Goal: Task Accomplishment & Management: Complete application form

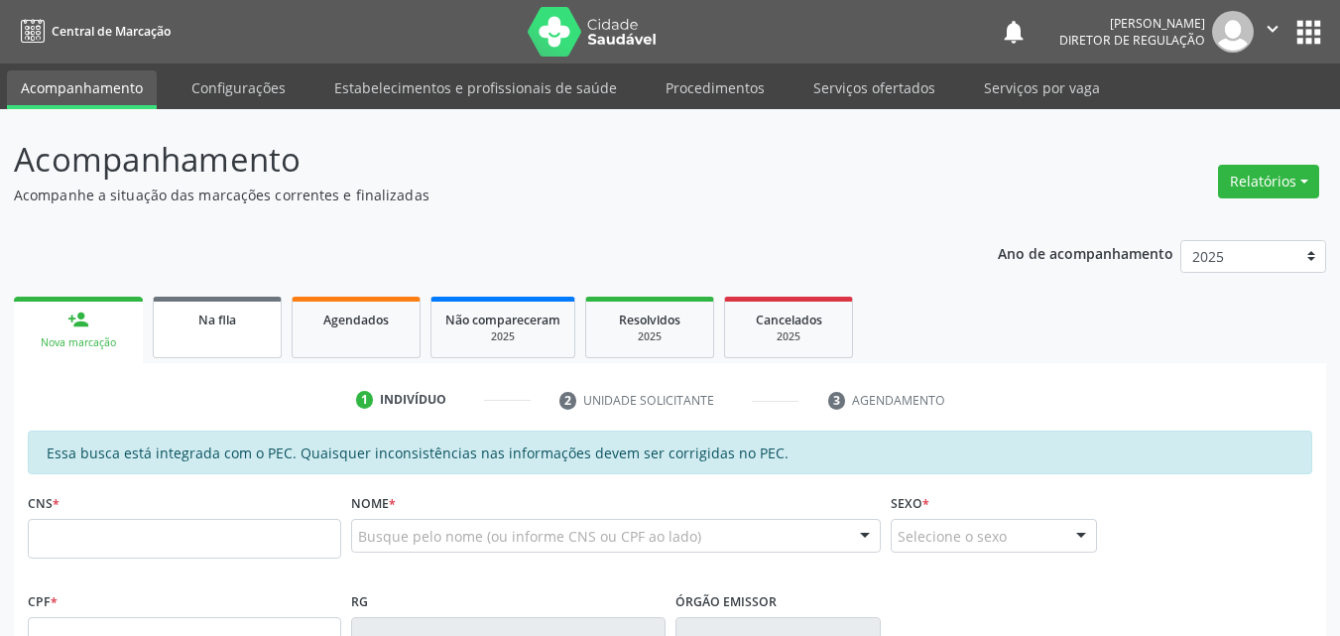
click at [264, 326] on div "Na fila" at bounding box center [217, 318] width 99 height 21
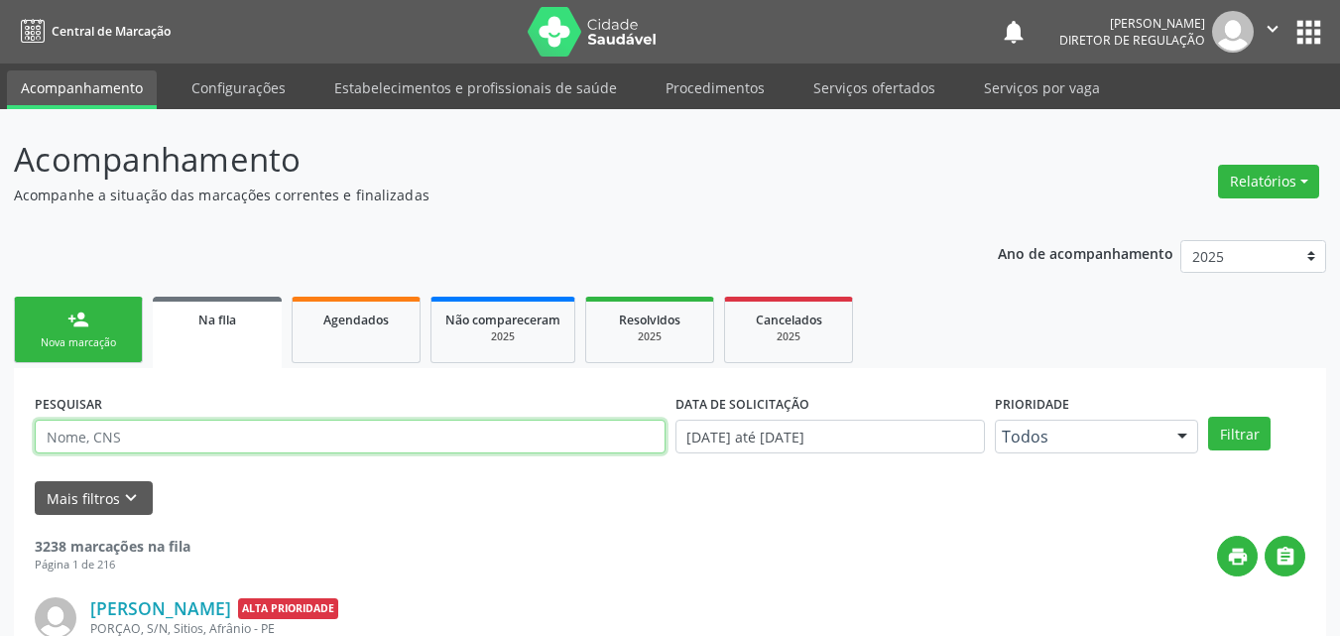
click at [236, 435] on input "text" at bounding box center [350, 437] width 631 height 34
type input "DAISA"
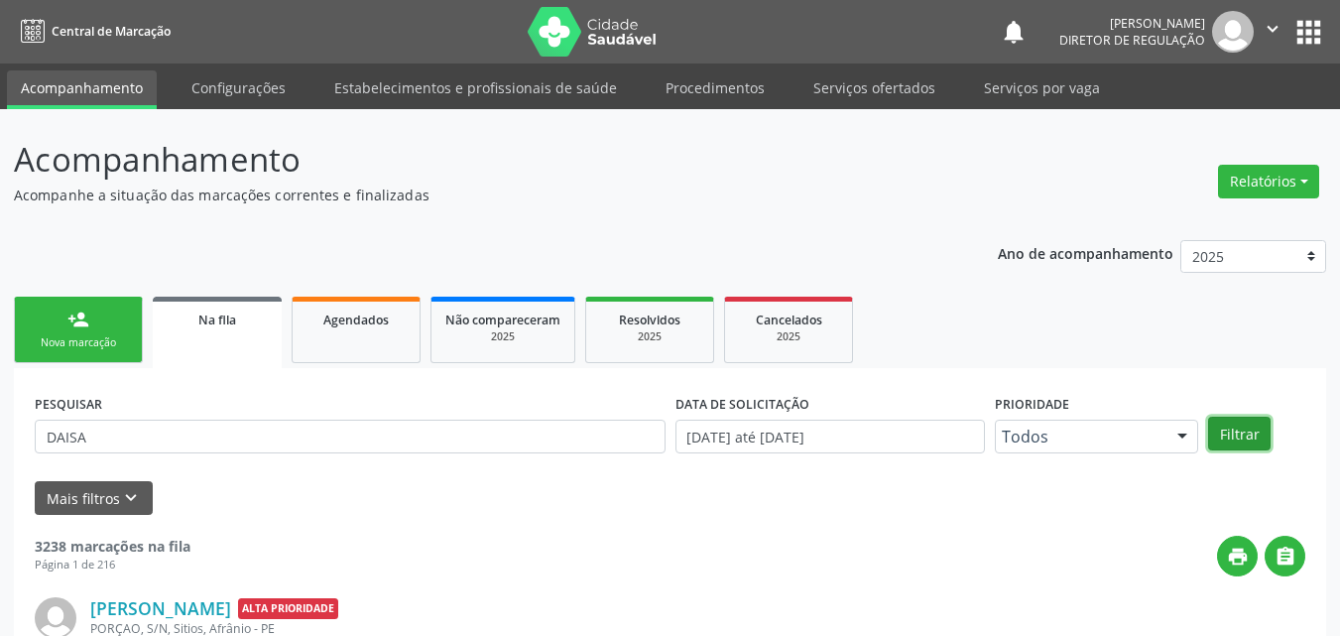
click at [1234, 437] on button "Filtrar" at bounding box center [1239, 434] width 62 height 34
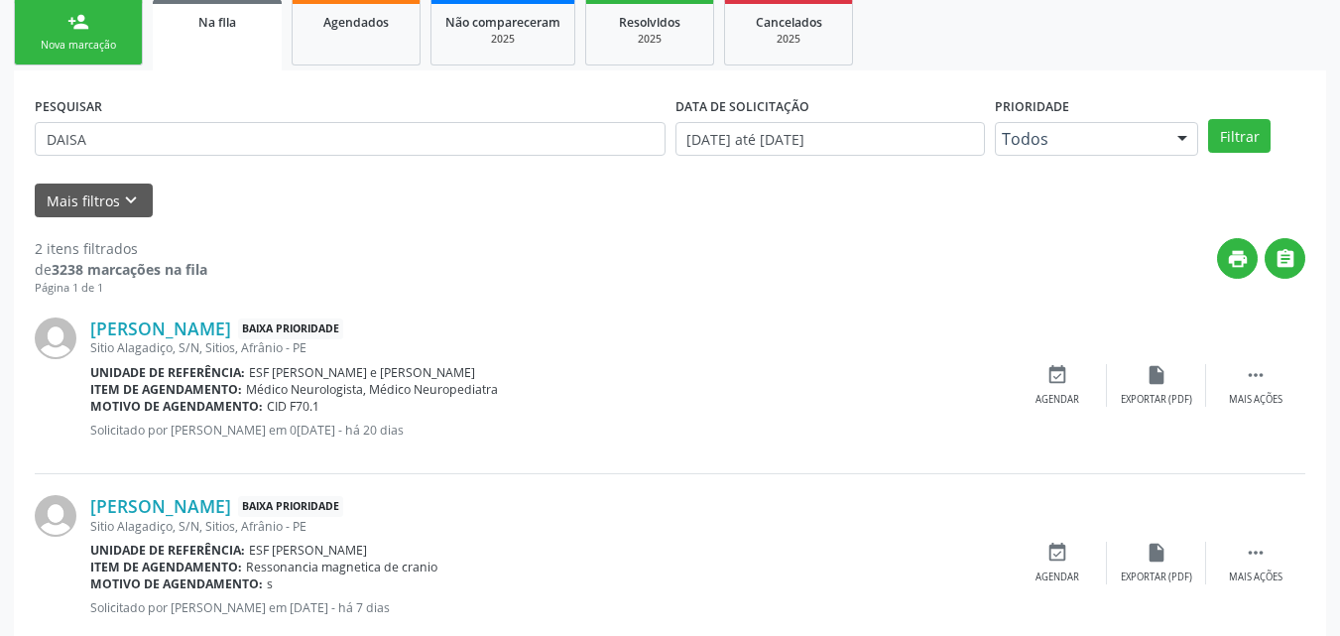
scroll to position [347, 0]
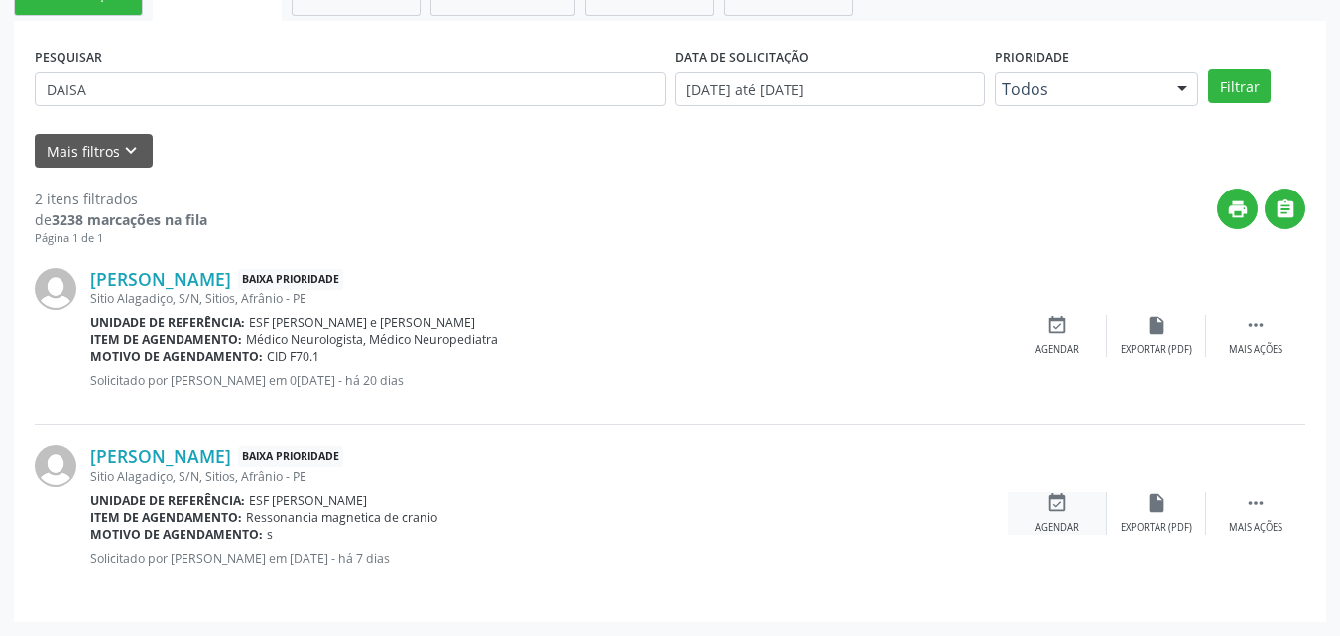
click at [1060, 502] on icon "event_available" at bounding box center [1057, 503] width 22 height 22
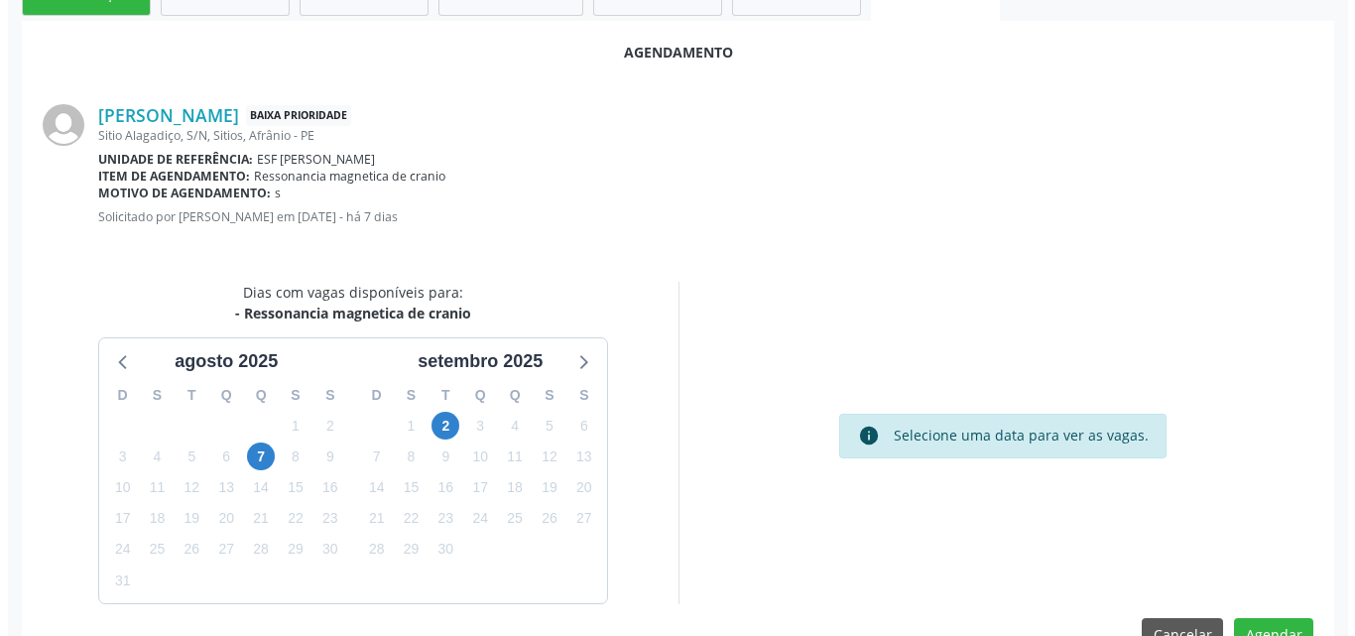
scroll to position [0, 0]
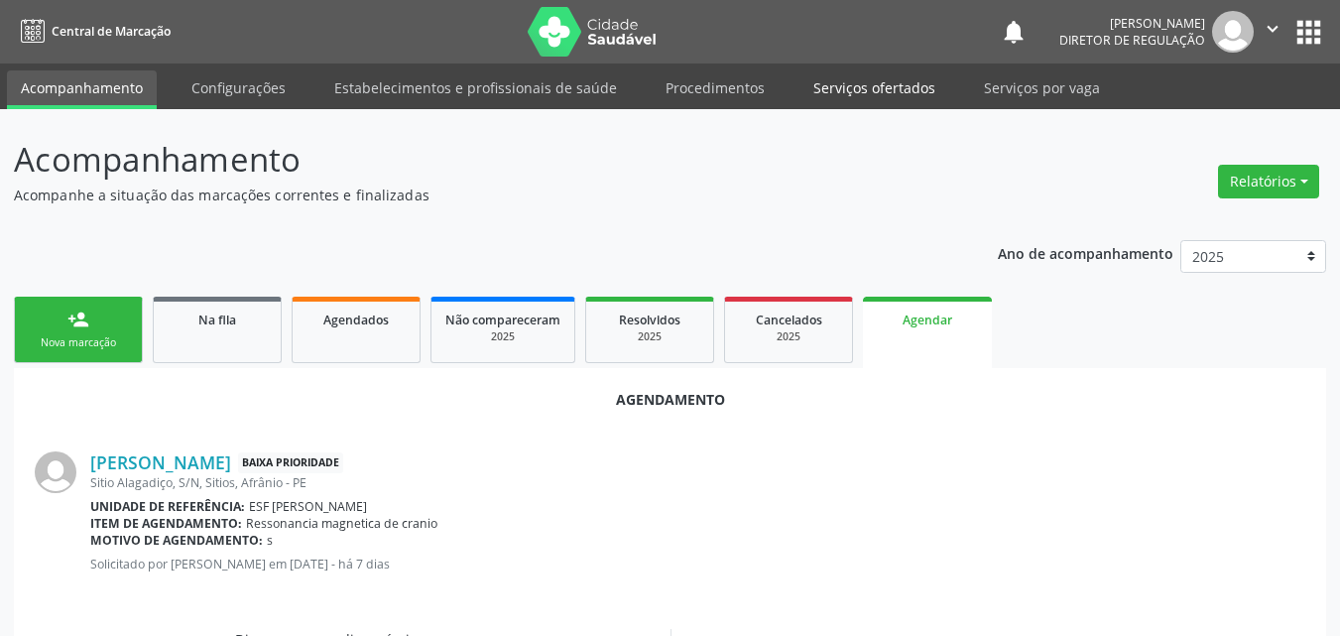
click at [888, 87] on link "Serviços ofertados" at bounding box center [874, 87] width 150 height 35
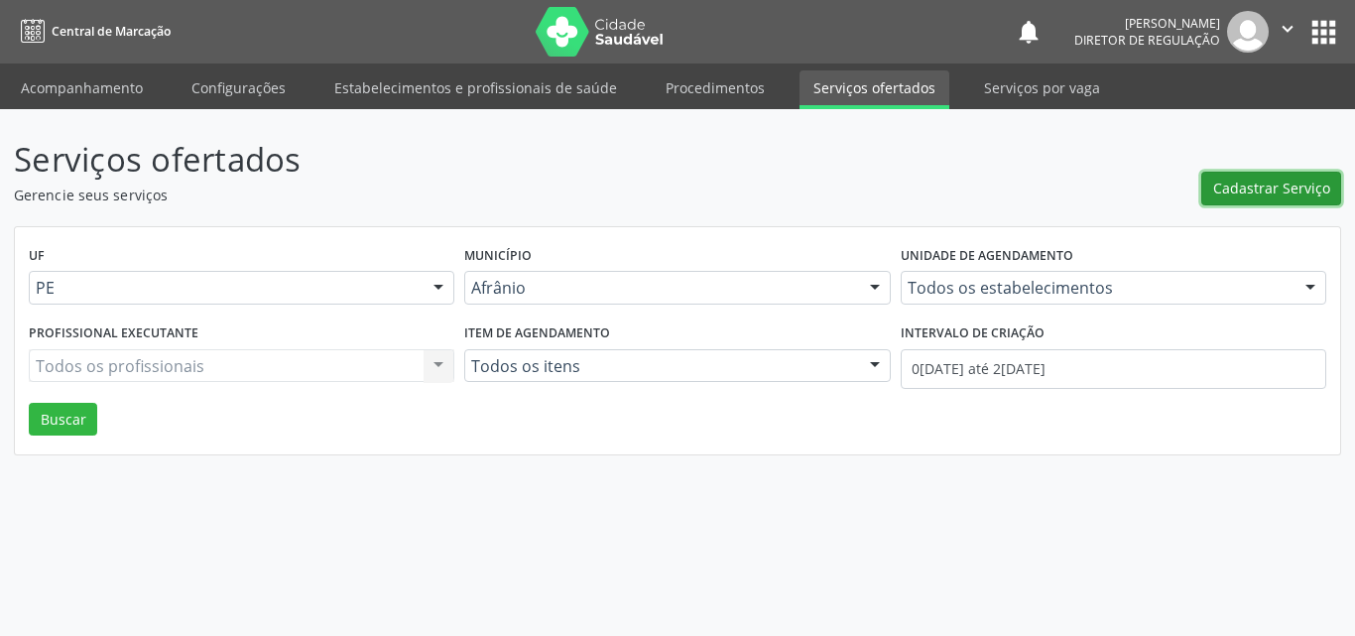
click at [1275, 185] on span "Cadastrar Serviço" at bounding box center [1271, 188] width 117 height 21
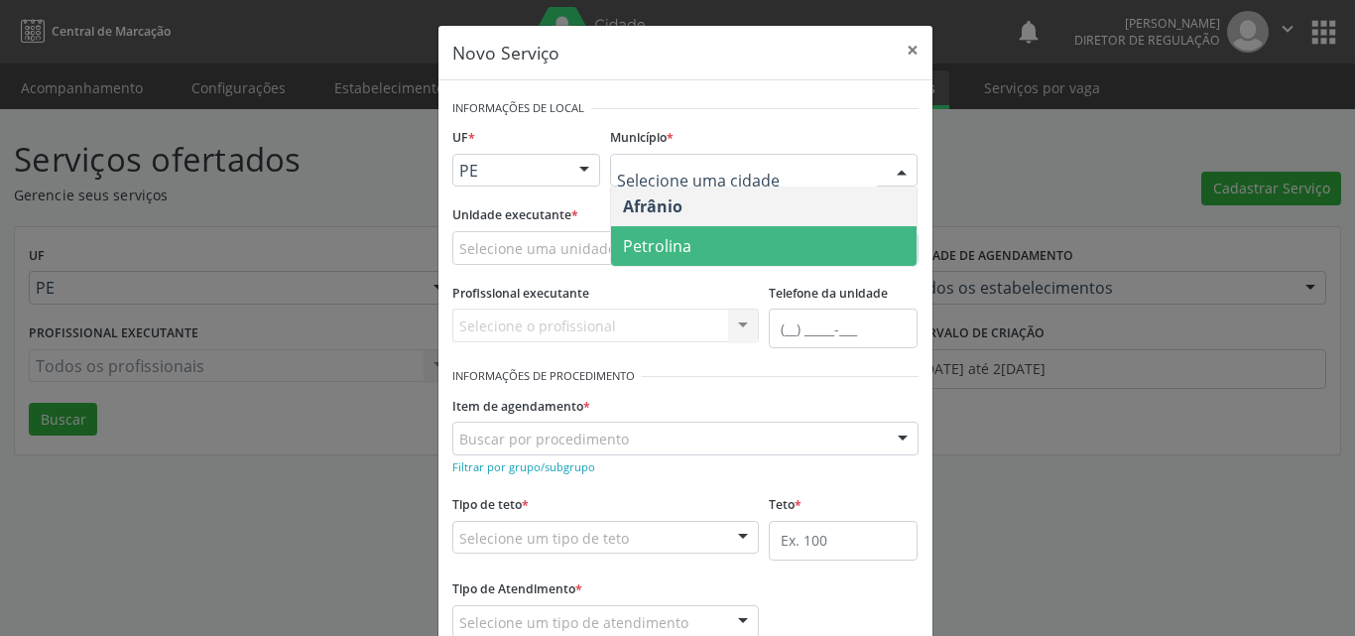
click at [709, 237] on span "Petrolina" at bounding box center [763, 246] width 305 height 40
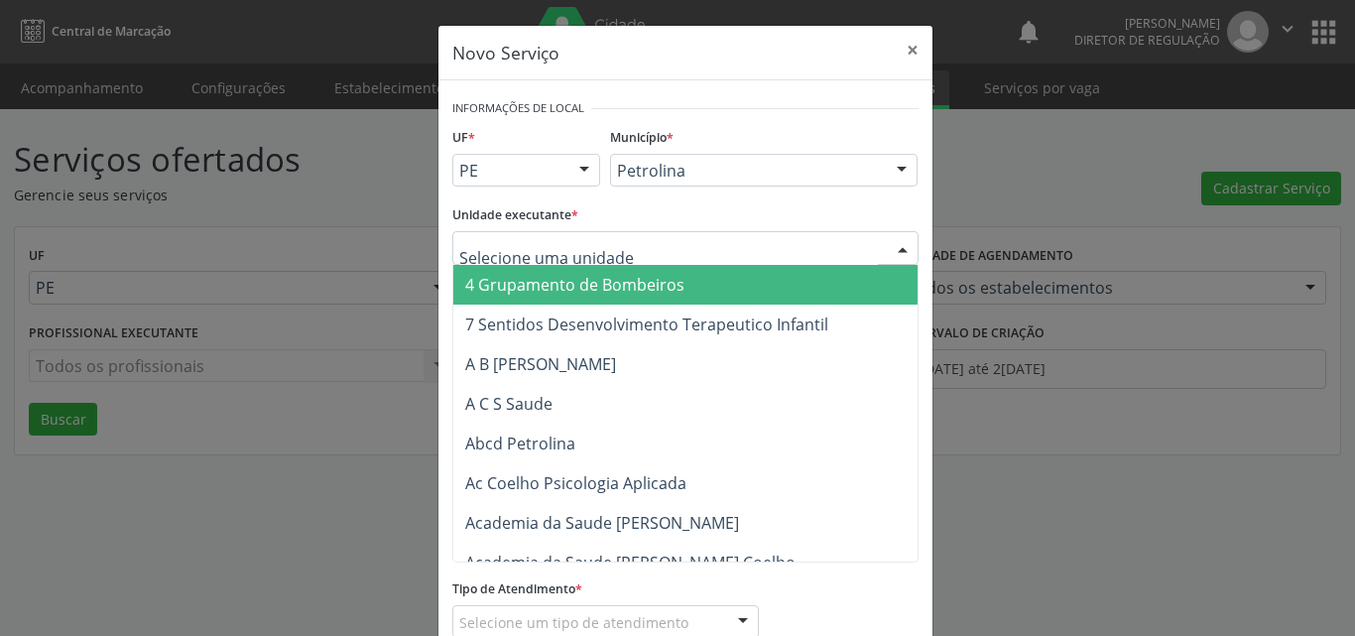
click at [643, 245] on div at bounding box center [685, 248] width 466 height 34
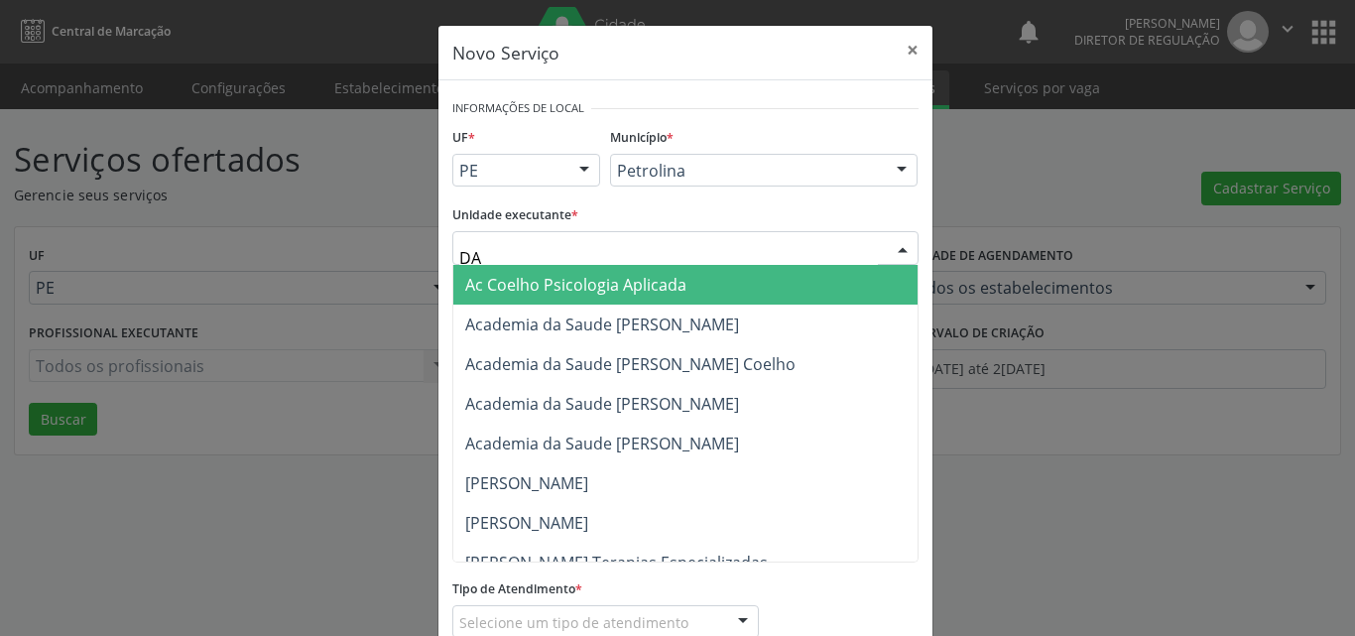
type input "D"
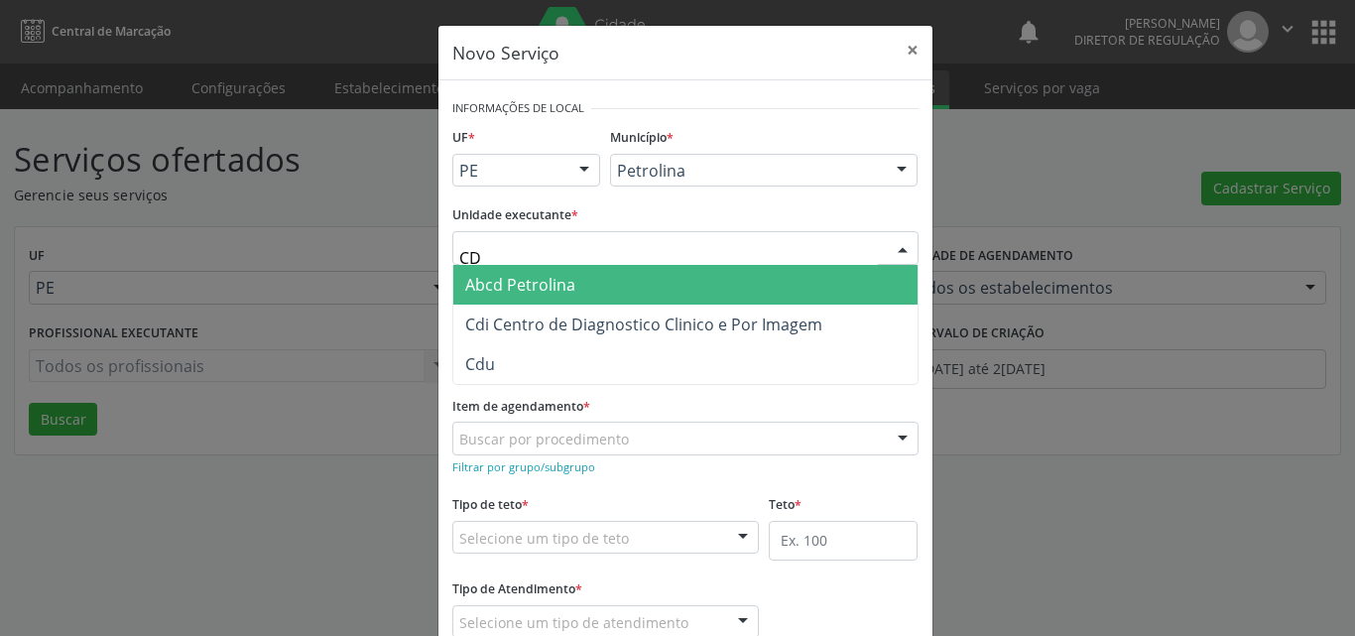
type input "CDI"
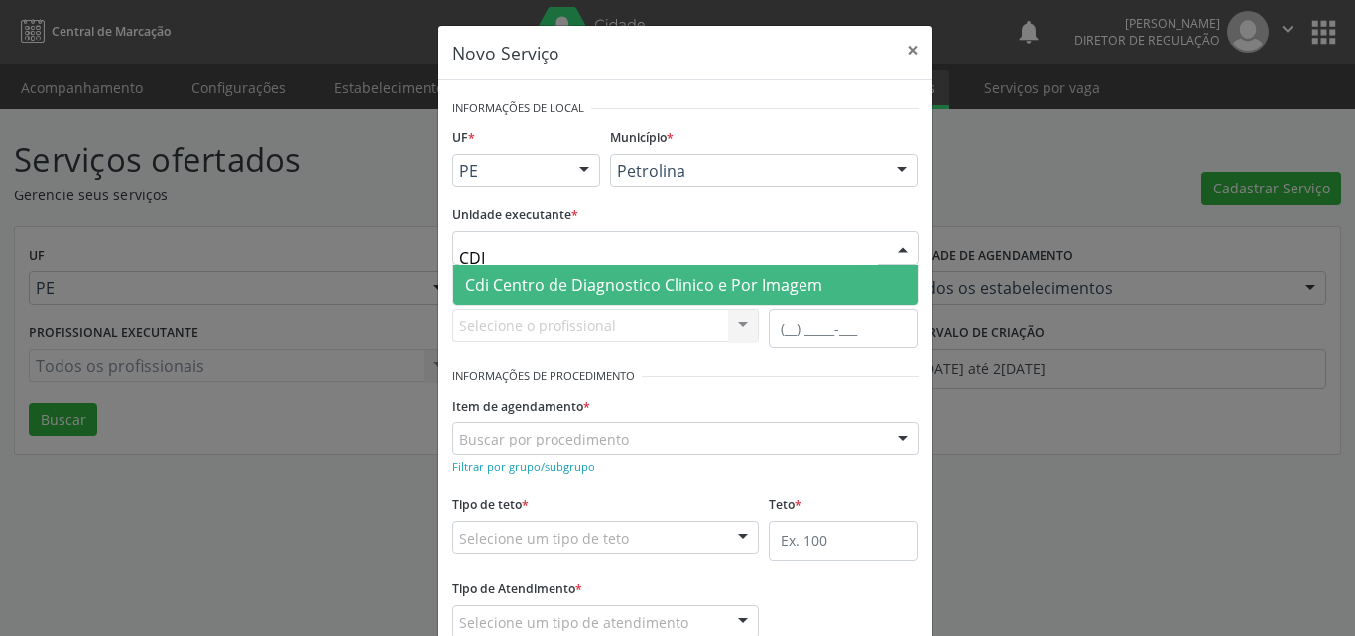
click at [689, 282] on span "Cdi Centro de Diagnostico Clinico e Por Imagem" at bounding box center [643, 285] width 357 height 22
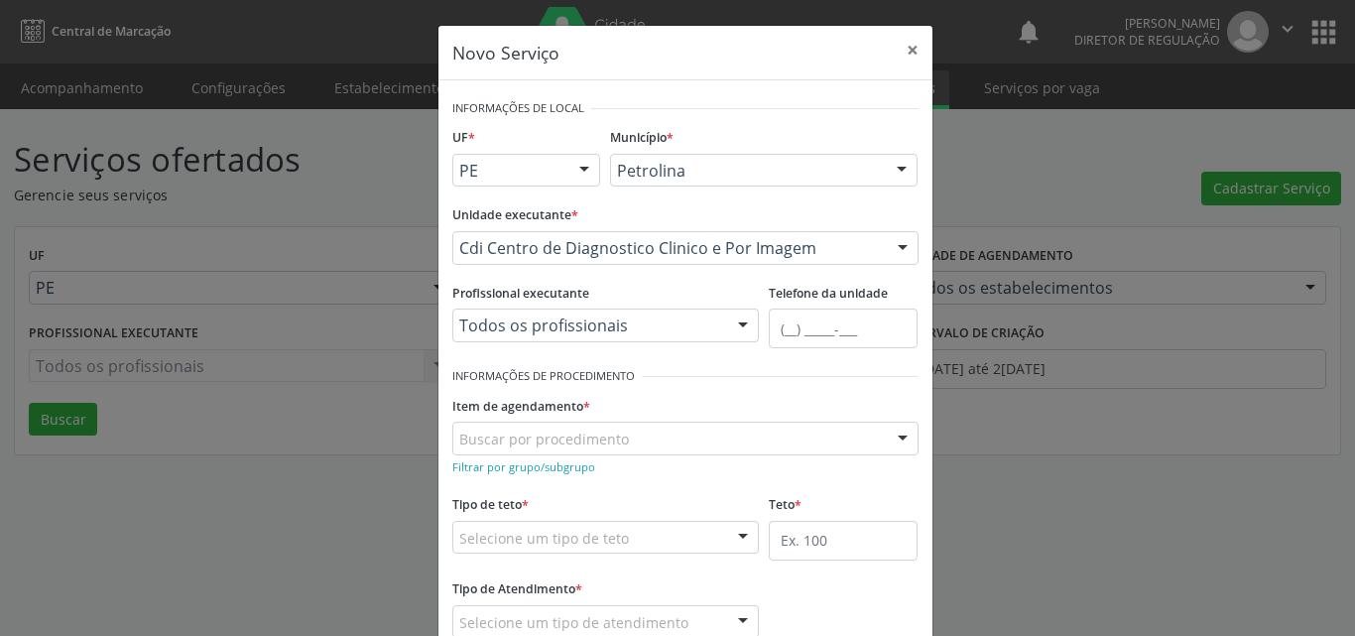
click at [632, 433] on div "Buscar por procedimento" at bounding box center [685, 439] width 466 height 34
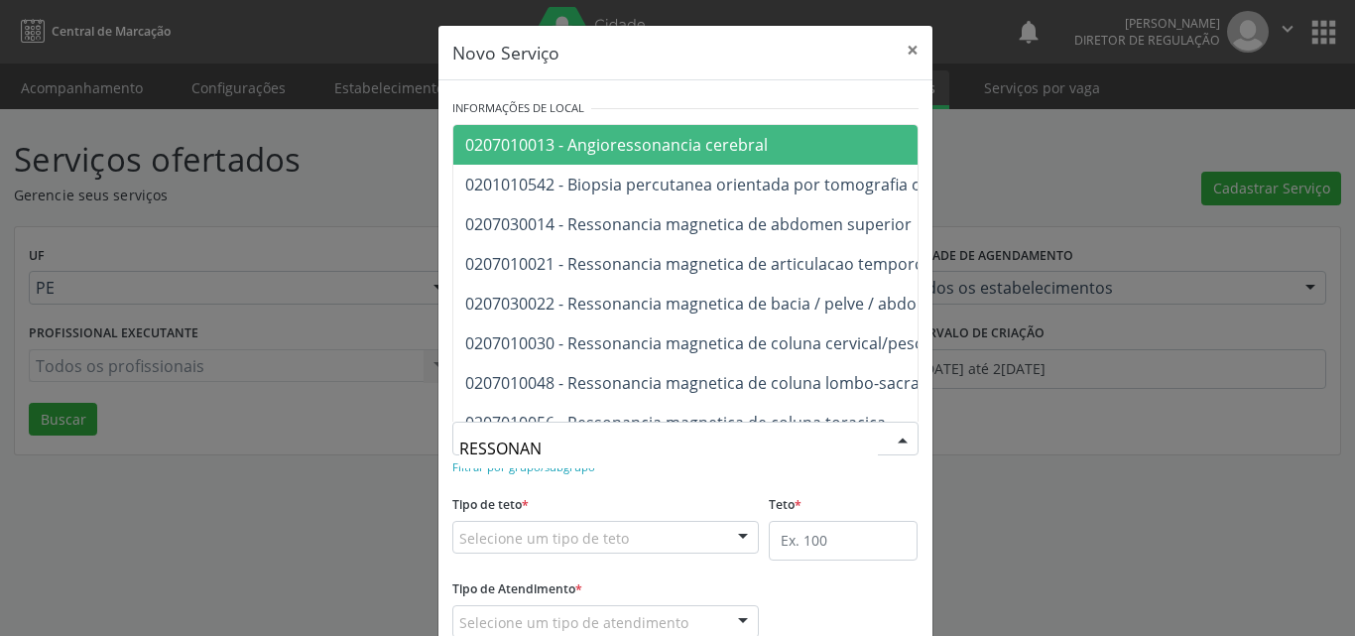
type input "RESSONANC"
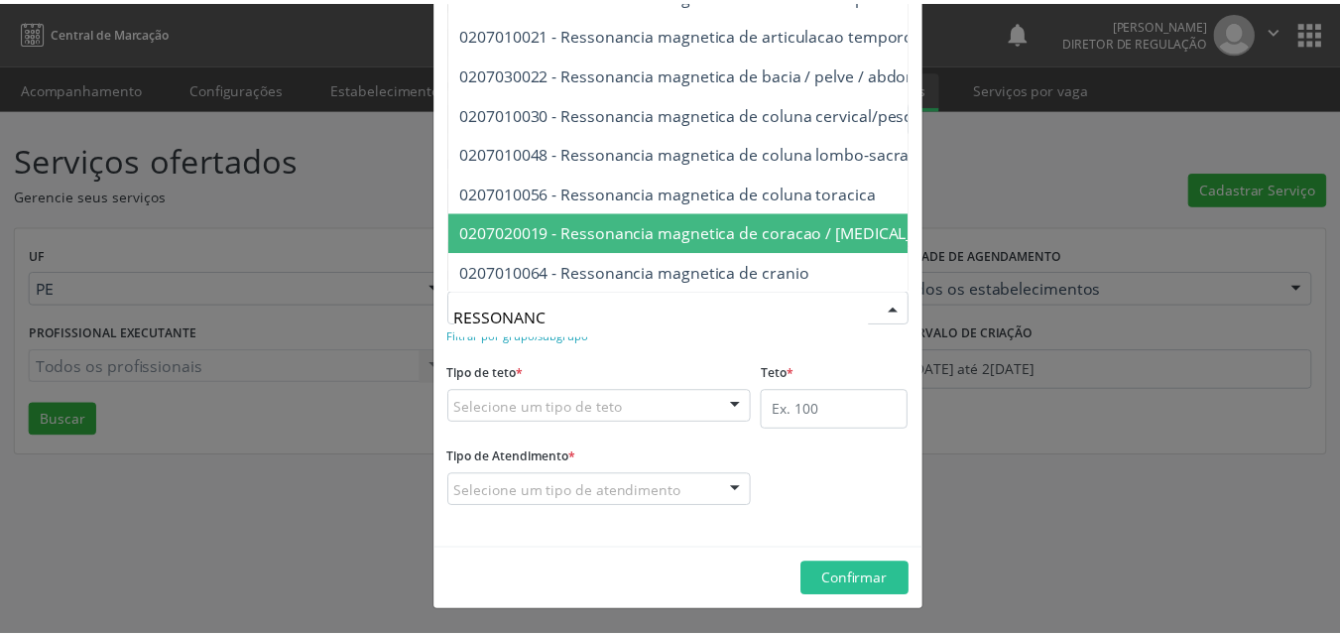
scroll to position [198, 0]
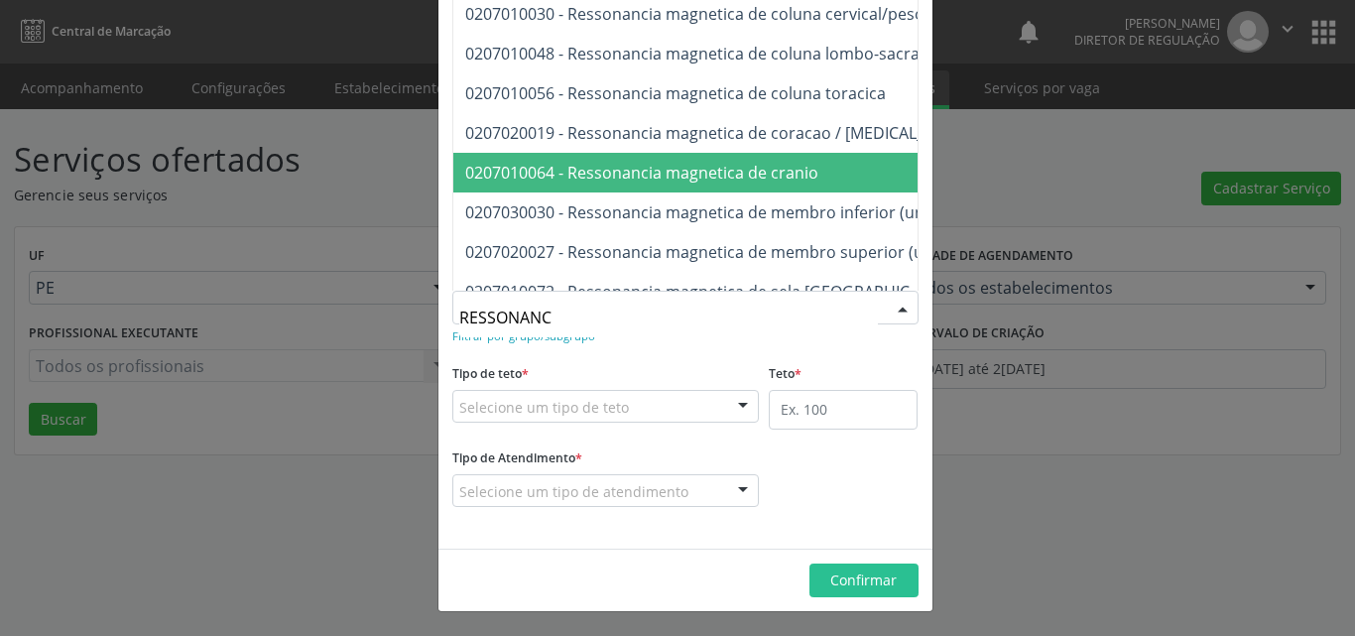
click at [791, 177] on span "0207010064 - Ressonancia magnetica de cranio" at bounding box center [641, 173] width 353 height 22
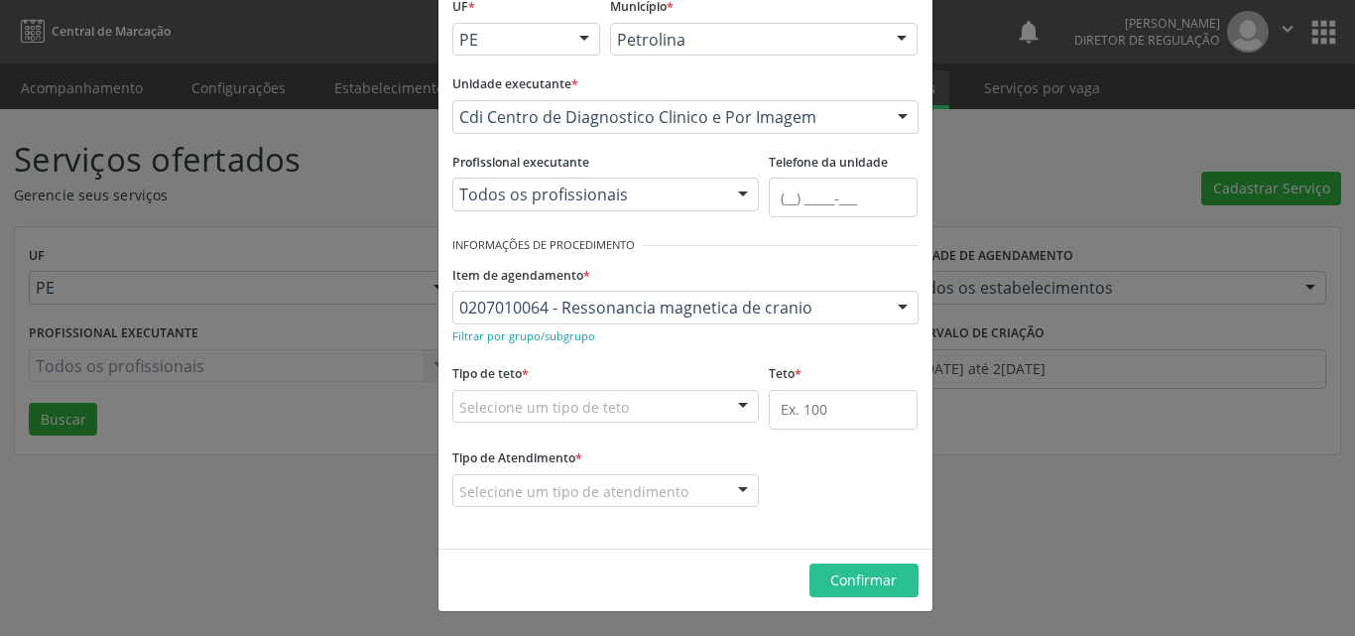
click at [678, 403] on div "Selecione um tipo de teto" at bounding box center [605, 407] width 307 height 34
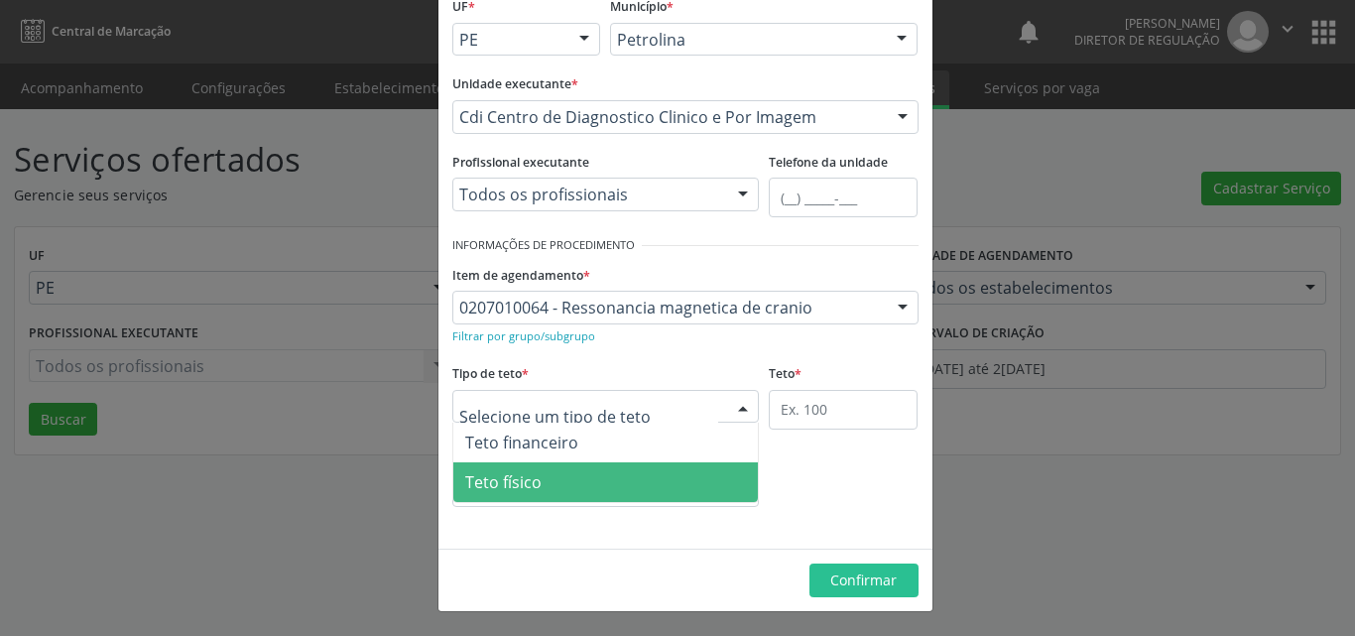
click at [598, 482] on span "Teto físico" at bounding box center [605, 482] width 305 height 40
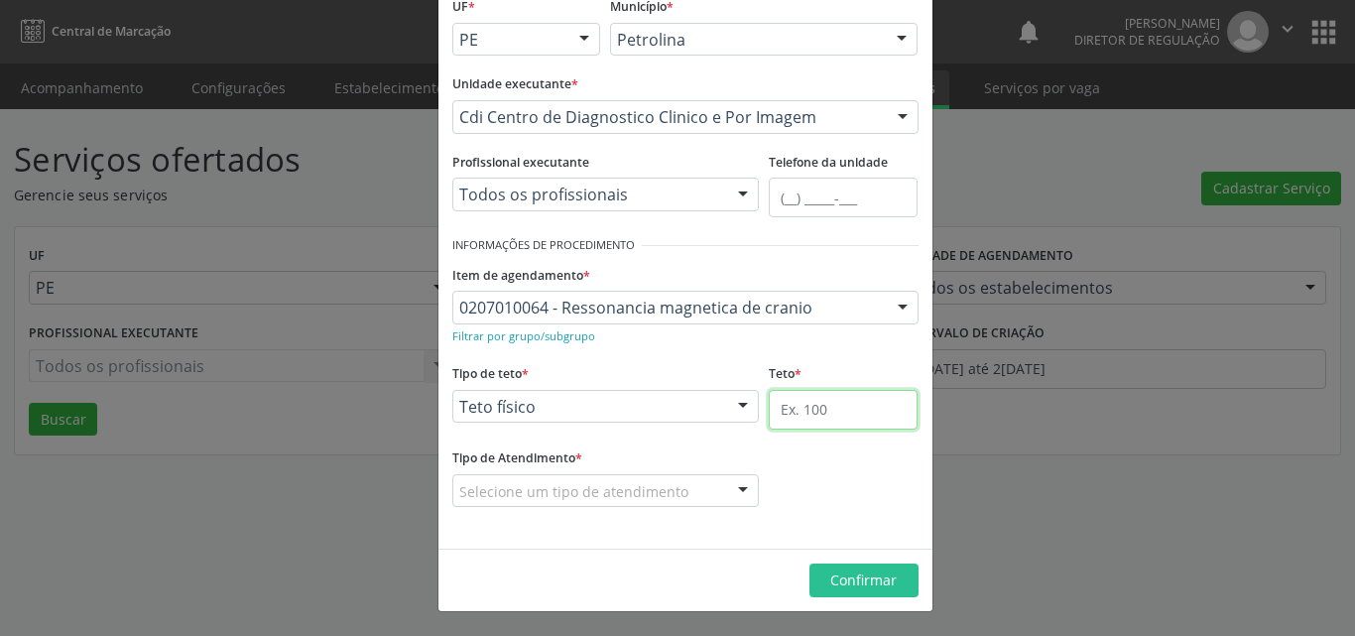
click at [827, 413] on input "text" at bounding box center [843, 410] width 149 height 40
type input "1"
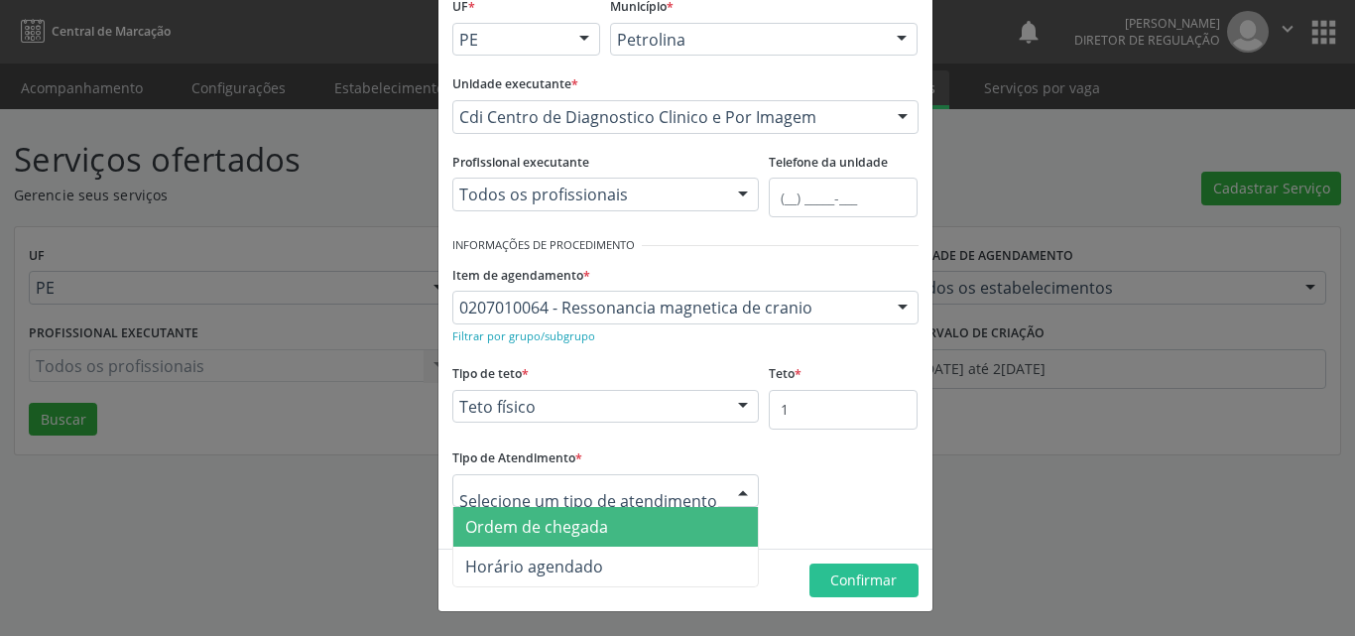
click at [711, 481] on div at bounding box center [605, 491] width 307 height 34
click at [679, 526] on span "Ordem de chegada" at bounding box center [605, 527] width 305 height 40
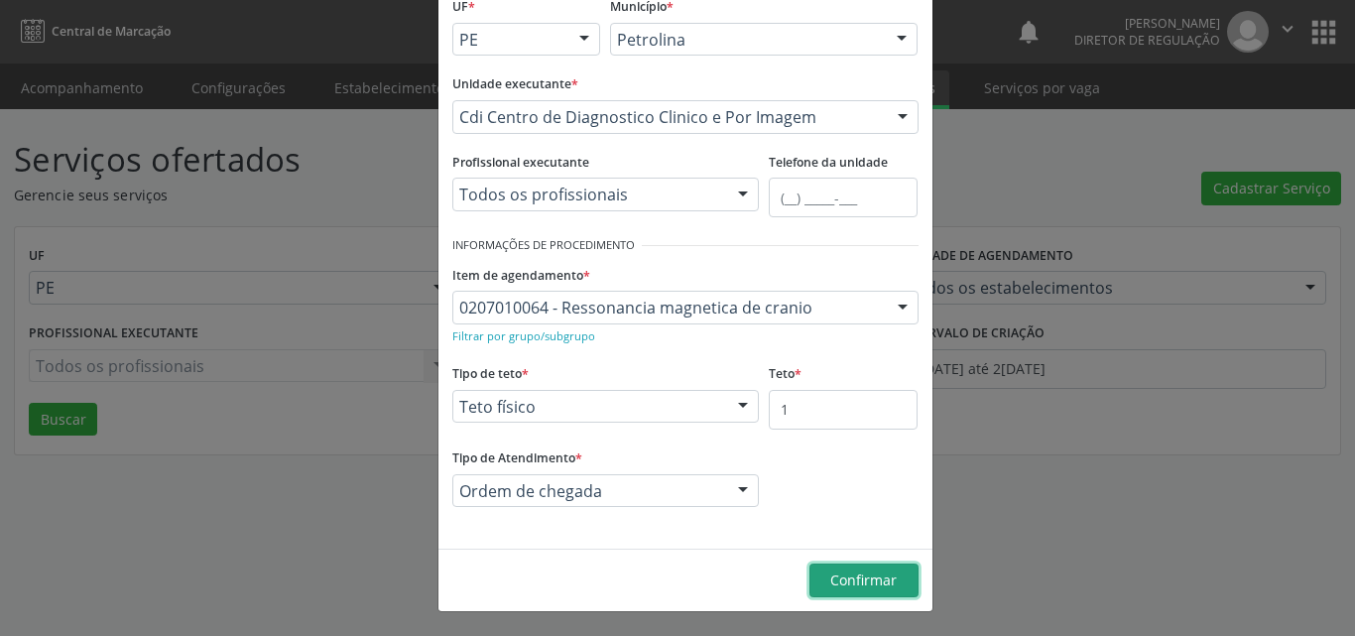
click at [877, 580] on span "Confirmar" at bounding box center [863, 579] width 66 height 19
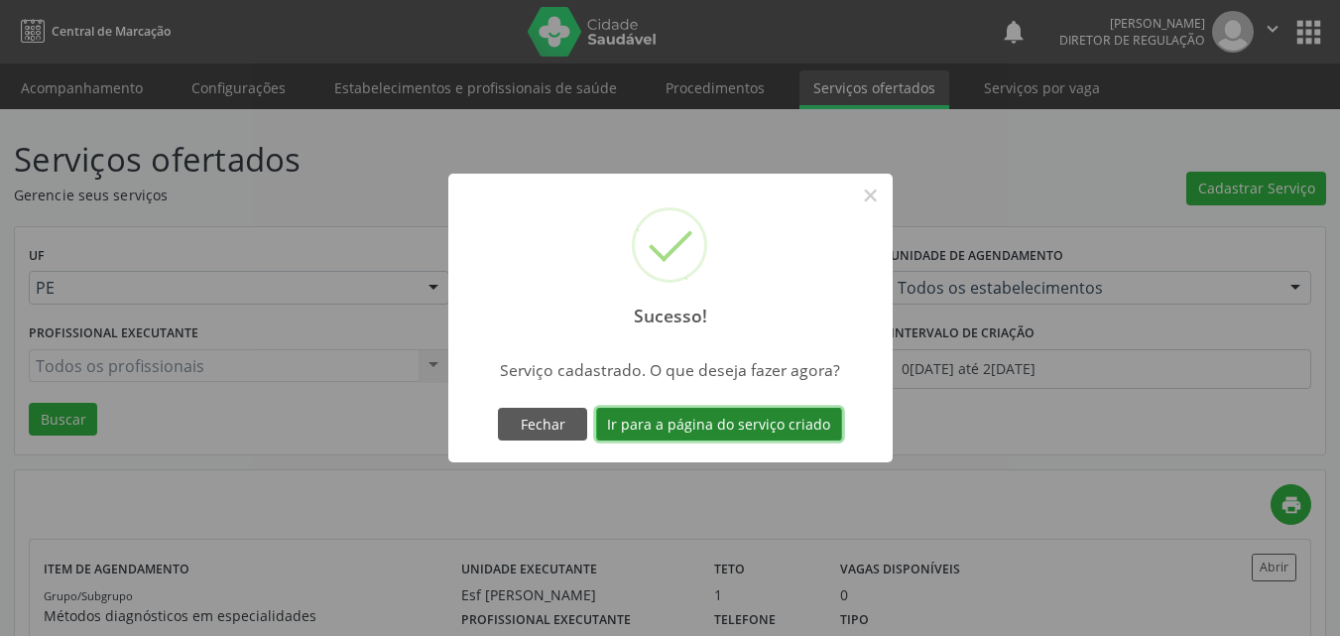
click at [781, 424] on button "Ir para a página do serviço criado" at bounding box center [719, 425] width 246 height 34
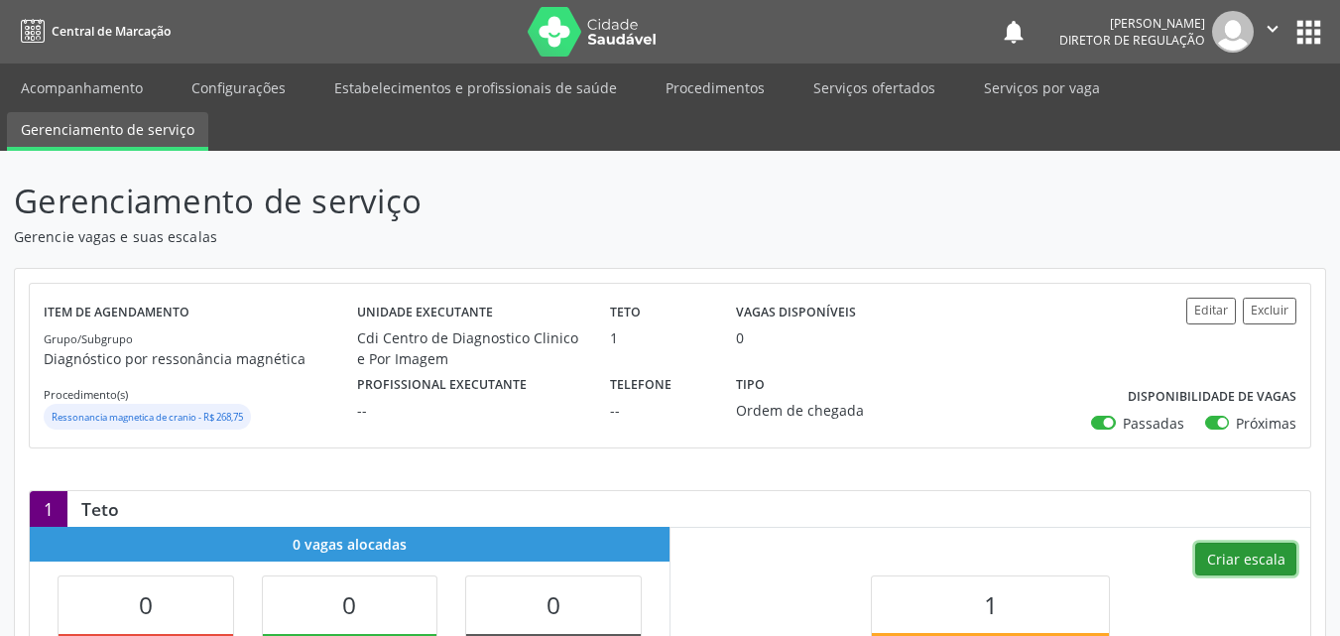
click at [1231, 554] on button "Criar escala" at bounding box center [1245, 560] width 101 height 34
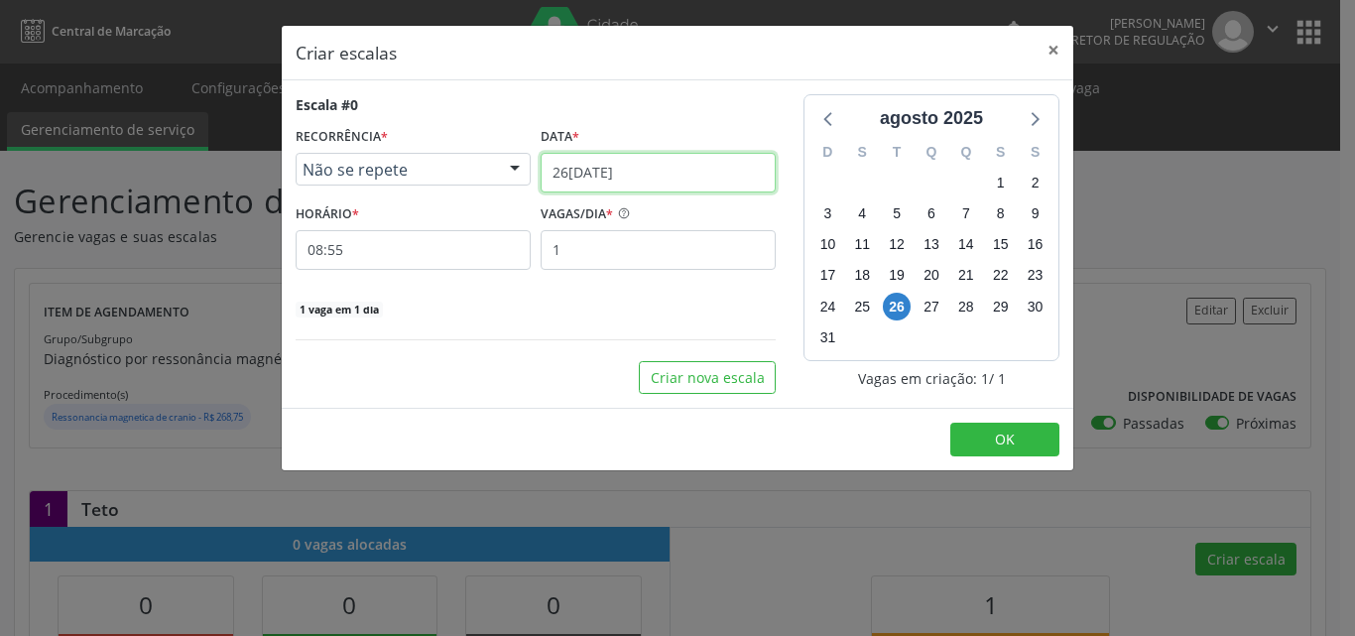
click at [640, 166] on input "[DATE]" at bounding box center [658, 173] width 235 height 40
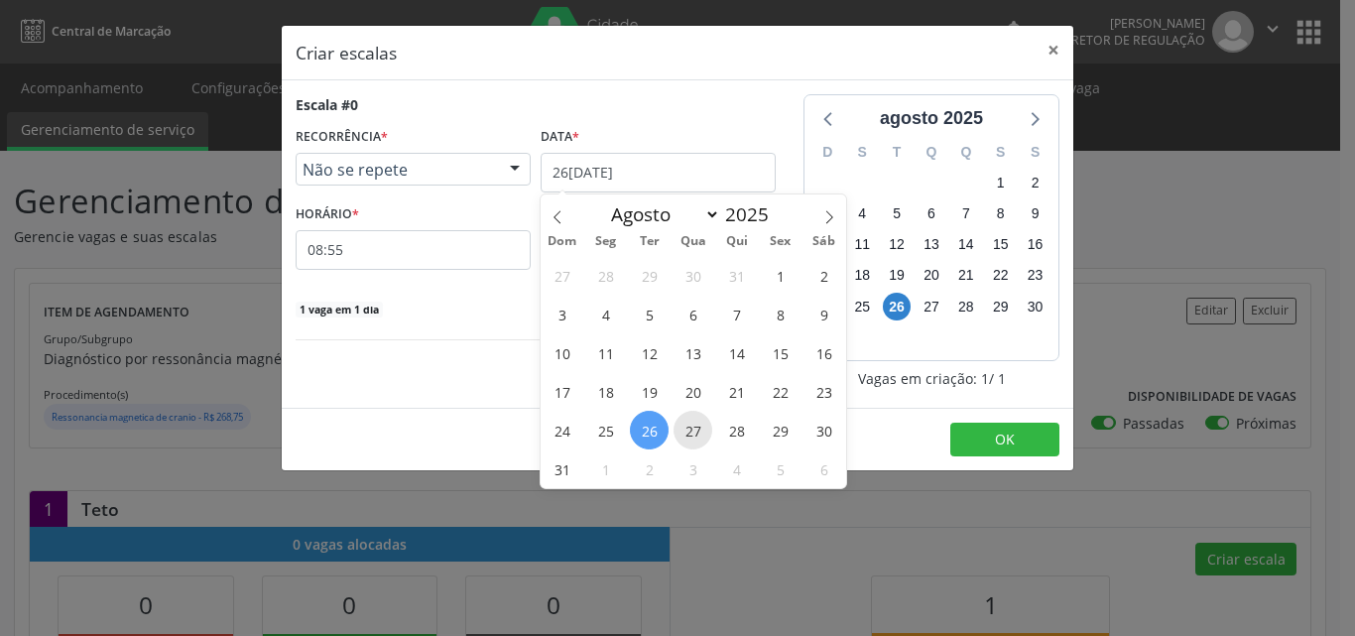
click at [700, 435] on span "27" at bounding box center [692, 430] width 39 height 39
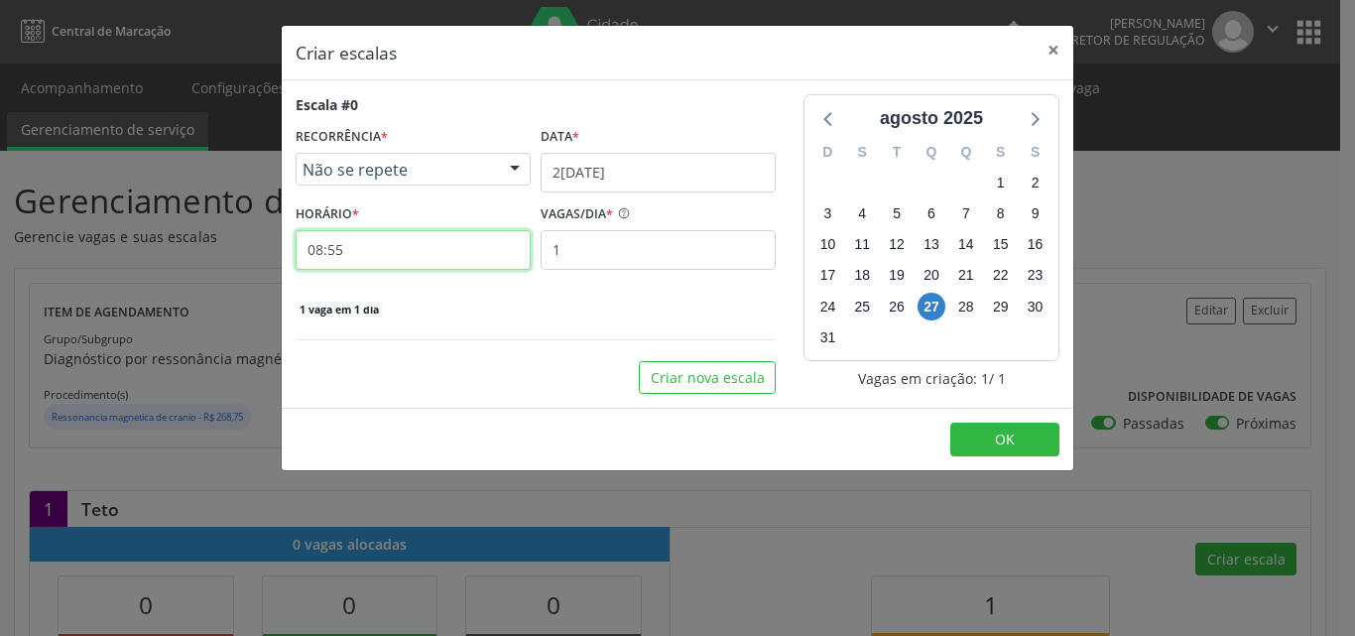
click at [469, 242] on input "08:55" at bounding box center [413, 250] width 235 height 40
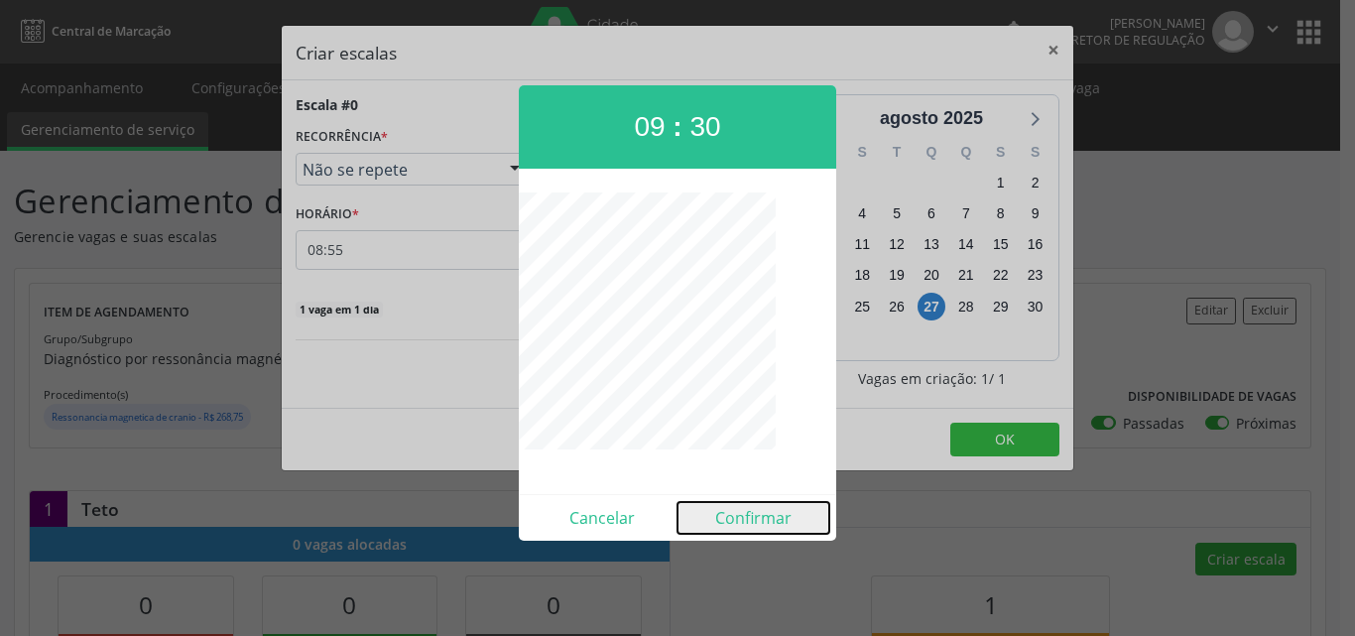
click at [751, 521] on button "Confirmar" at bounding box center [753, 518] width 152 height 32
type input "09:30"
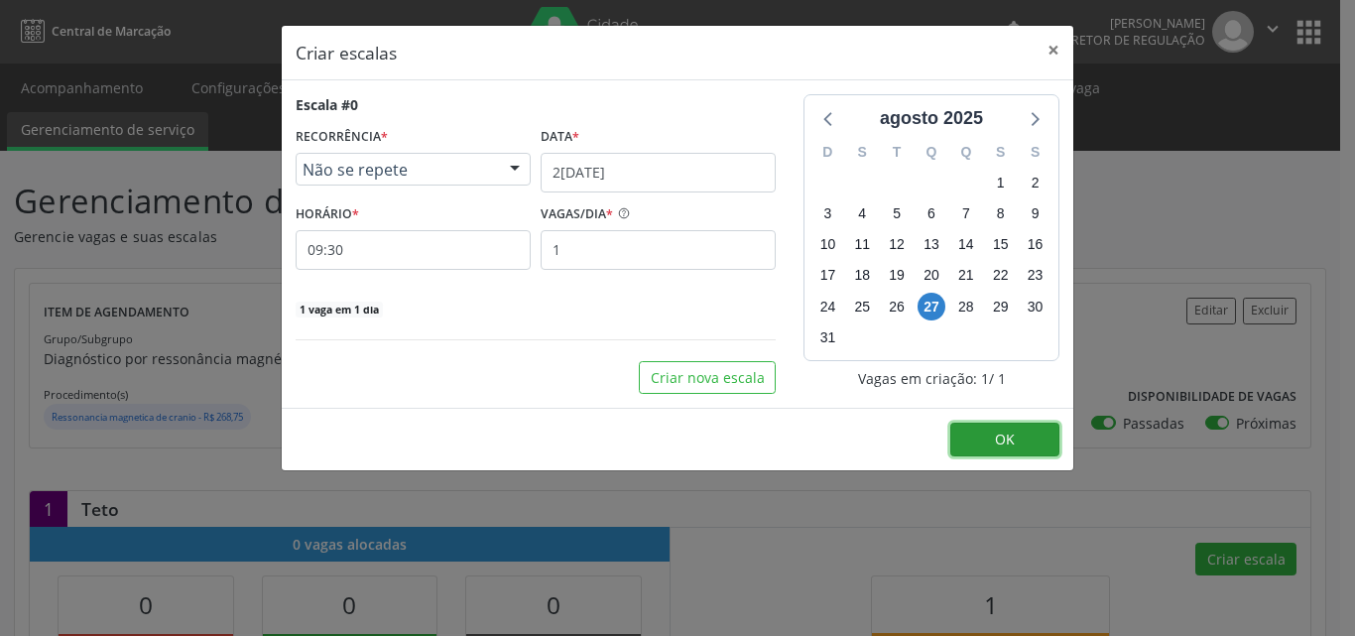
click at [1021, 435] on button "OK" at bounding box center [1004, 440] width 109 height 34
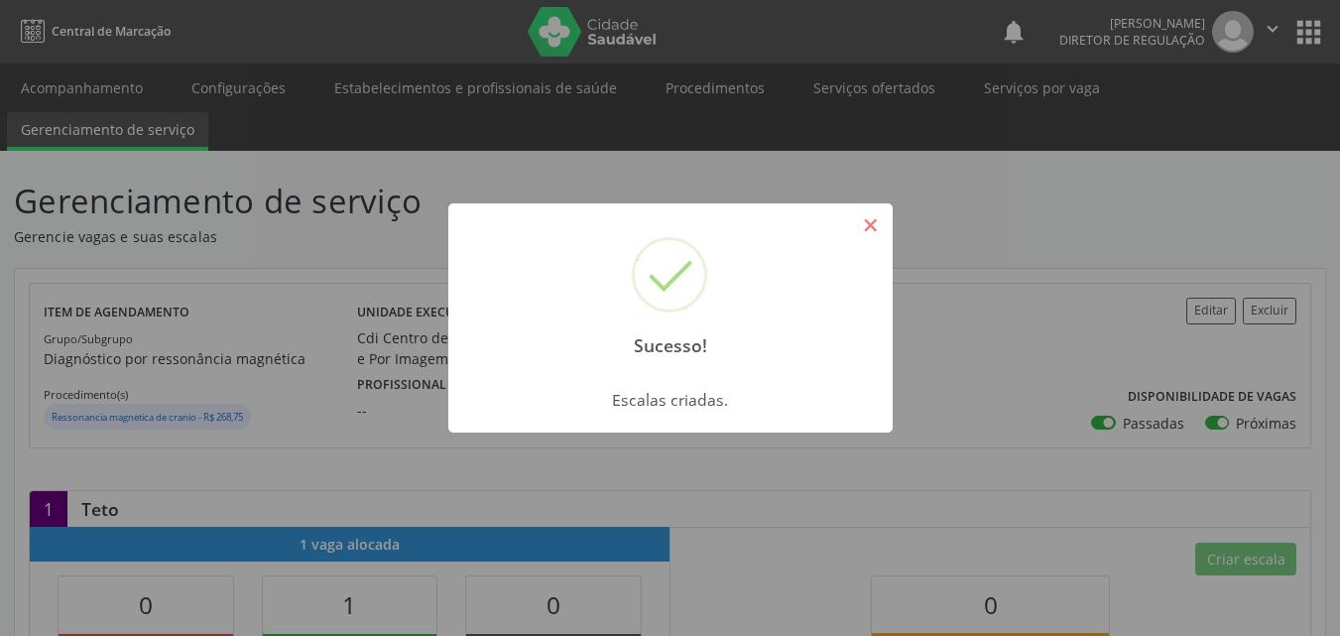
click at [870, 228] on button "×" at bounding box center [871, 225] width 34 height 34
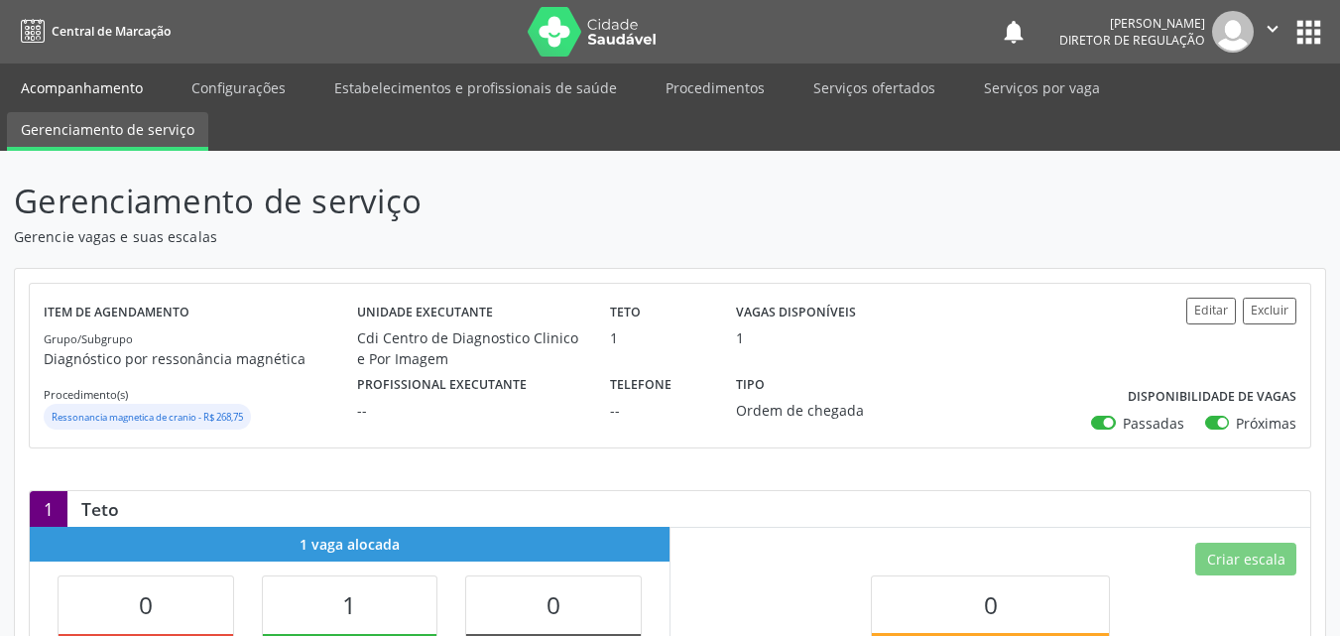
click at [98, 84] on link "Acompanhamento" at bounding box center [82, 87] width 150 height 35
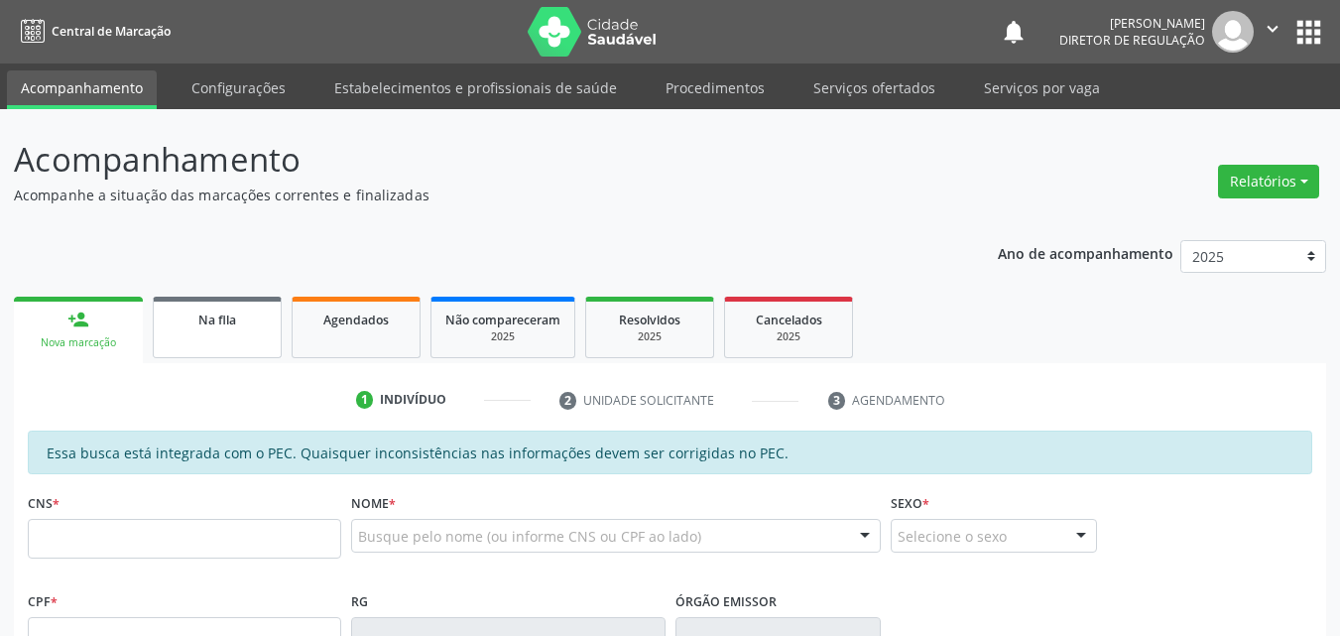
click at [238, 316] on div "Na fila" at bounding box center [217, 318] width 99 height 21
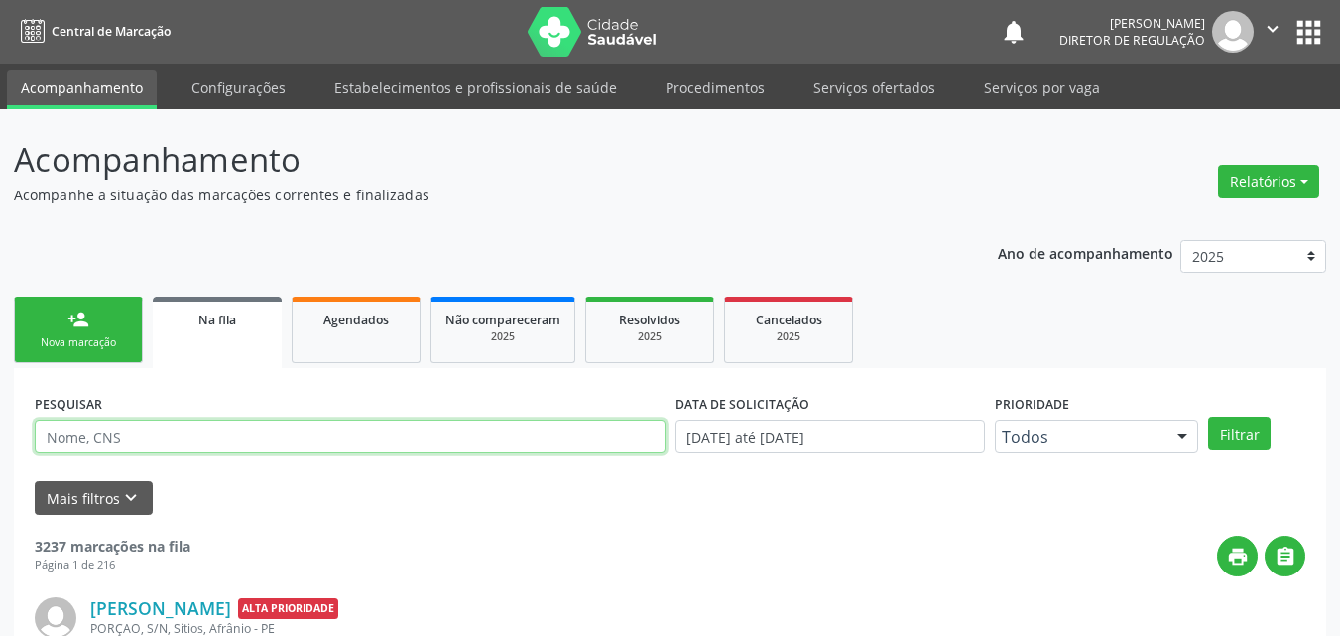
click at [245, 430] on input "text" at bounding box center [350, 437] width 631 height 34
type input "DAISA"
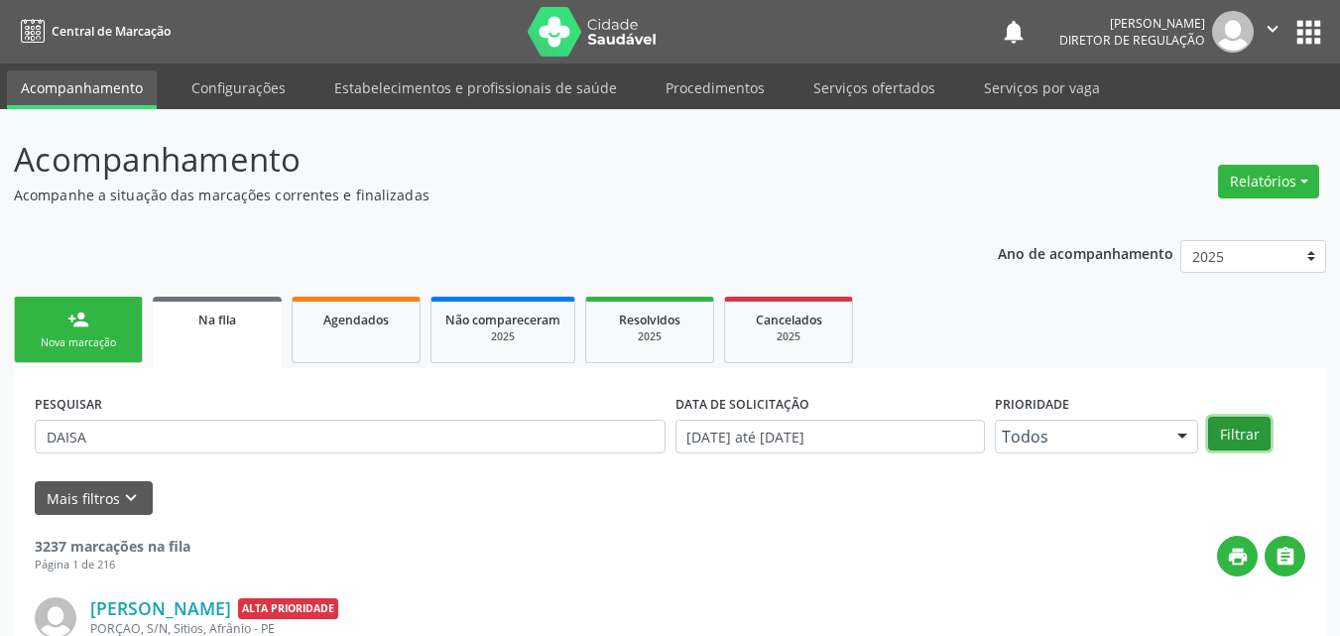
click at [1254, 436] on button "Filtrar" at bounding box center [1239, 434] width 62 height 34
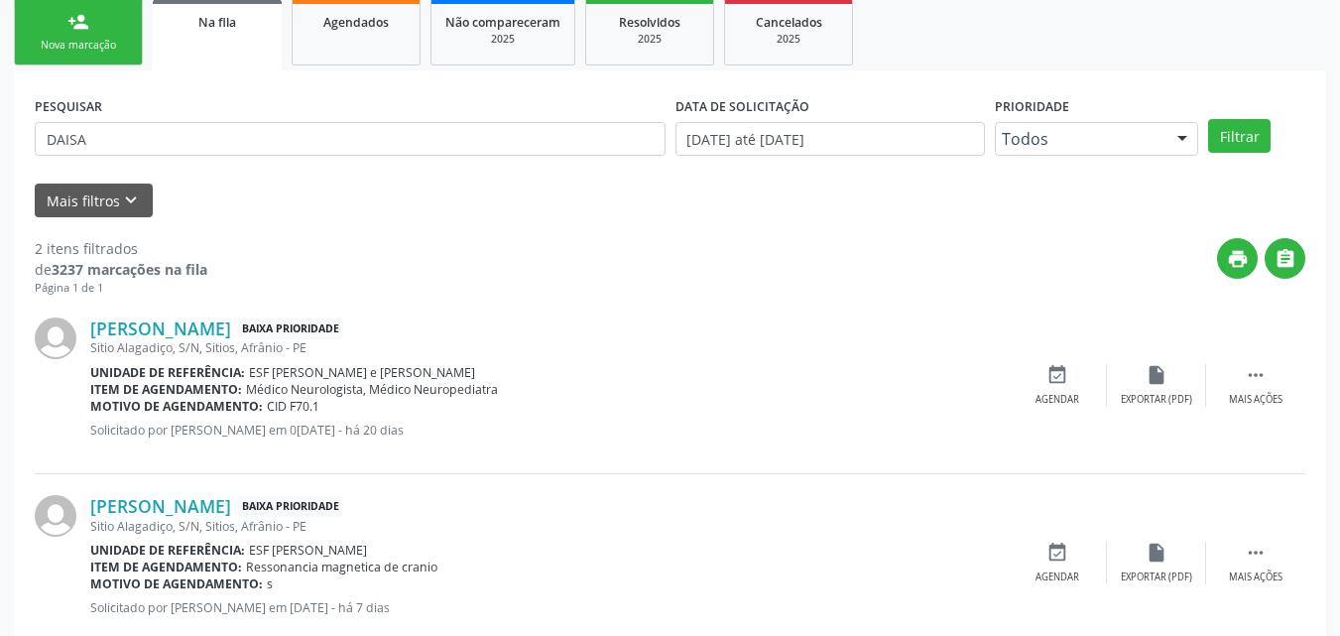
scroll to position [347, 0]
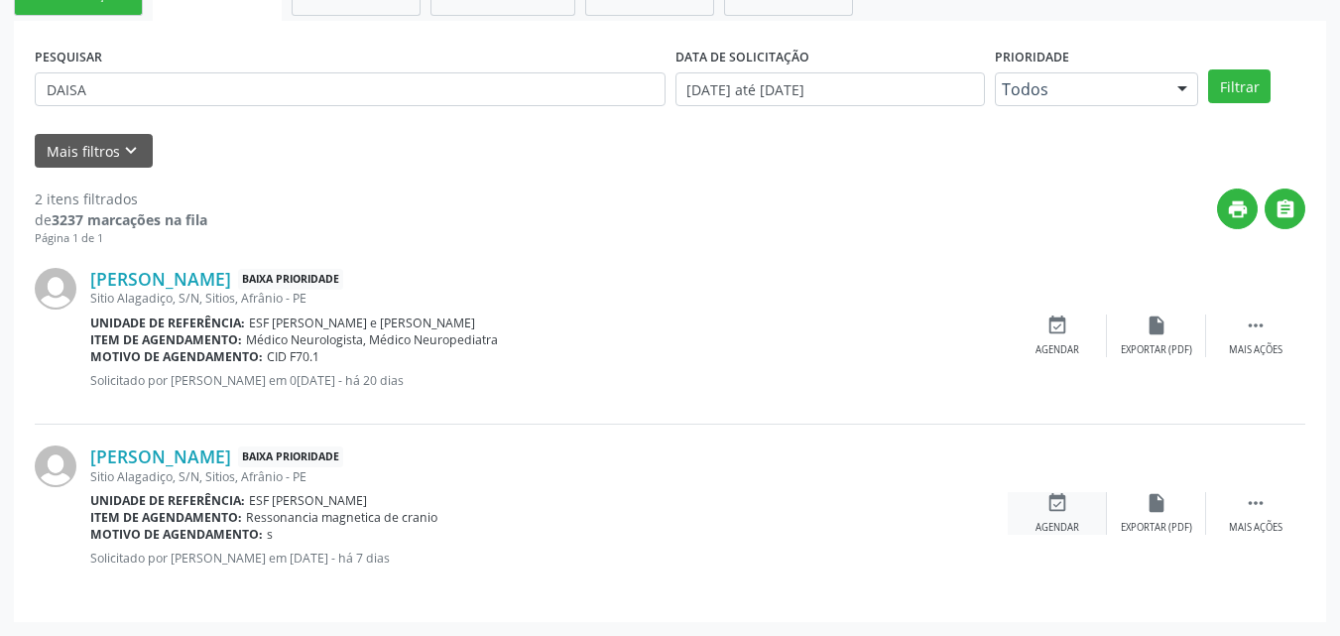
click at [1056, 502] on icon "event_available" at bounding box center [1057, 503] width 22 height 22
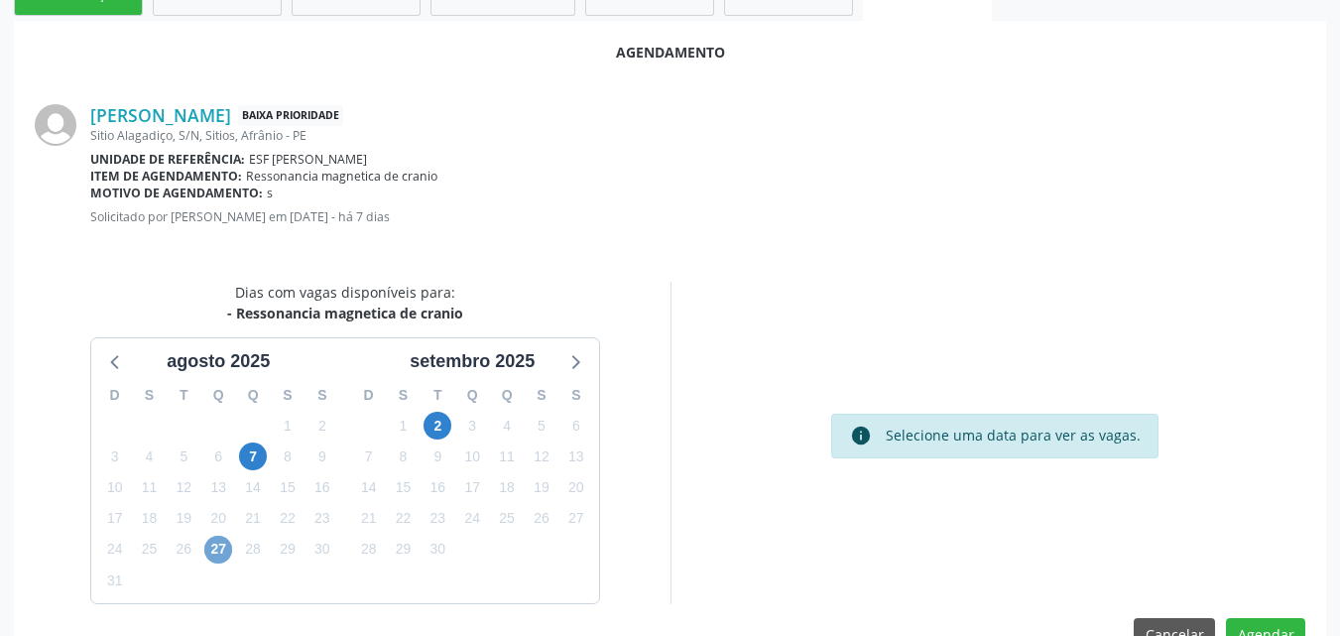
click at [228, 552] on span "27" at bounding box center [218, 550] width 28 height 28
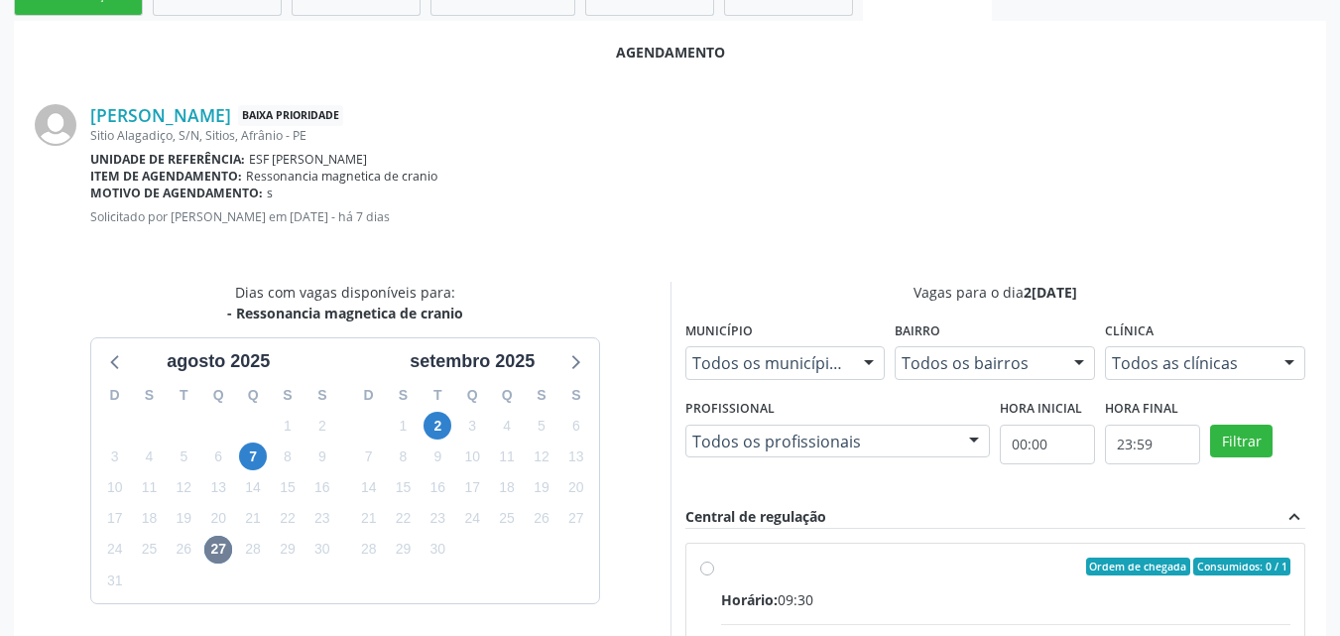
click at [714, 575] on input "Ordem de chegada Consumidos: 0 / 1 Horário: 09:30 Clínica: Cdi Centro de Diagno…" at bounding box center [707, 566] width 14 height 18
radio input "true"
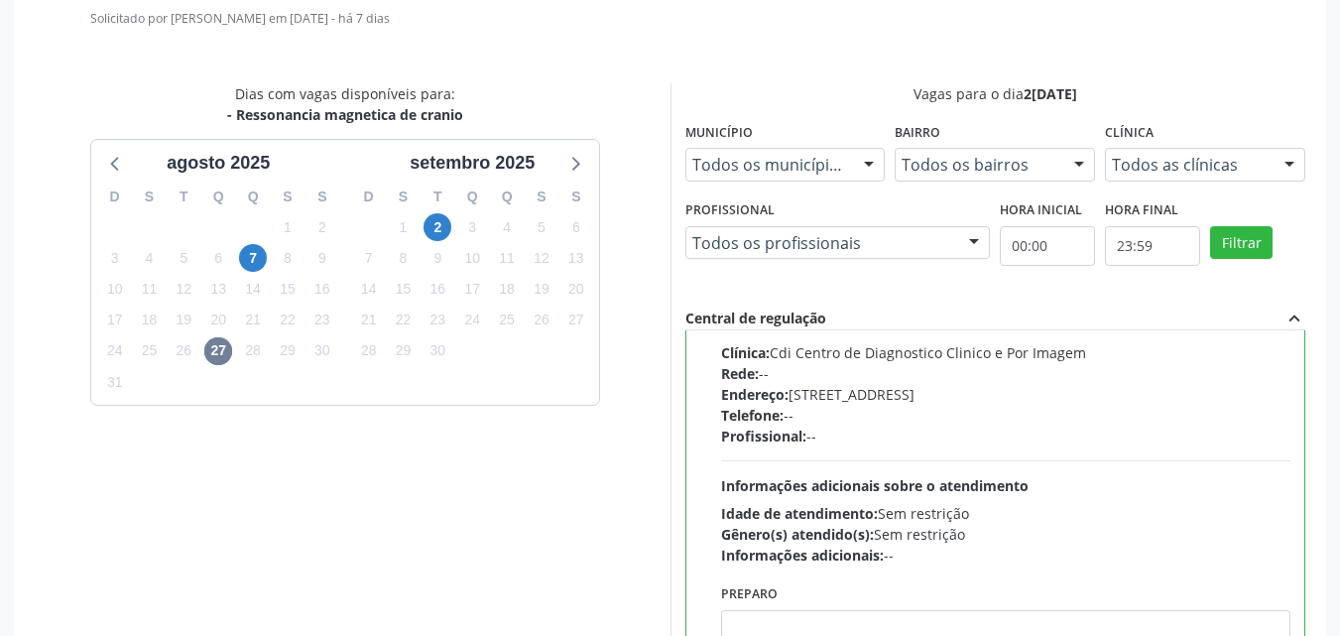
scroll to position [719, 0]
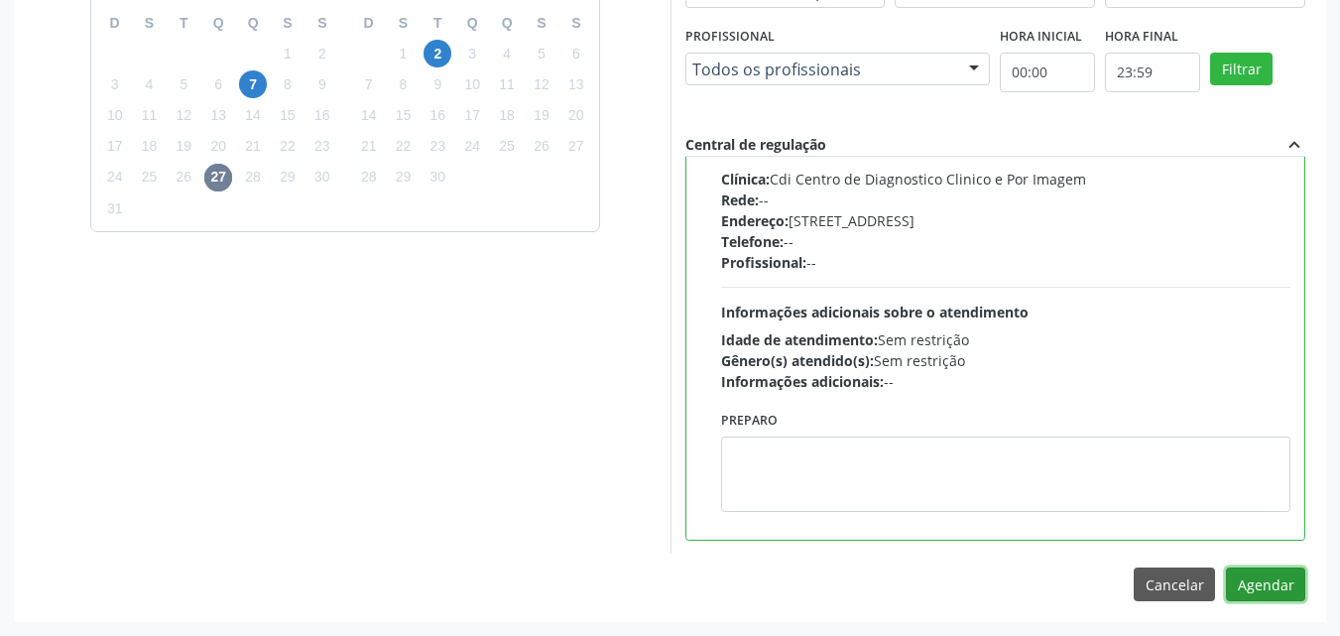
click at [1273, 578] on button "Agendar" at bounding box center [1265, 584] width 79 height 34
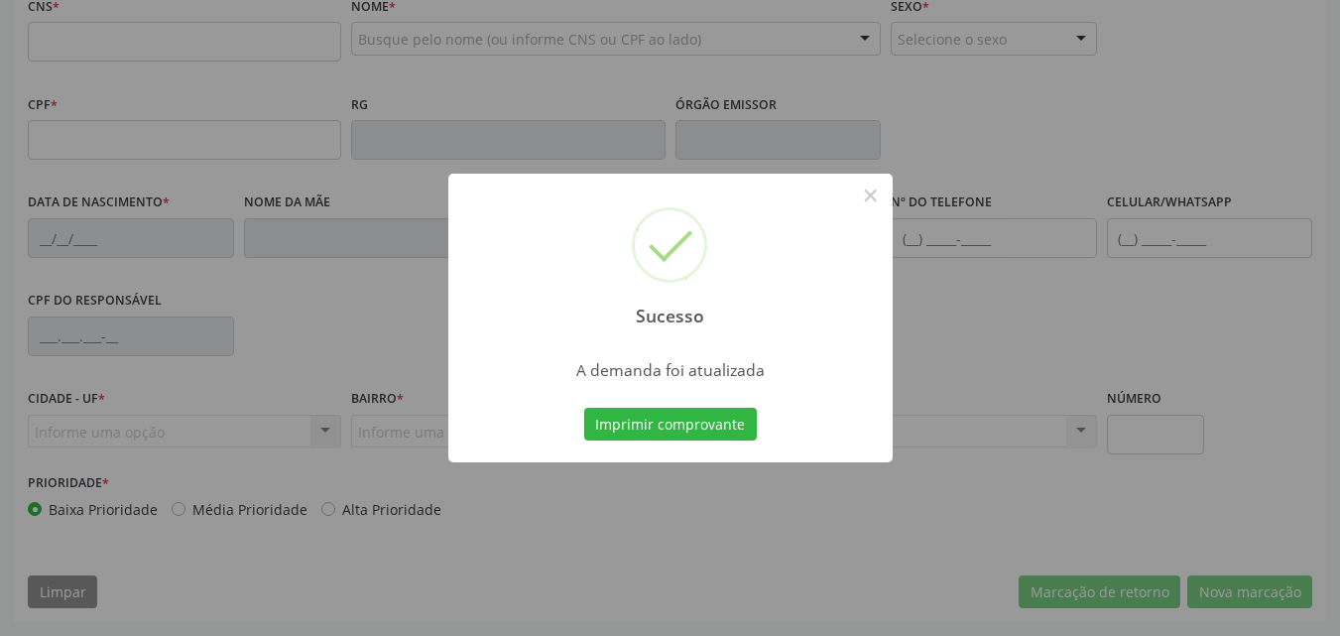
scroll to position [497, 0]
click at [736, 425] on button "Imprimir comprovante" at bounding box center [670, 425] width 173 height 34
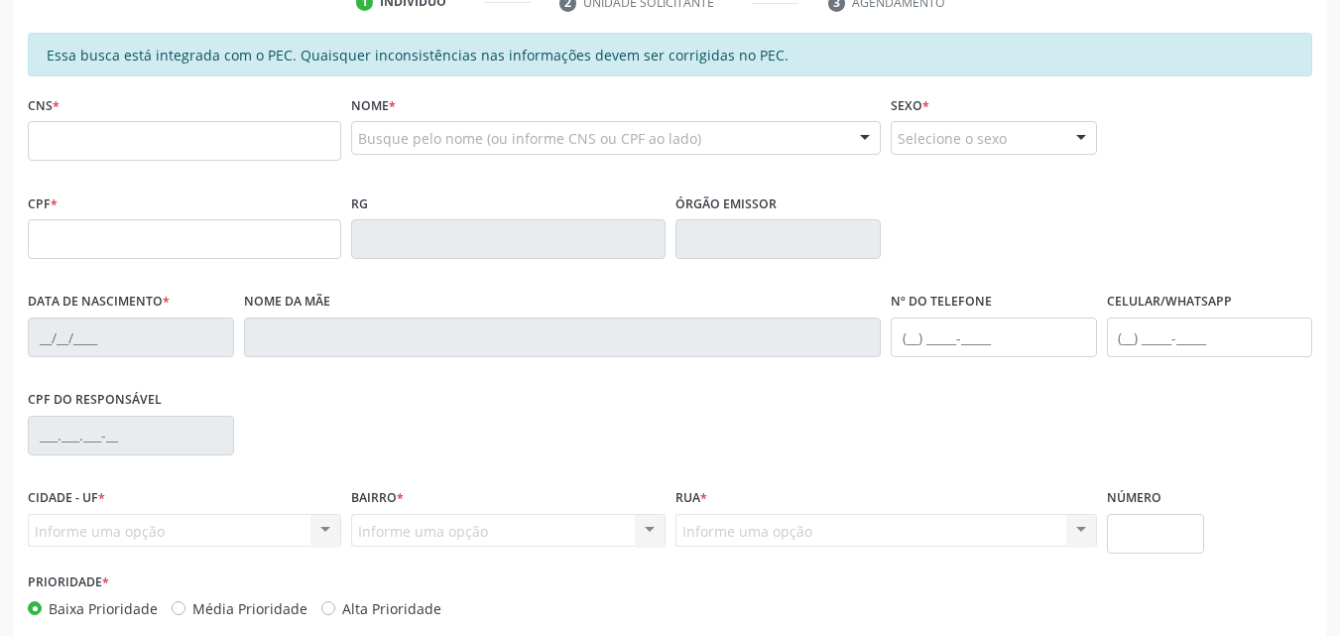
scroll to position [299, 0]
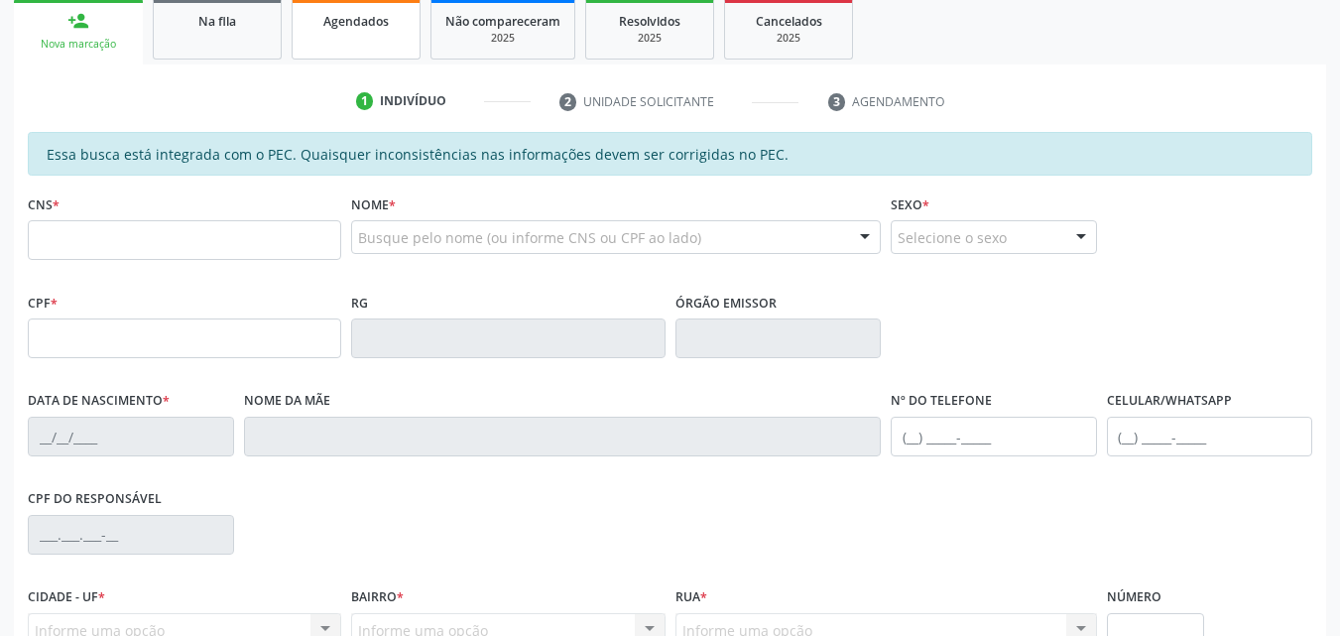
click at [361, 24] on span "Agendados" at bounding box center [355, 21] width 65 height 17
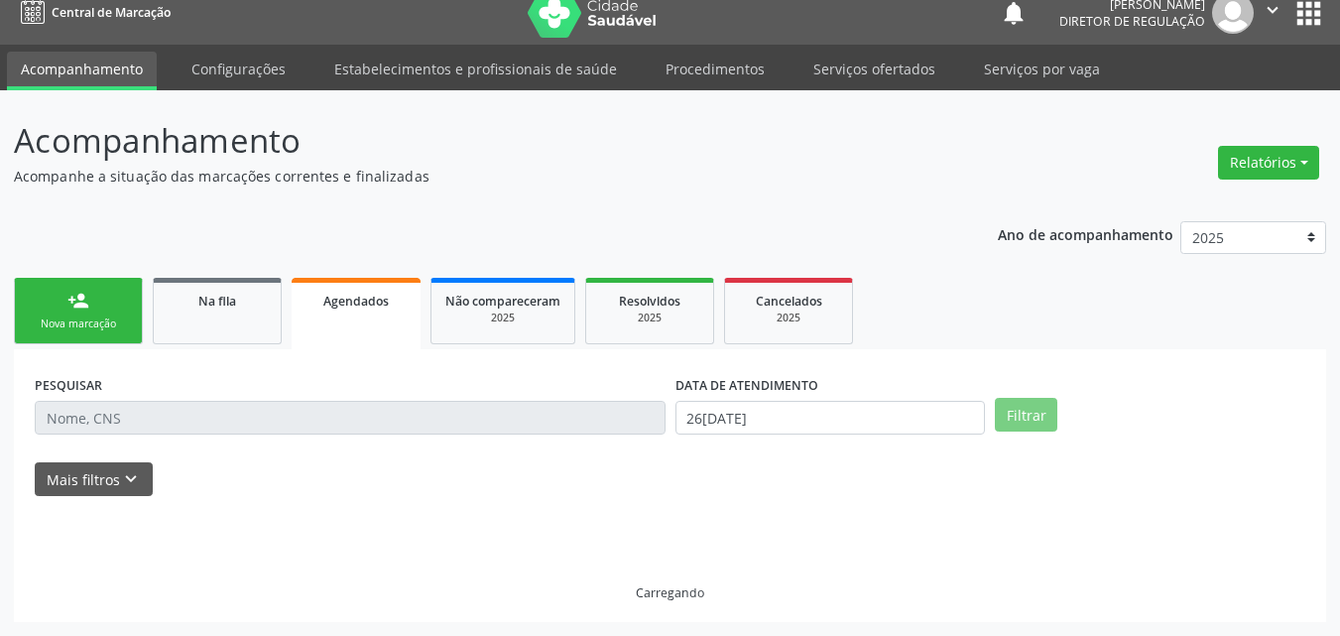
scroll to position [19, 0]
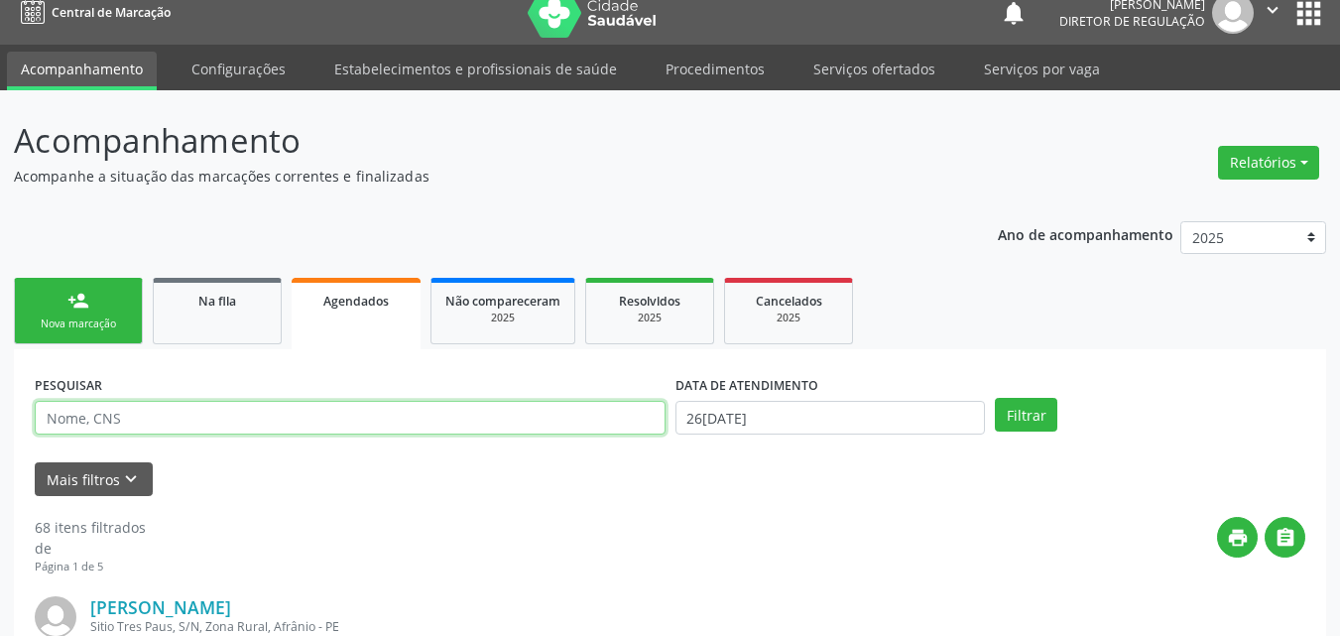
click at [191, 420] on input "text" at bounding box center [350, 418] width 631 height 34
type input "DAISA"
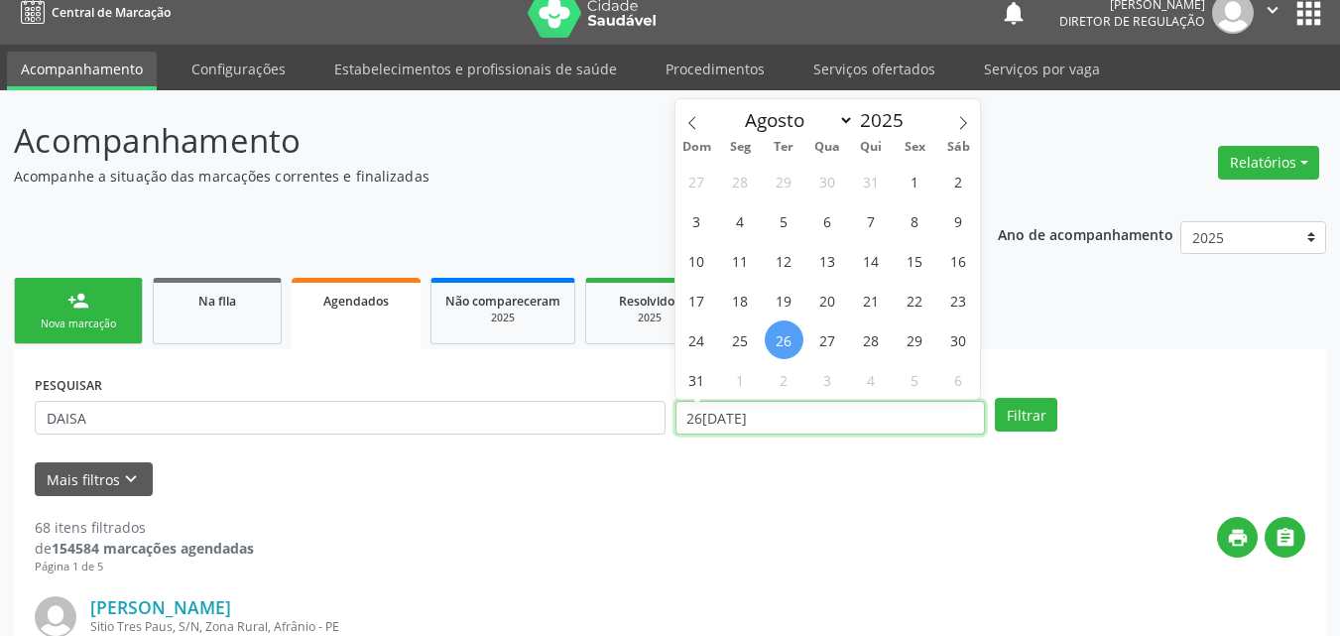
click at [747, 409] on input "[DATE]" at bounding box center [830, 418] width 310 height 34
click at [826, 340] on span "27" at bounding box center [827, 339] width 39 height 39
type input "2[DATE]"
click at [826, 340] on span "27" at bounding box center [827, 339] width 39 height 39
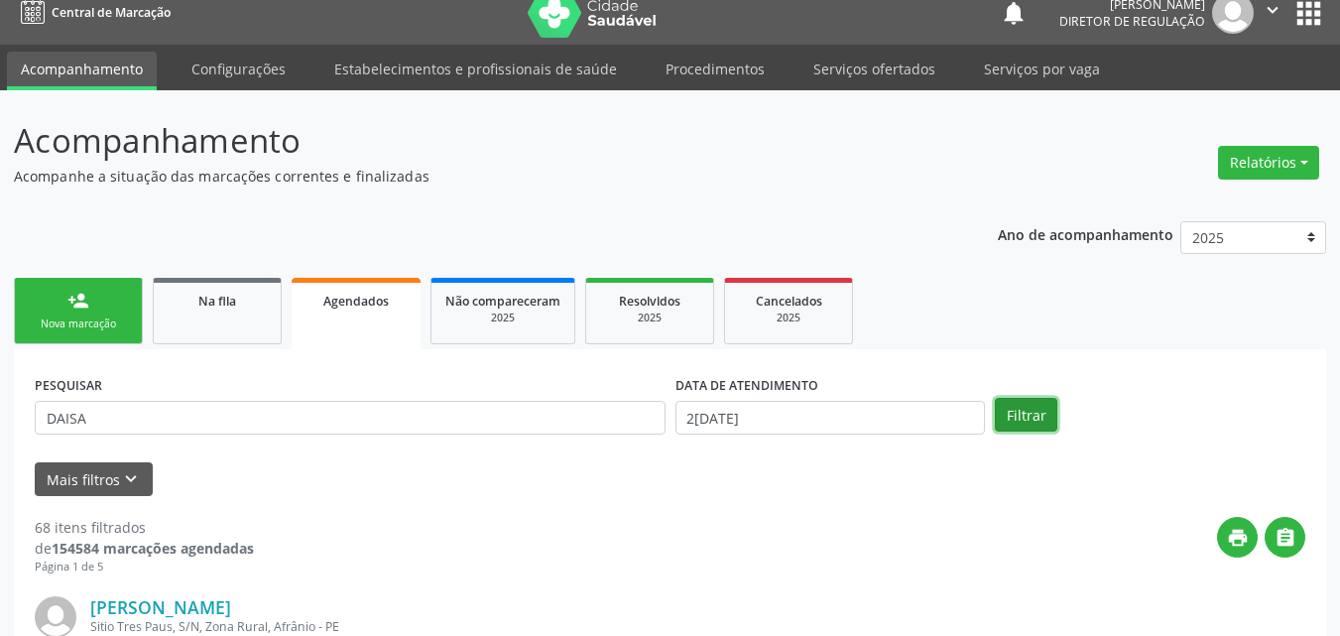
click at [1030, 422] on button "Filtrar" at bounding box center [1026, 415] width 62 height 34
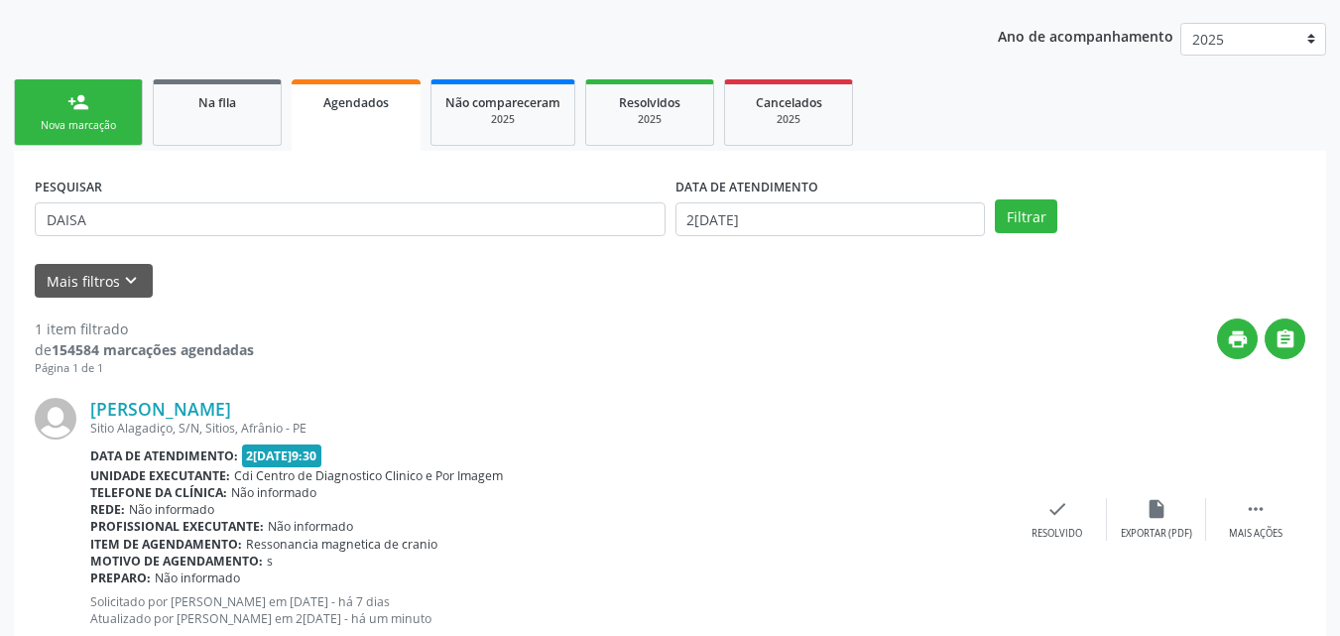
scroll to position [278, 0]
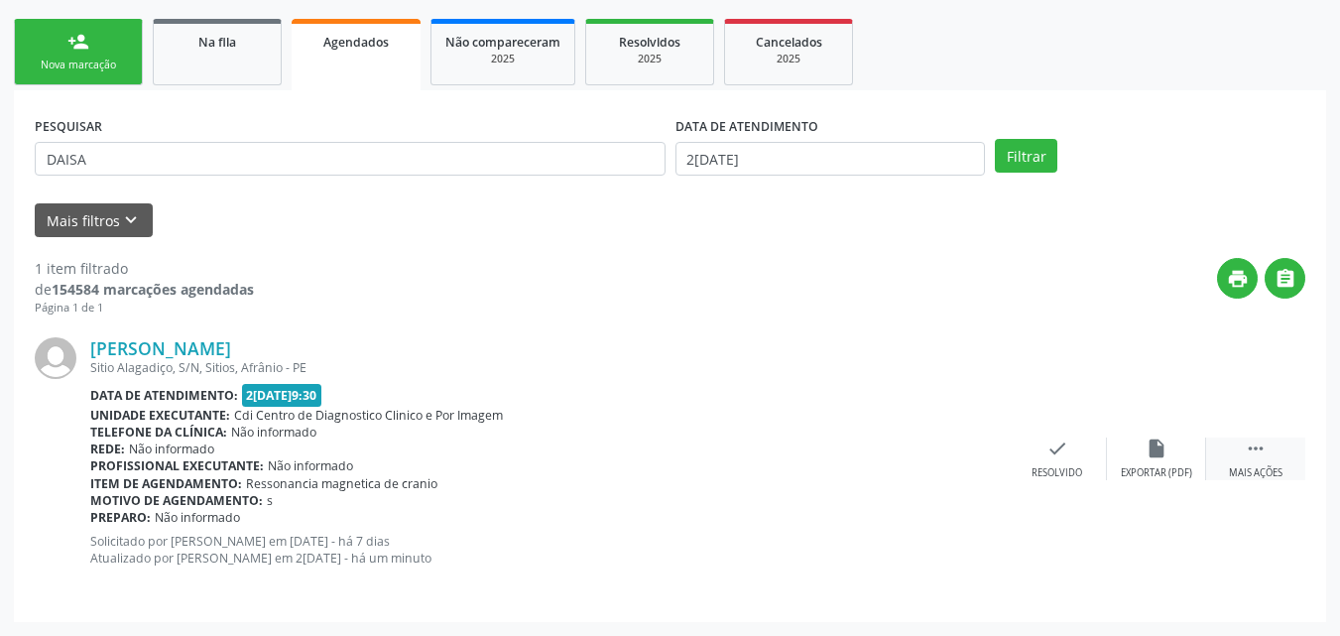
click at [1262, 454] on icon "" at bounding box center [1256, 448] width 22 height 22
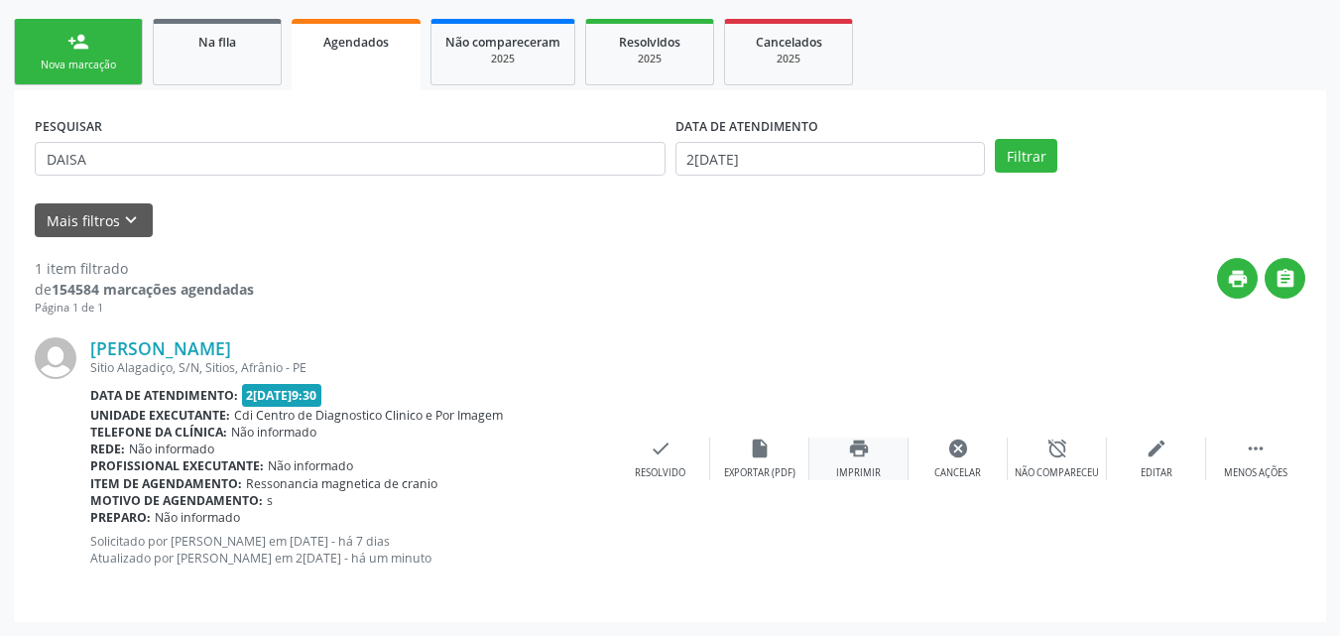
click at [864, 449] on icon "print" at bounding box center [859, 448] width 22 height 22
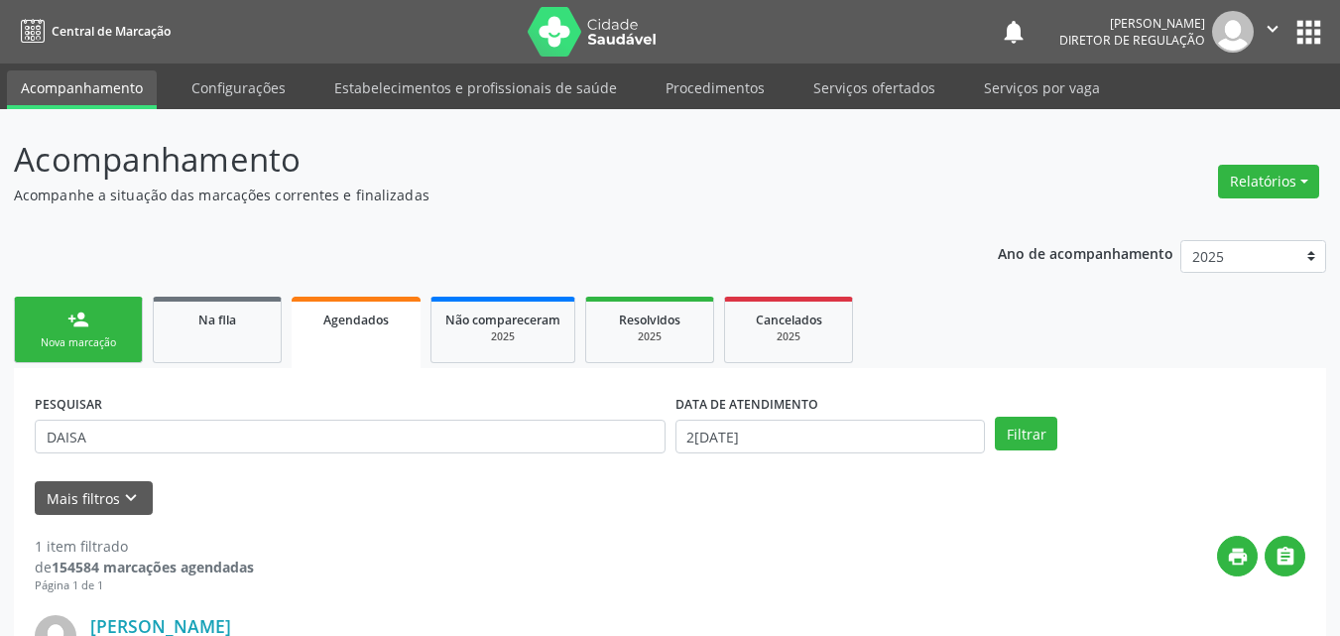
click at [91, 332] on link "person_add Nova marcação" at bounding box center [78, 330] width 129 height 66
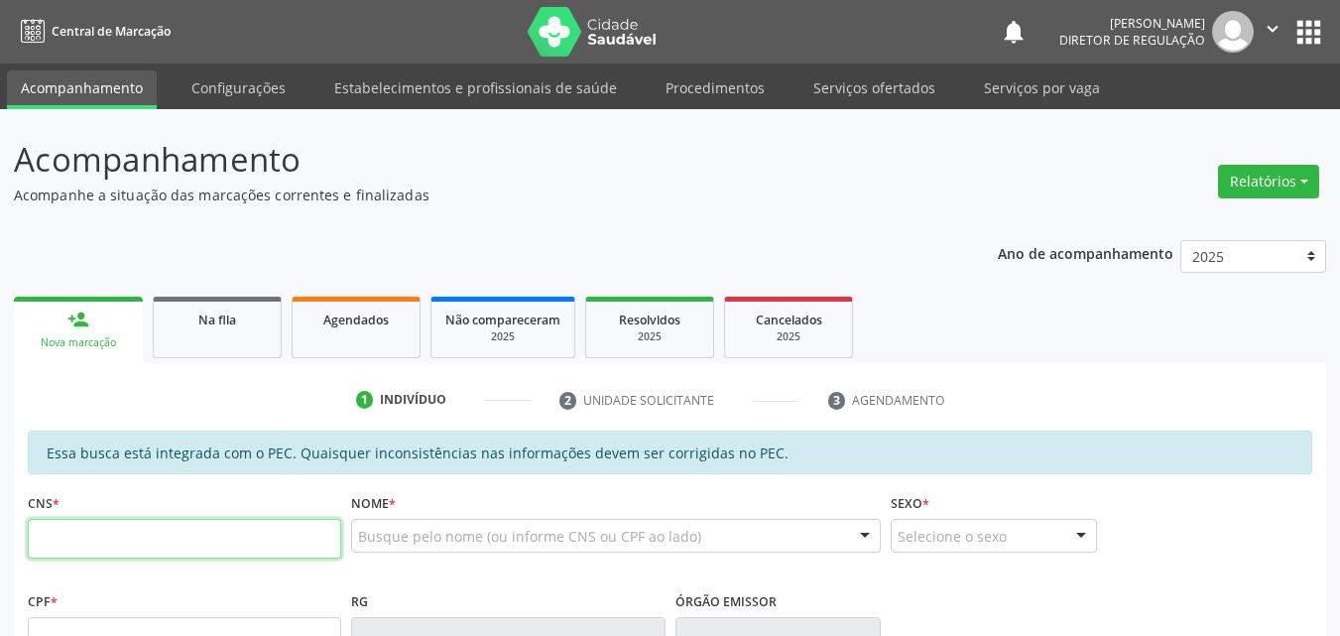
click at [315, 539] on input "text" at bounding box center [184, 539] width 313 height 40
type input "708 3042 4747 5360"
type input "311.513.294-87"
type input "17/04/1962"
type input "Luzia Maria Torres"
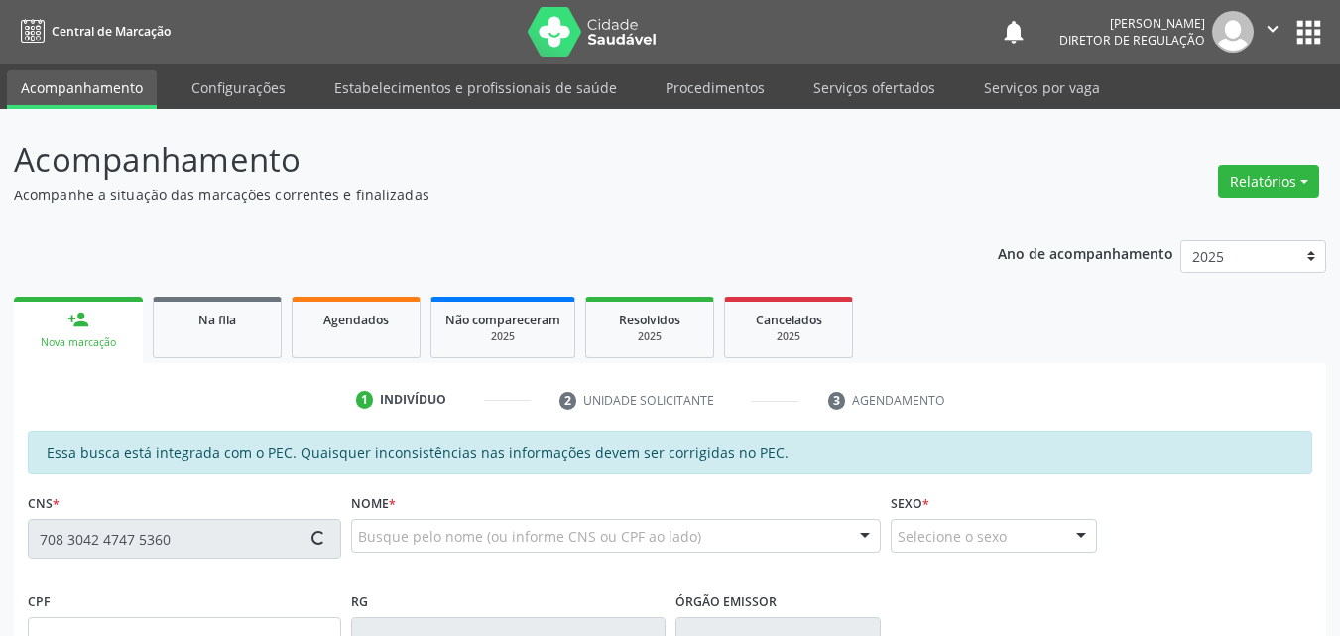
type input "(87) 98173-0719"
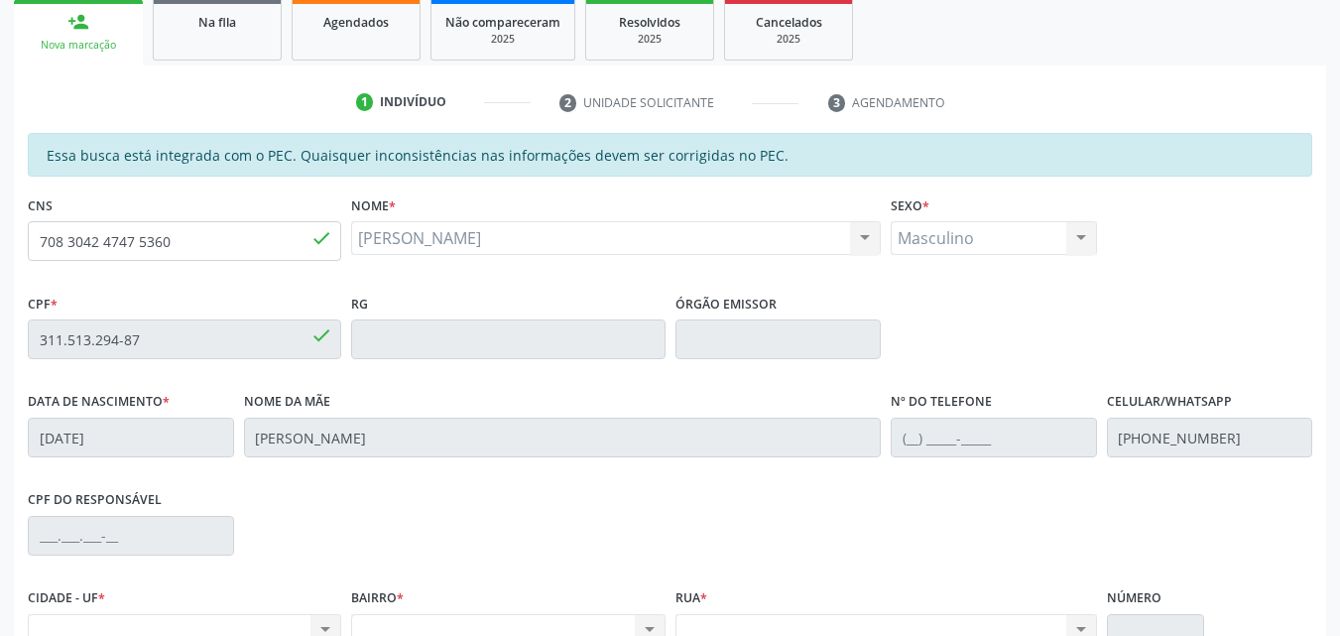
scroll to position [198, 0]
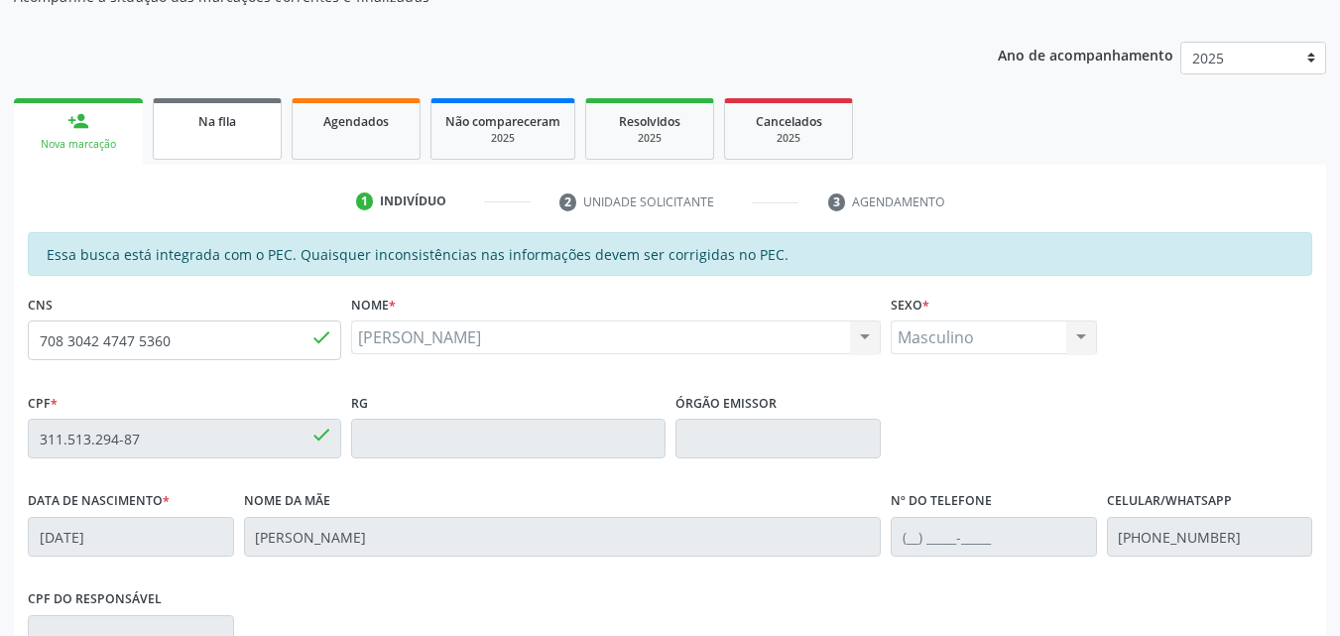
click at [219, 128] on span "Na fila" at bounding box center [217, 121] width 38 height 17
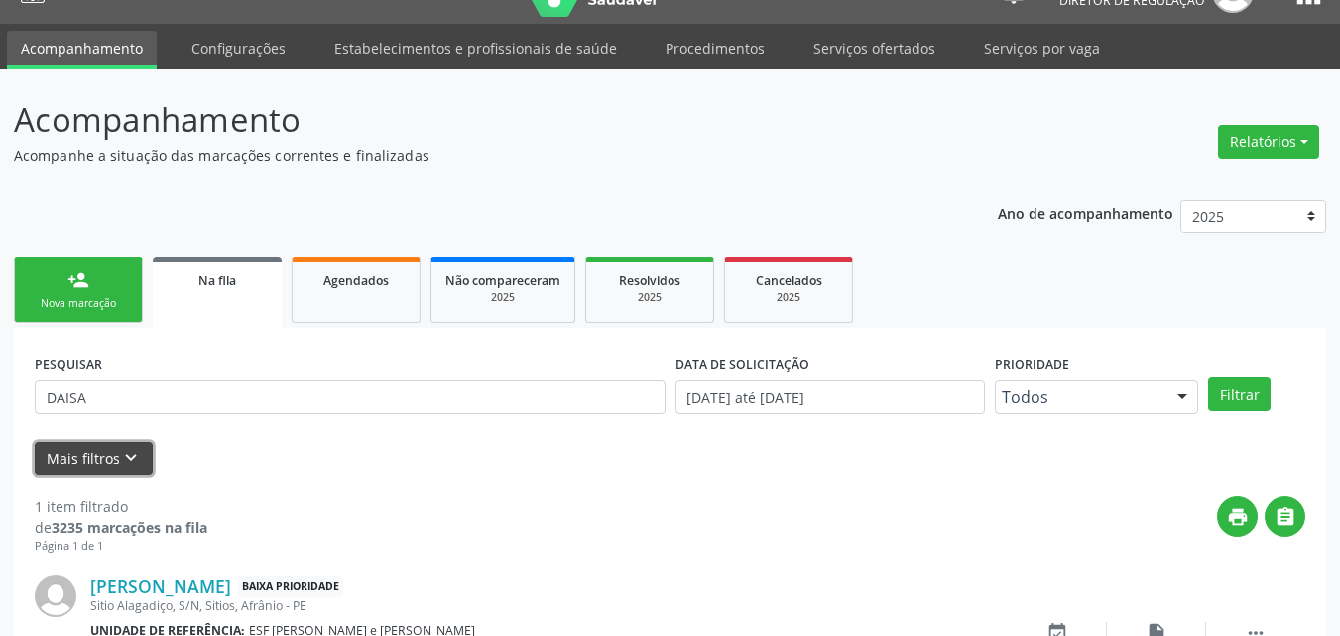
scroll to position [170, 0]
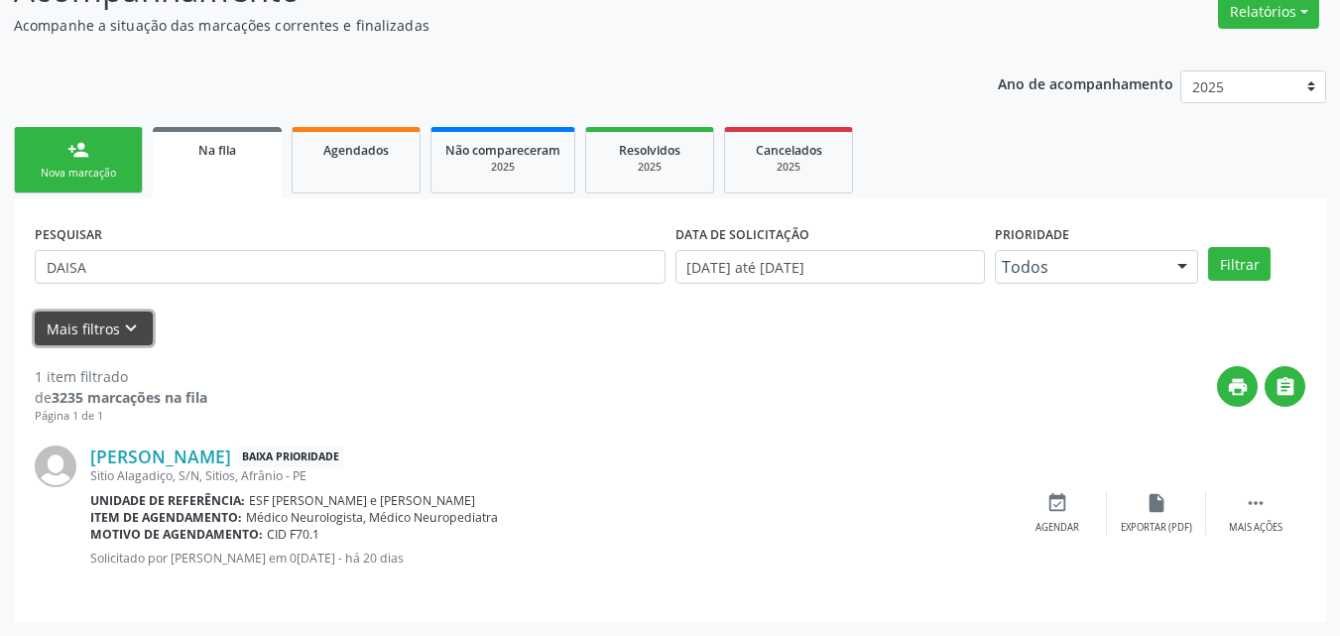
click at [106, 311] on button "Mais filtros keyboard_arrow_down" at bounding box center [94, 328] width 118 height 35
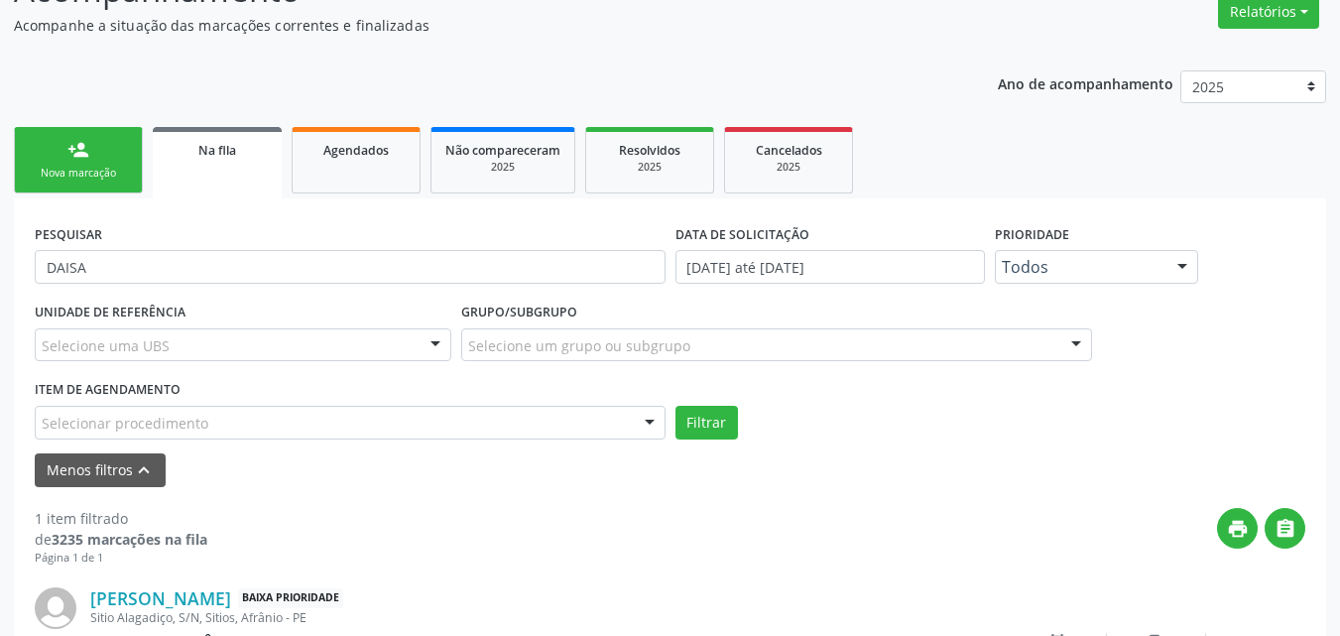
click at [98, 170] on div "Nova marcação" at bounding box center [78, 173] width 99 height 15
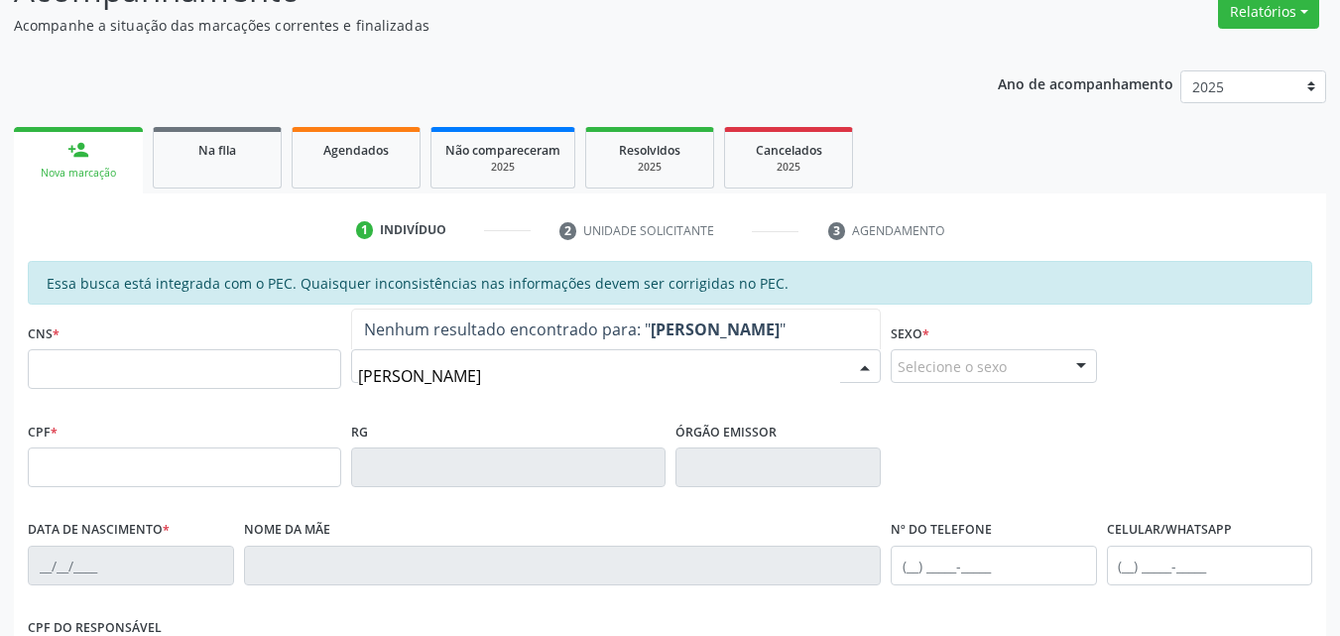
type input "MARIA PIETRA"
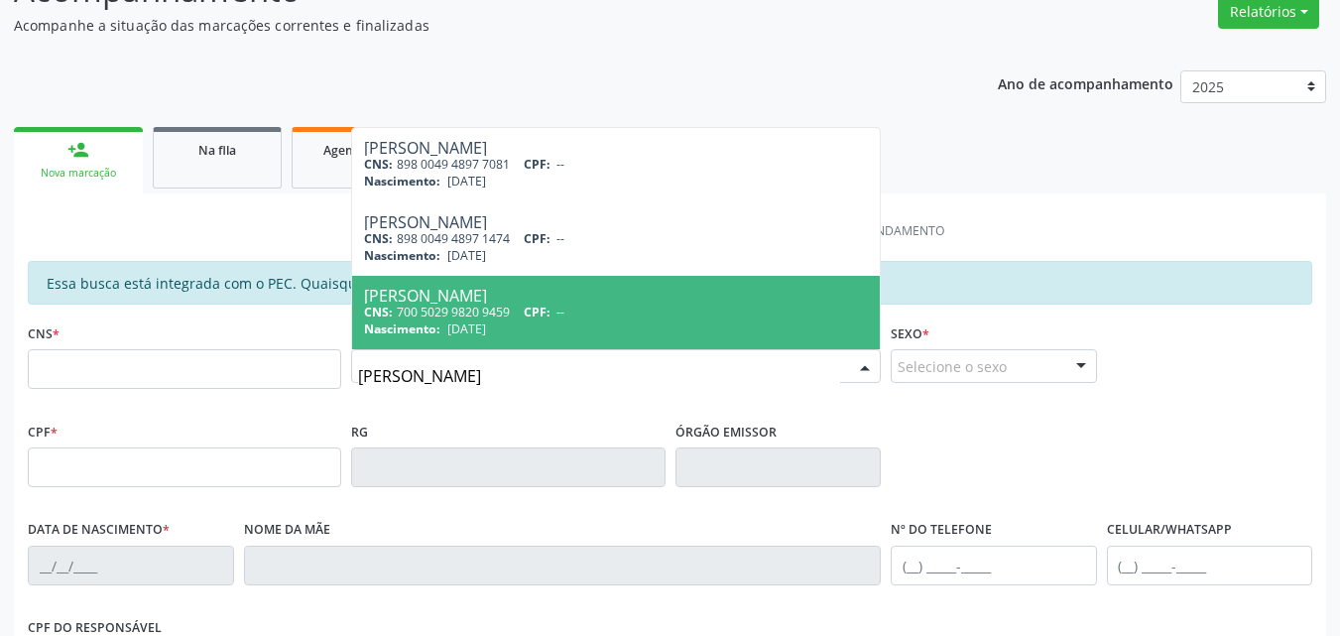
click at [564, 310] on span "--" at bounding box center [560, 312] width 8 height 17
type input "700 5029 9820 9459"
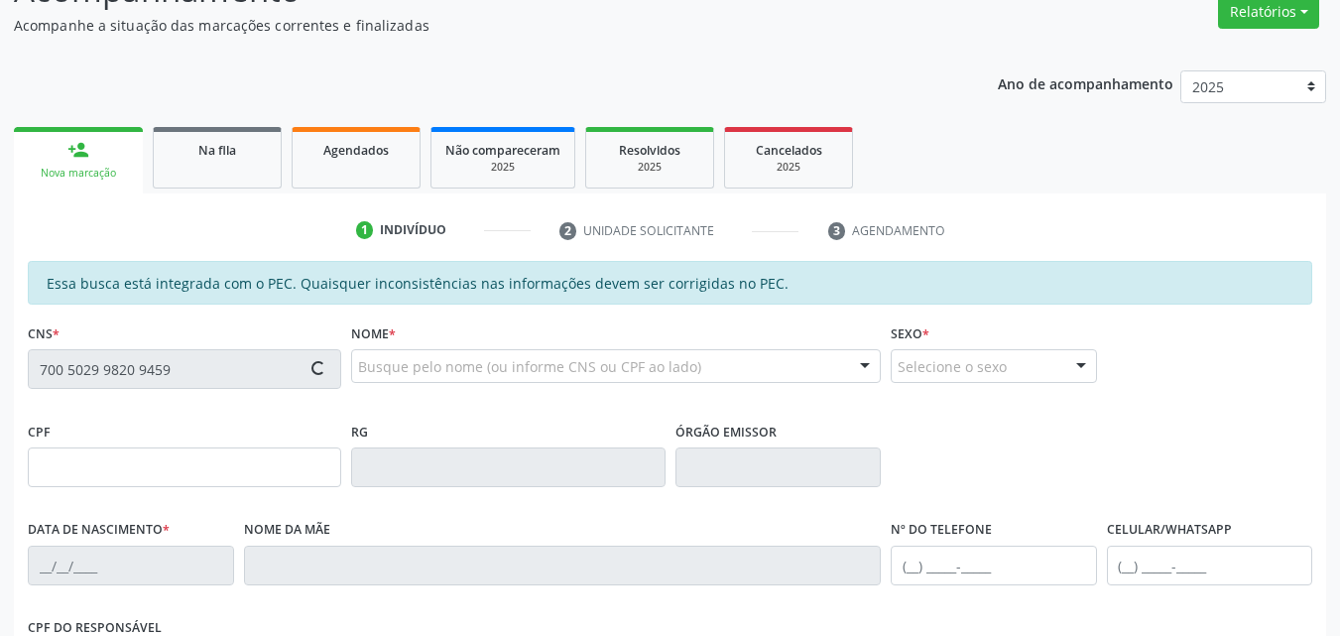
type input "11/01/2016"
type input "Aline Ferreira Laranjeira"
type input "(87) 98838-4114"
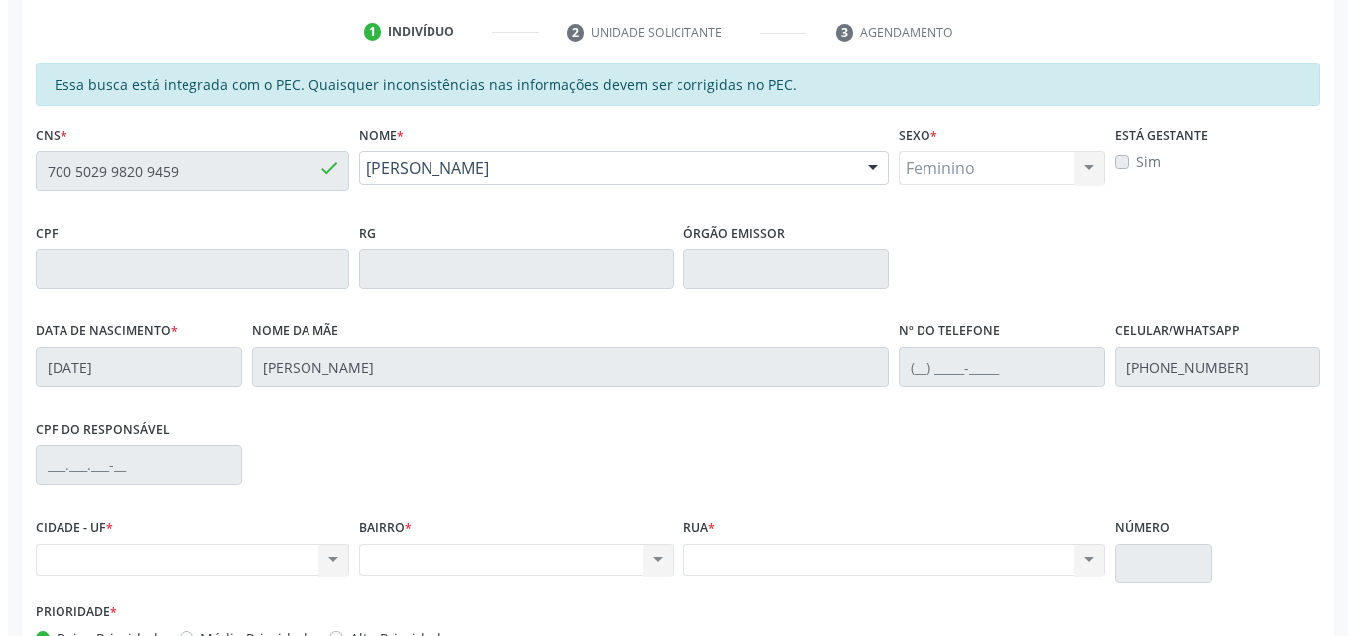
scroll to position [0, 0]
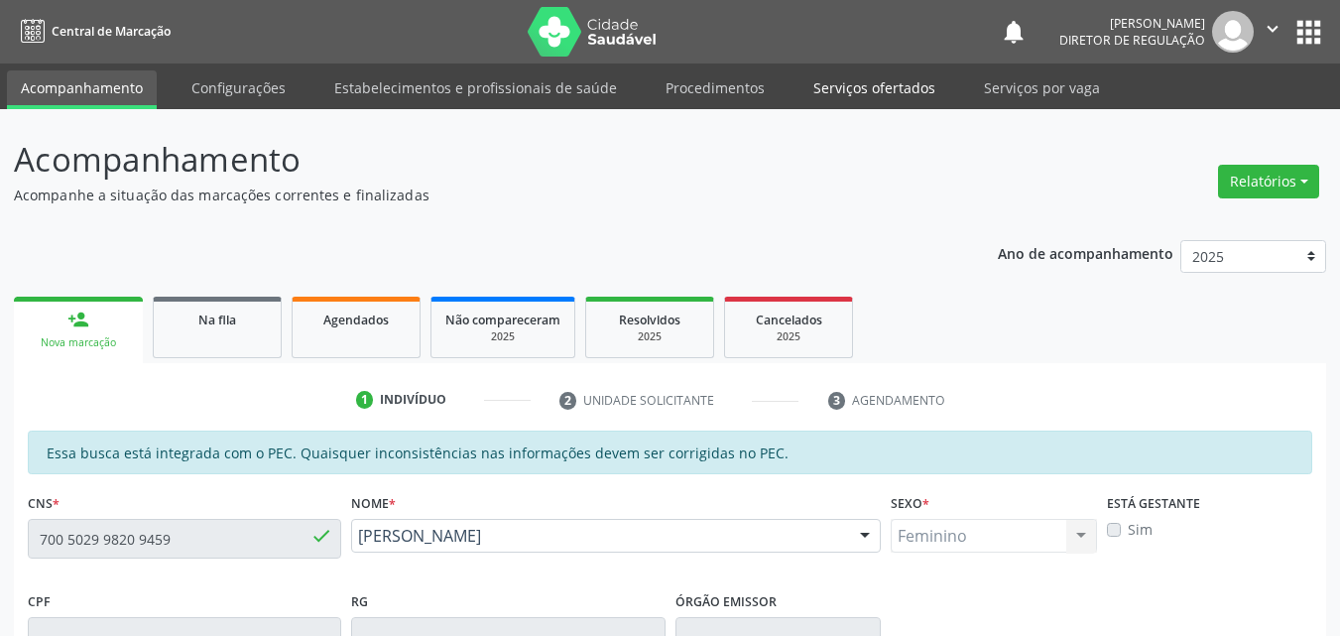
click at [885, 86] on link "Serviços ofertados" at bounding box center [874, 87] width 150 height 35
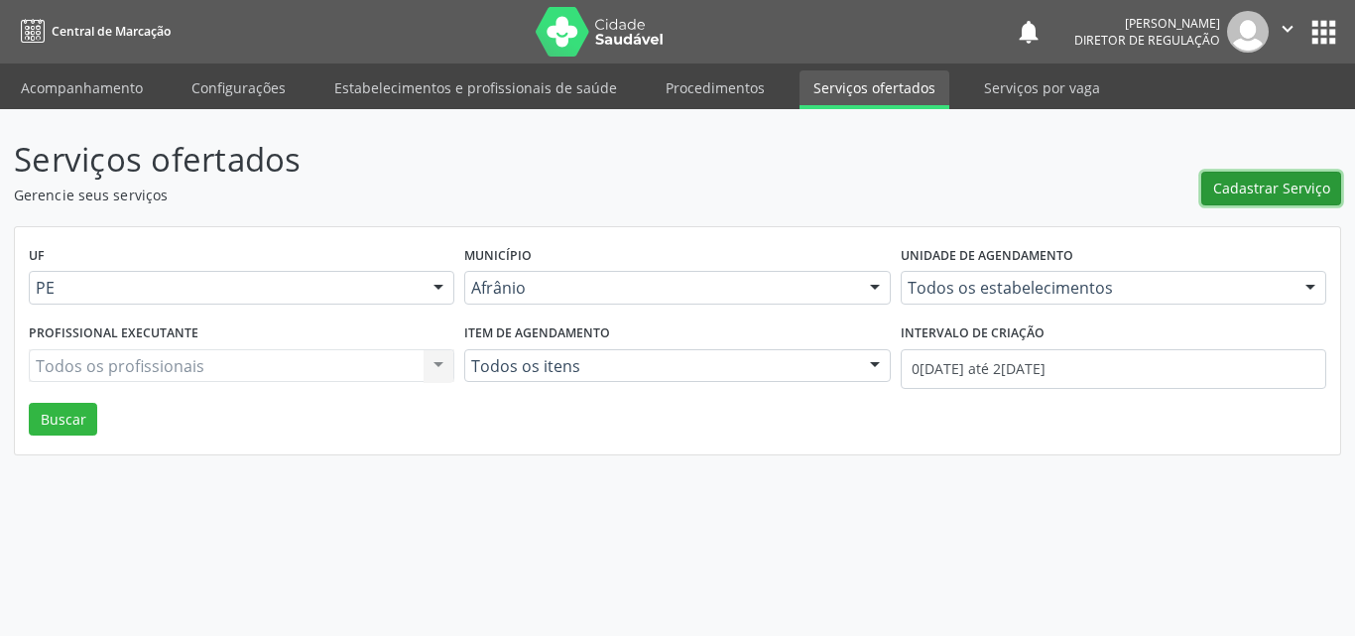
click at [1290, 184] on span "Cadastrar Serviço" at bounding box center [1271, 188] width 117 height 21
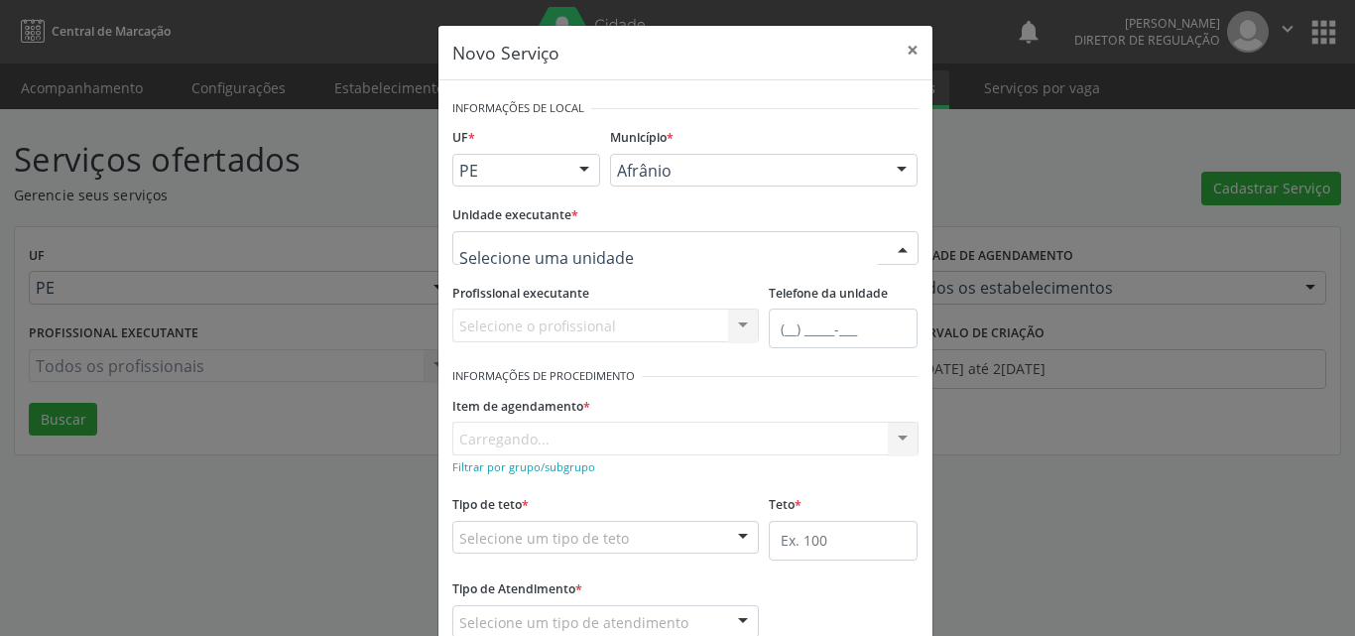
click at [668, 245] on div at bounding box center [685, 248] width 466 height 34
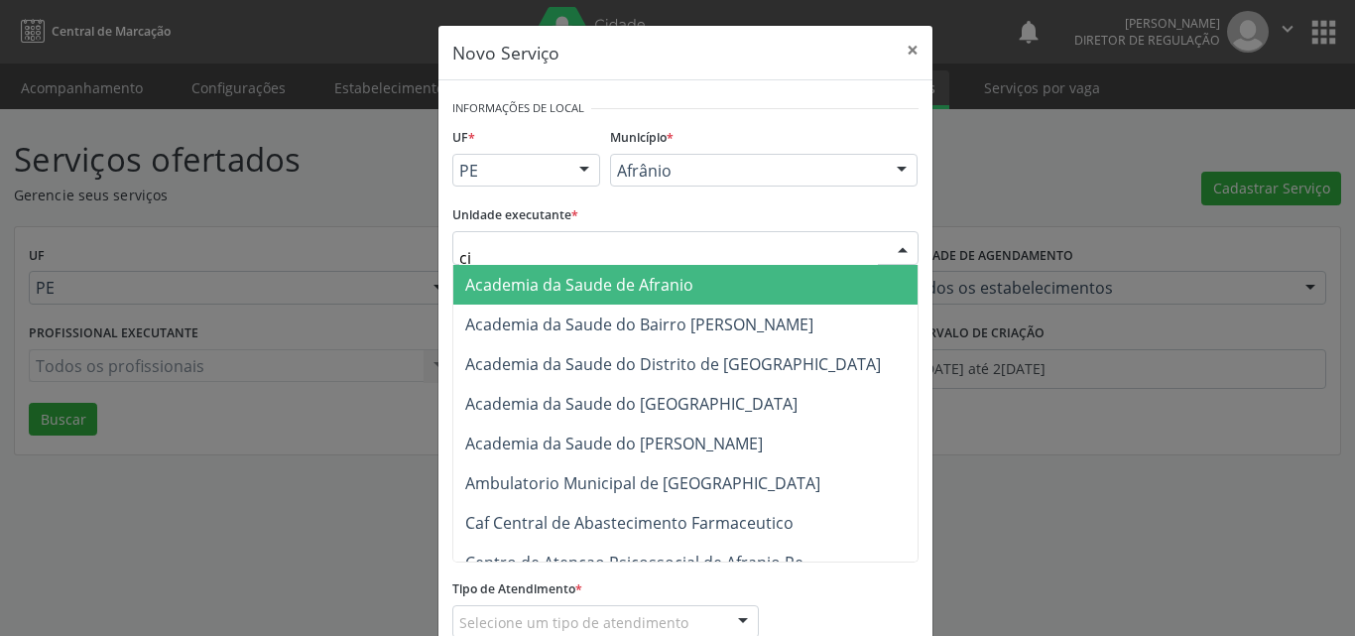
type input "cim"
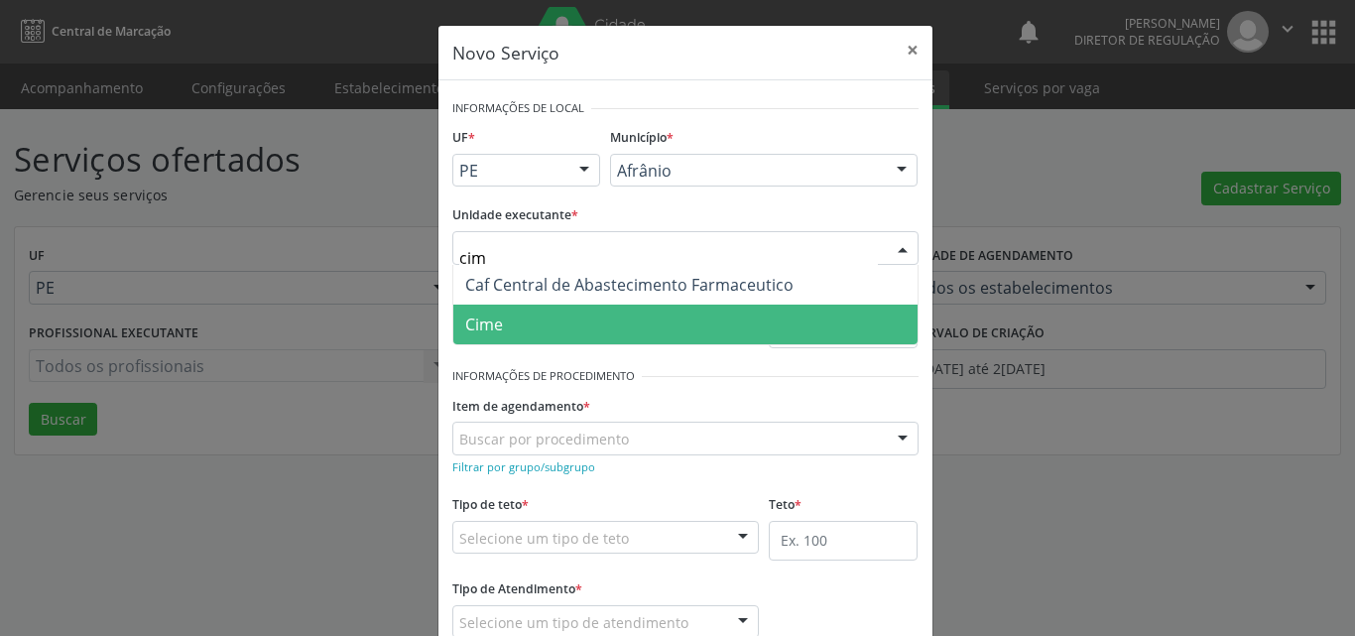
click at [571, 314] on span "Cime" at bounding box center [685, 325] width 464 height 40
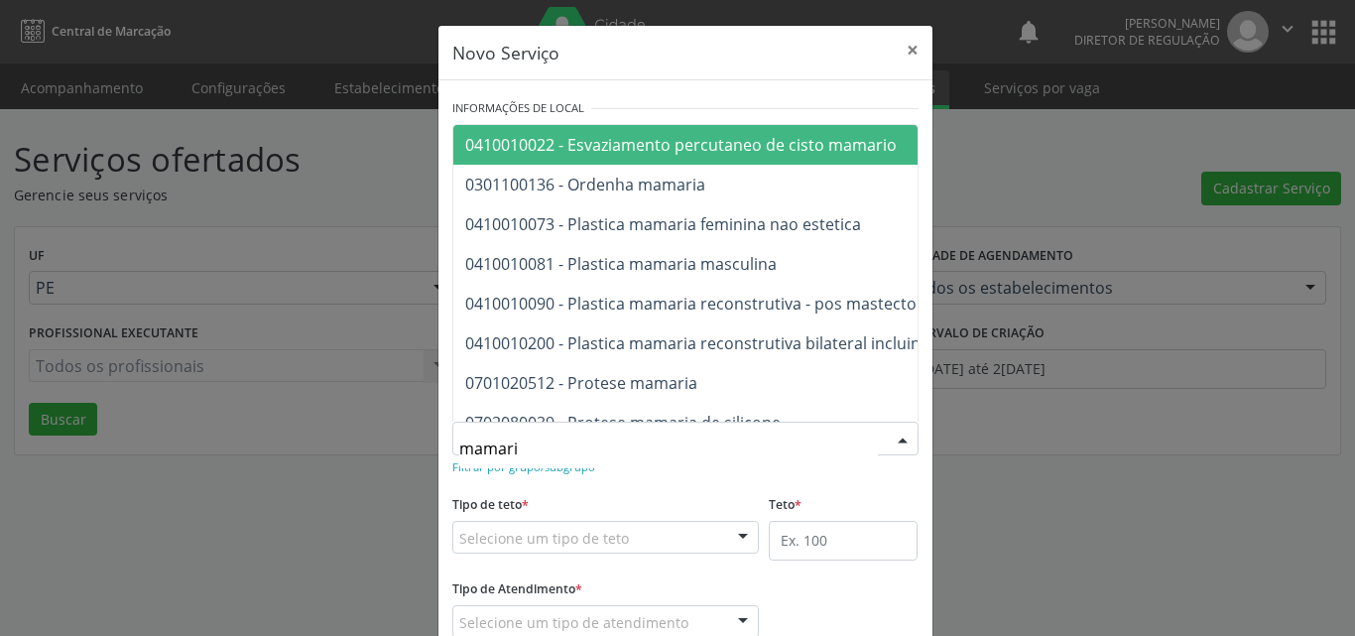
type input "mamaria"
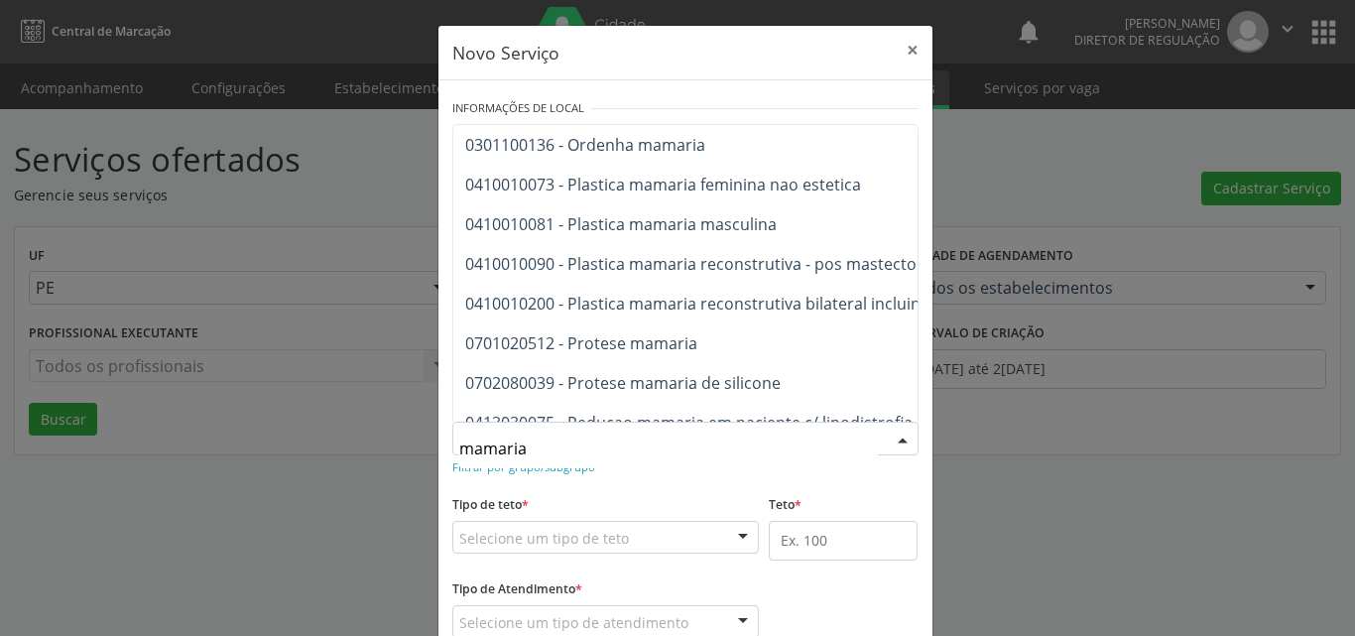
scroll to position [75, 0]
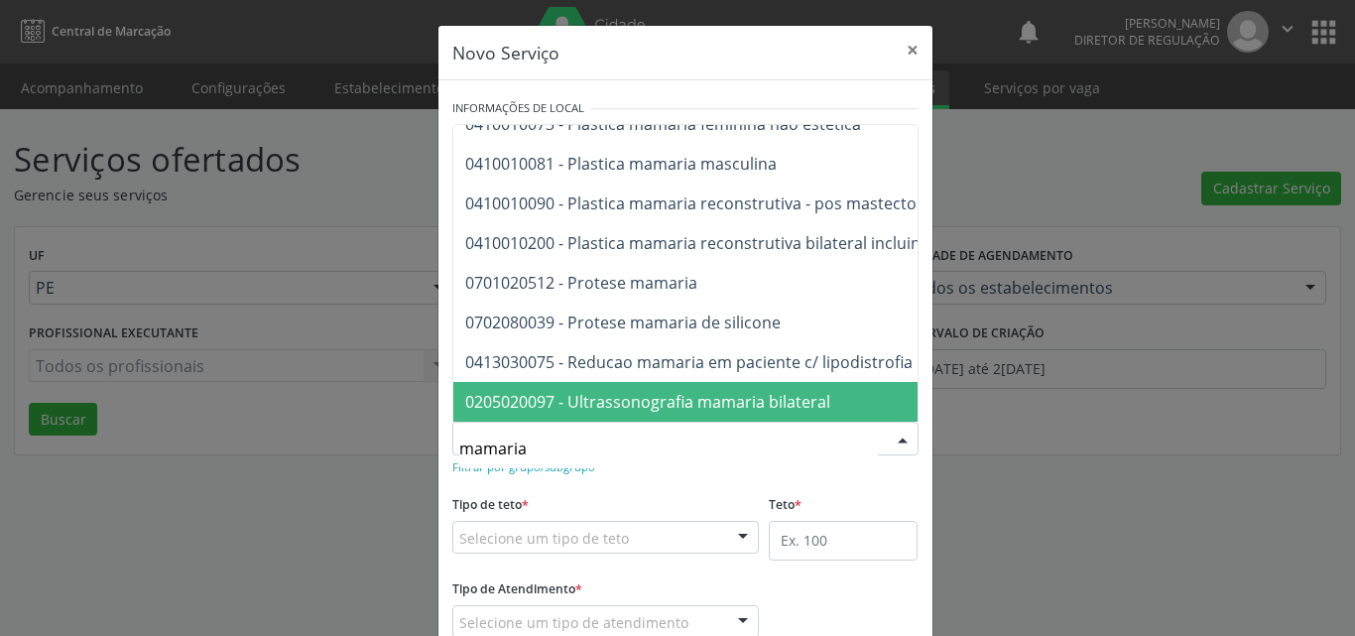
click at [681, 391] on span "0205020097 - Ultrassonografia mamaria bilateral" at bounding box center [647, 402] width 365 height 22
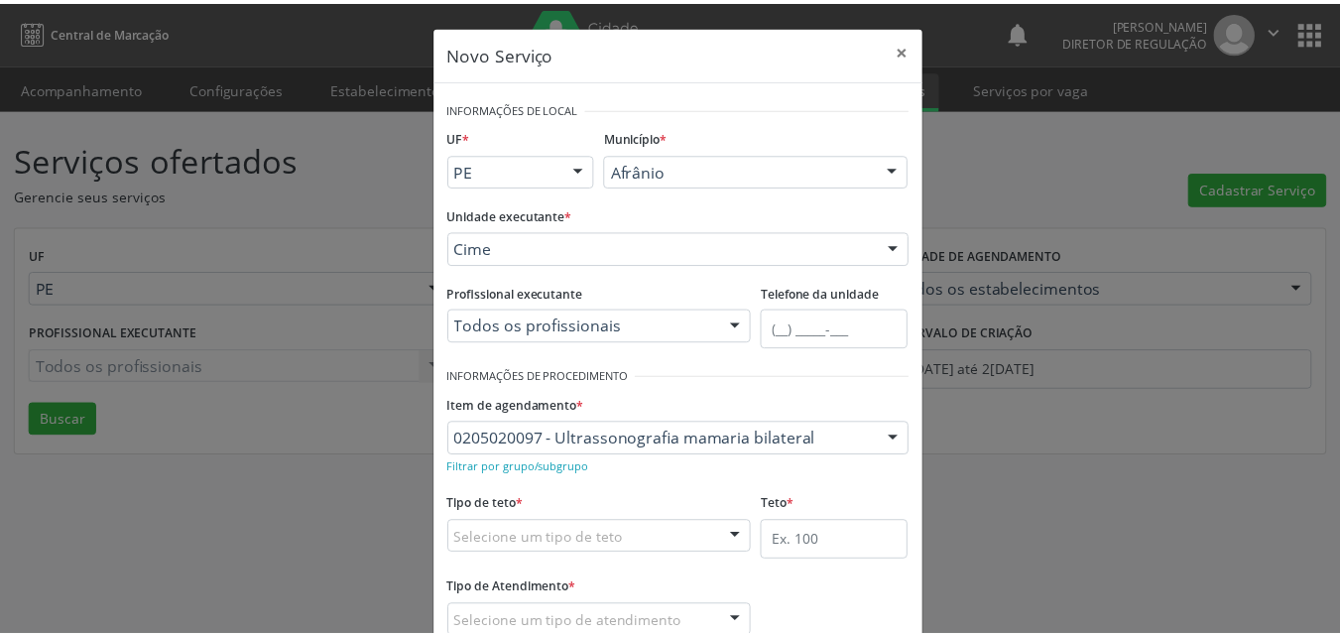
scroll to position [131, 0]
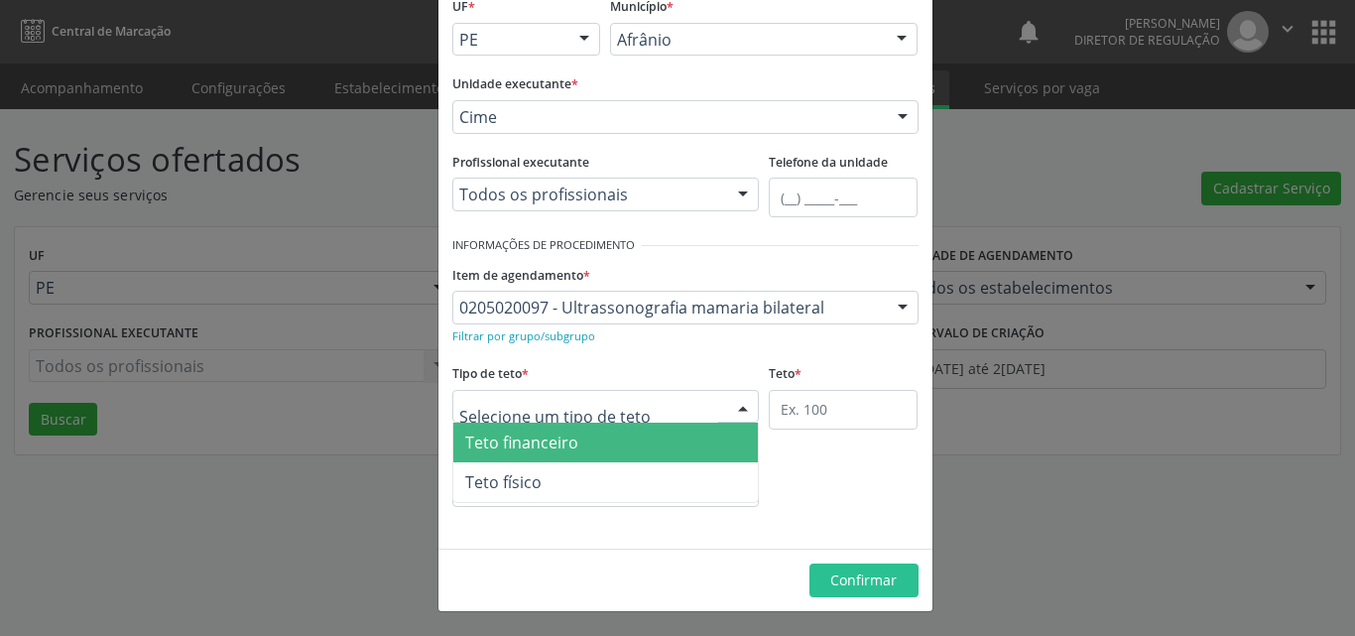
click at [658, 411] on div at bounding box center [605, 407] width 307 height 34
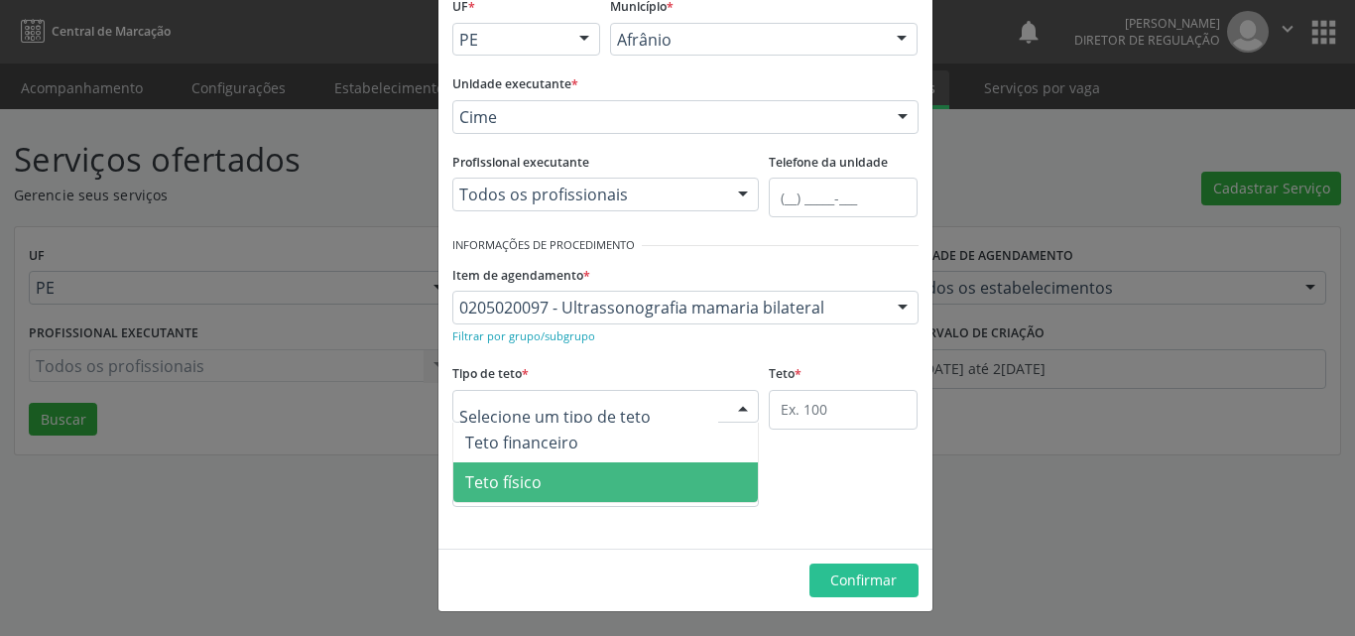
click at [563, 481] on span "Teto físico" at bounding box center [605, 482] width 305 height 40
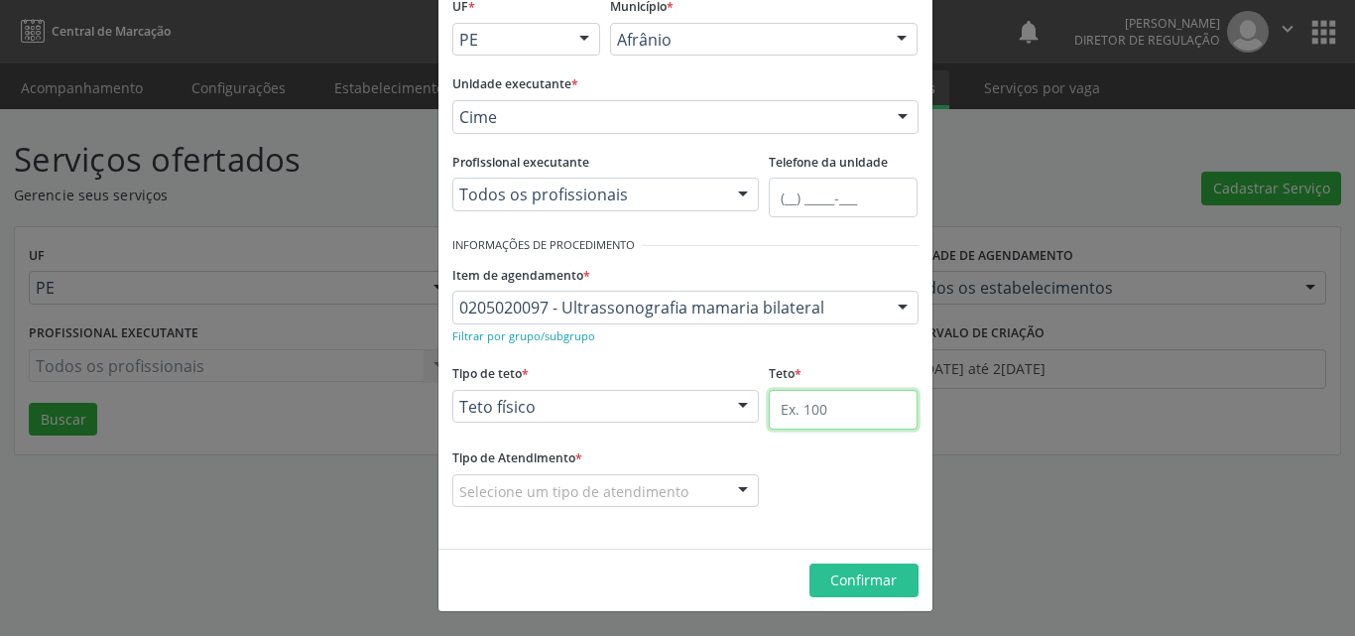
click at [813, 413] on input "text" at bounding box center [843, 410] width 149 height 40
type input "1"
click at [685, 499] on div "Selecione um tipo de atendimento" at bounding box center [605, 491] width 307 height 34
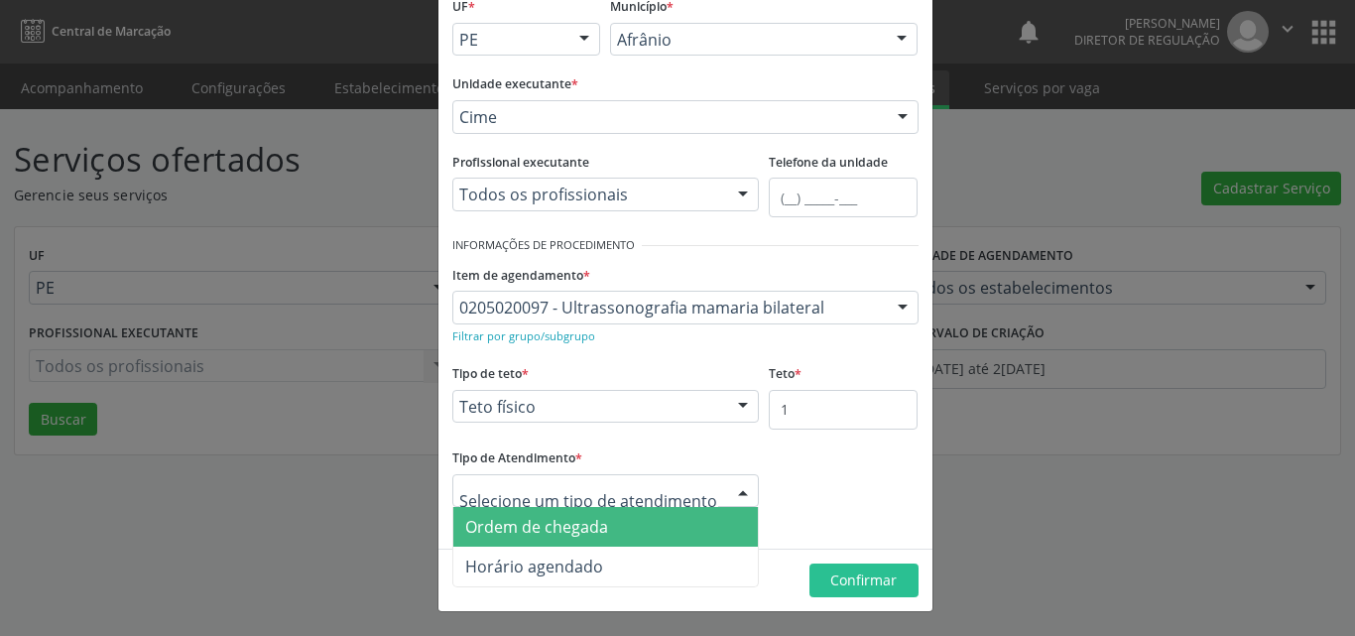
click at [663, 532] on span "Ordem de chegada" at bounding box center [605, 527] width 305 height 40
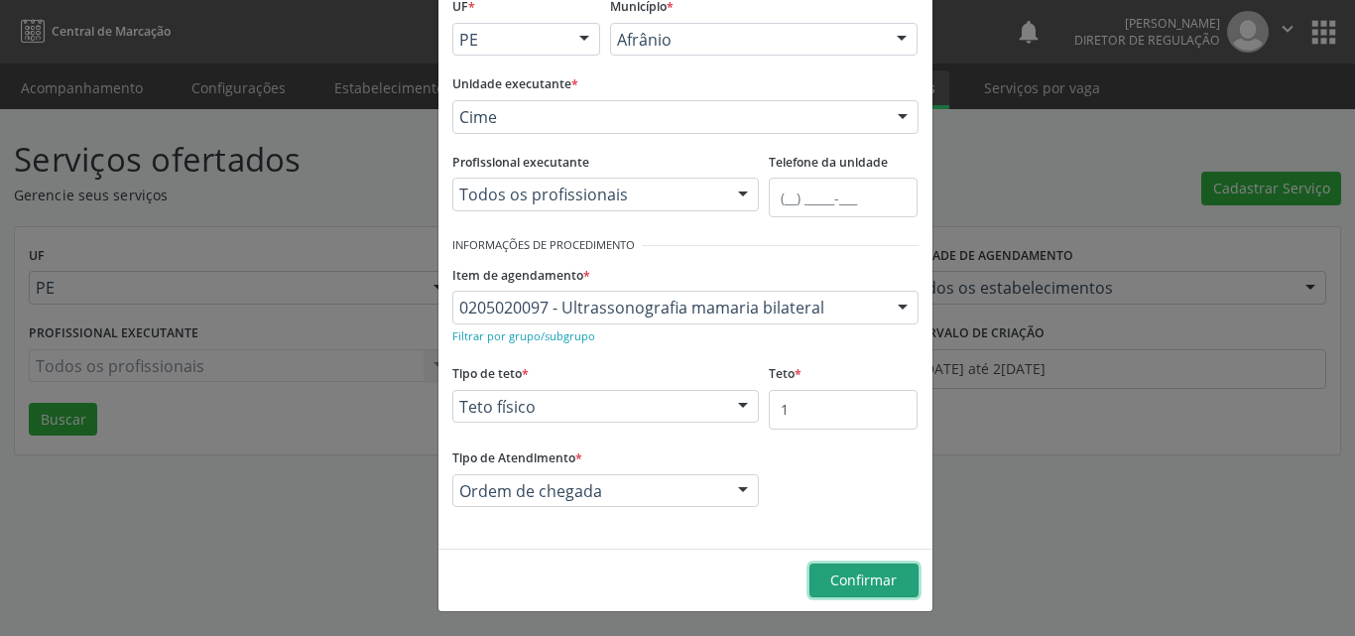
click at [844, 577] on span "Confirmar" at bounding box center [863, 579] width 66 height 19
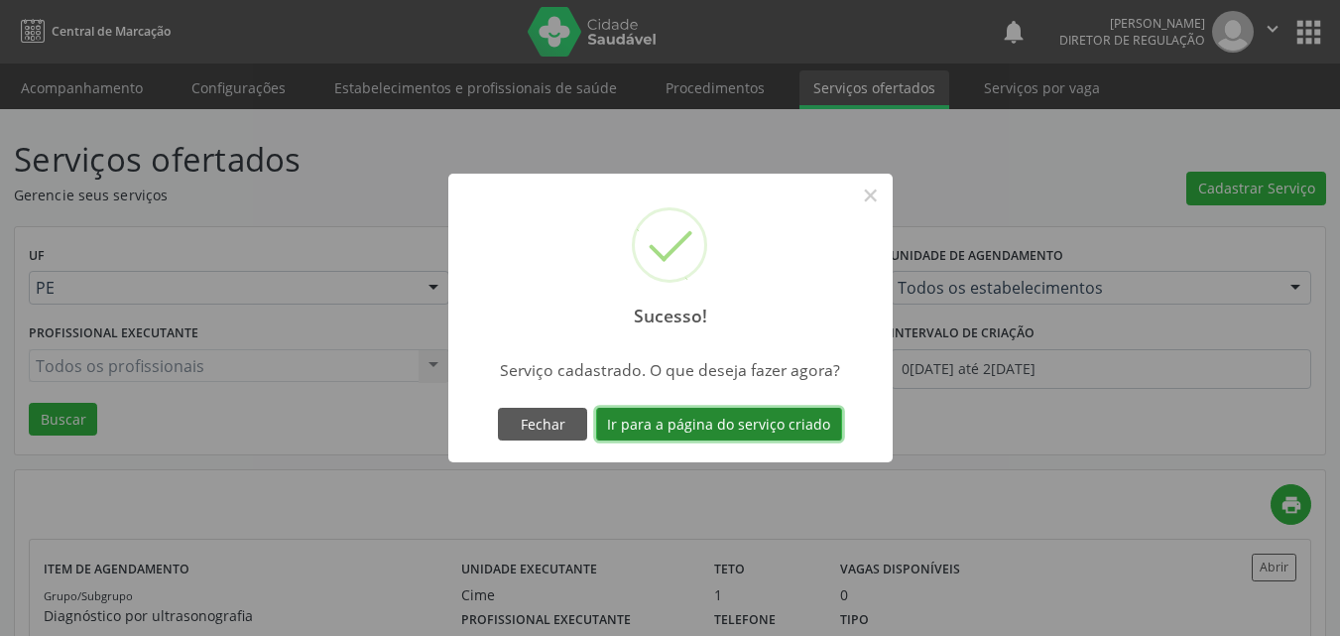
click at [800, 428] on button "Ir para a página do serviço criado" at bounding box center [719, 425] width 246 height 34
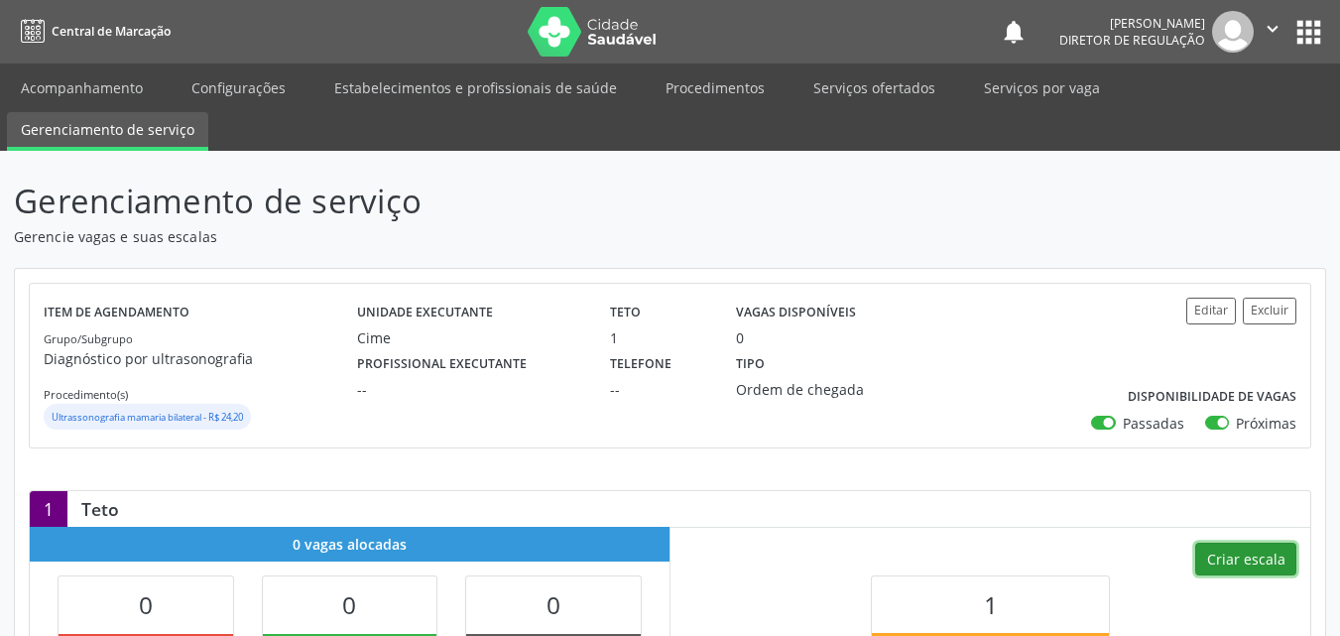
click at [1272, 560] on button "Criar escala" at bounding box center [1245, 560] width 101 height 34
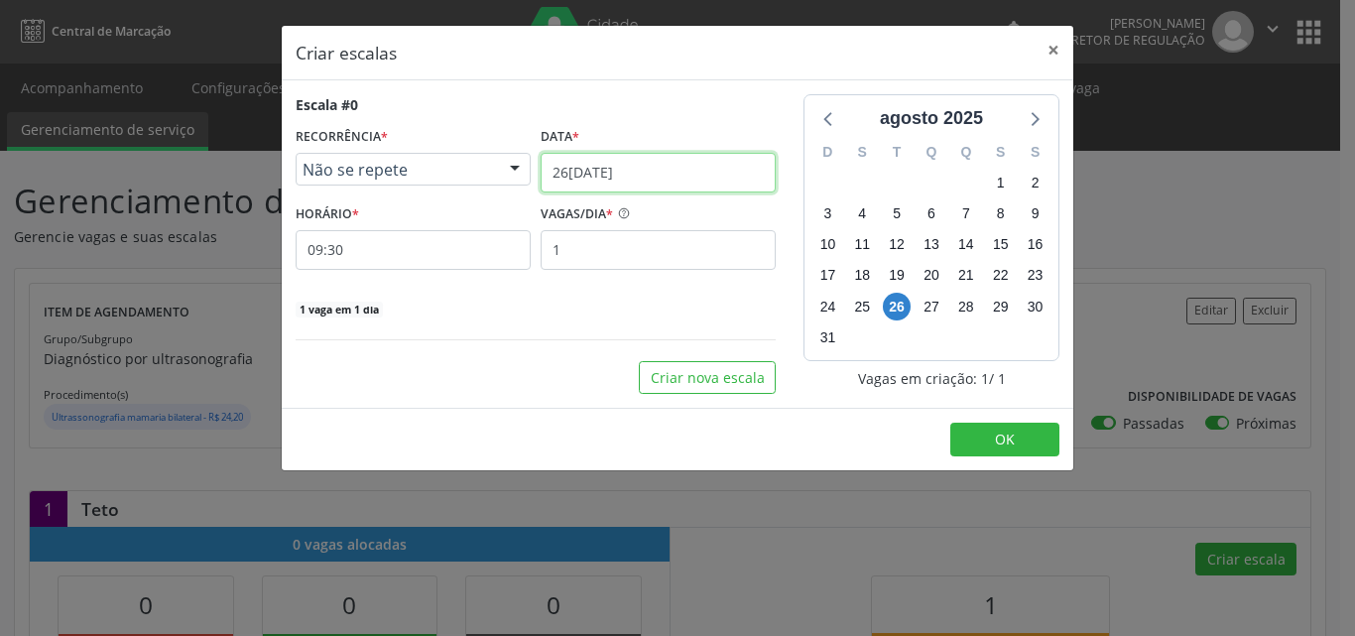
click at [698, 169] on input "[DATE]" at bounding box center [658, 173] width 235 height 40
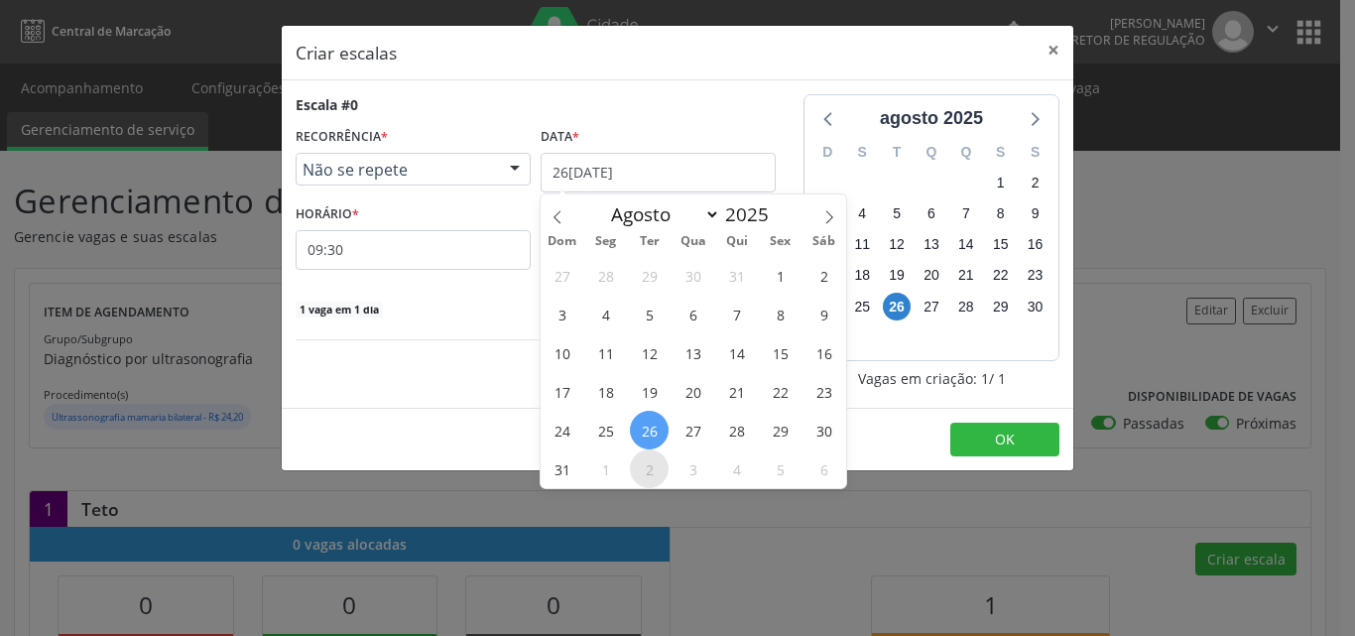
click at [653, 470] on span "2" at bounding box center [649, 468] width 39 height 39
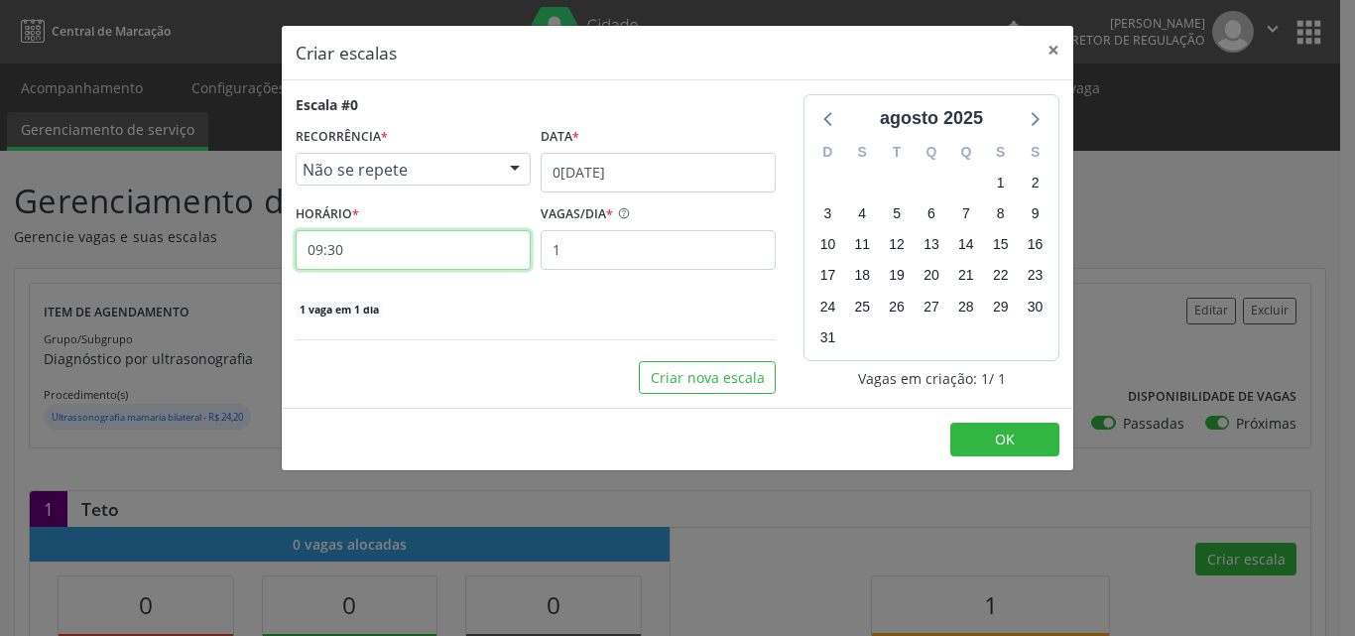
click at [407, 237] on input "09:30" at bounding box center [413, 250] width 235 height 40
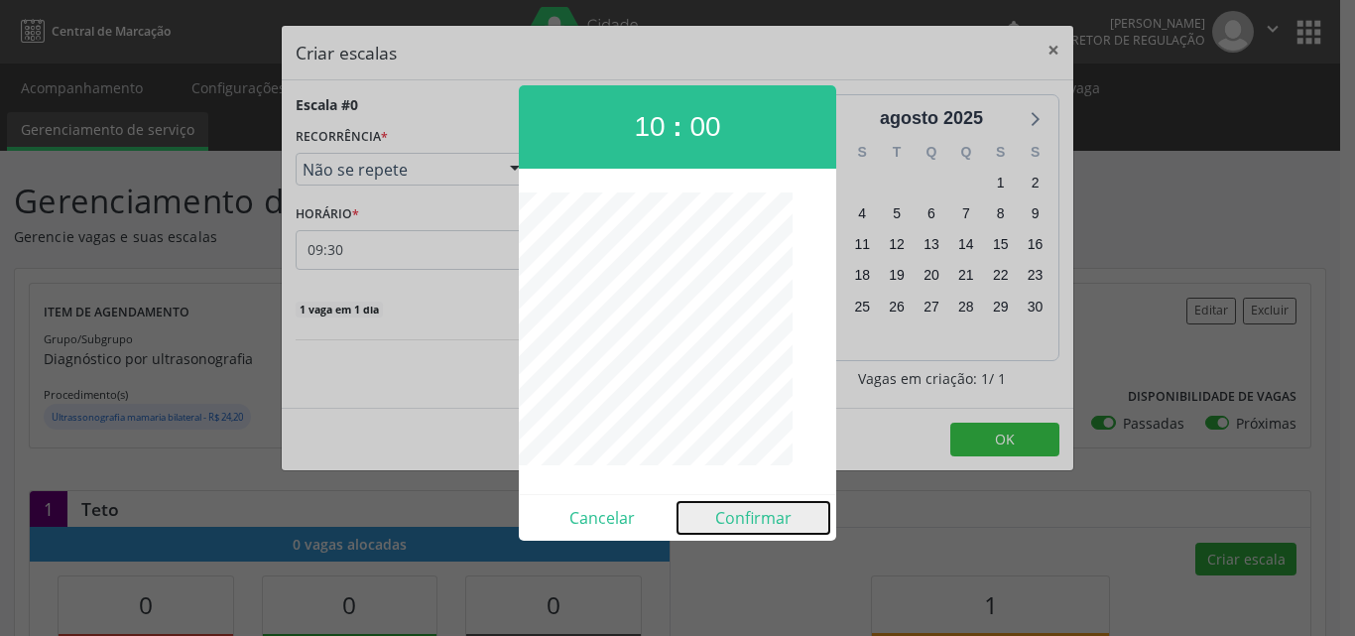
click at [777, 520] on button "Confirmar" at bounding box center [753, 518] width 152 height 32
type input "10:00"
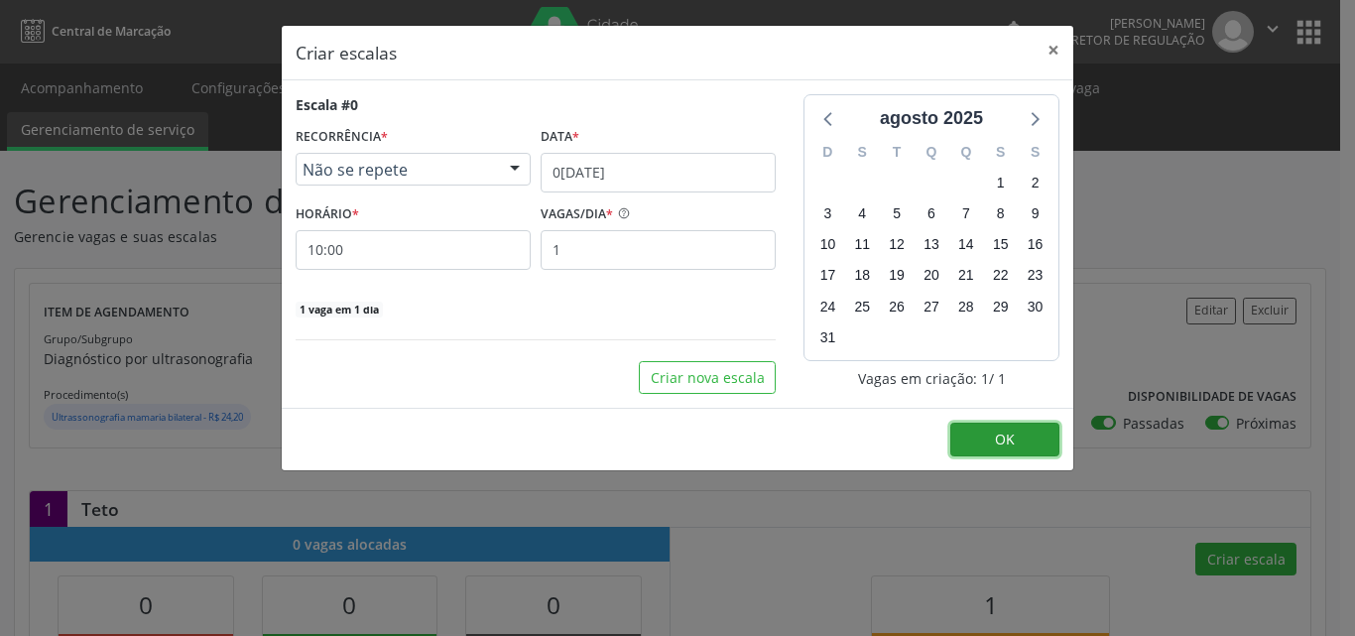
click at [1038, 441] on button "OK" at bounding box center [1004, 440] width 109 height 34
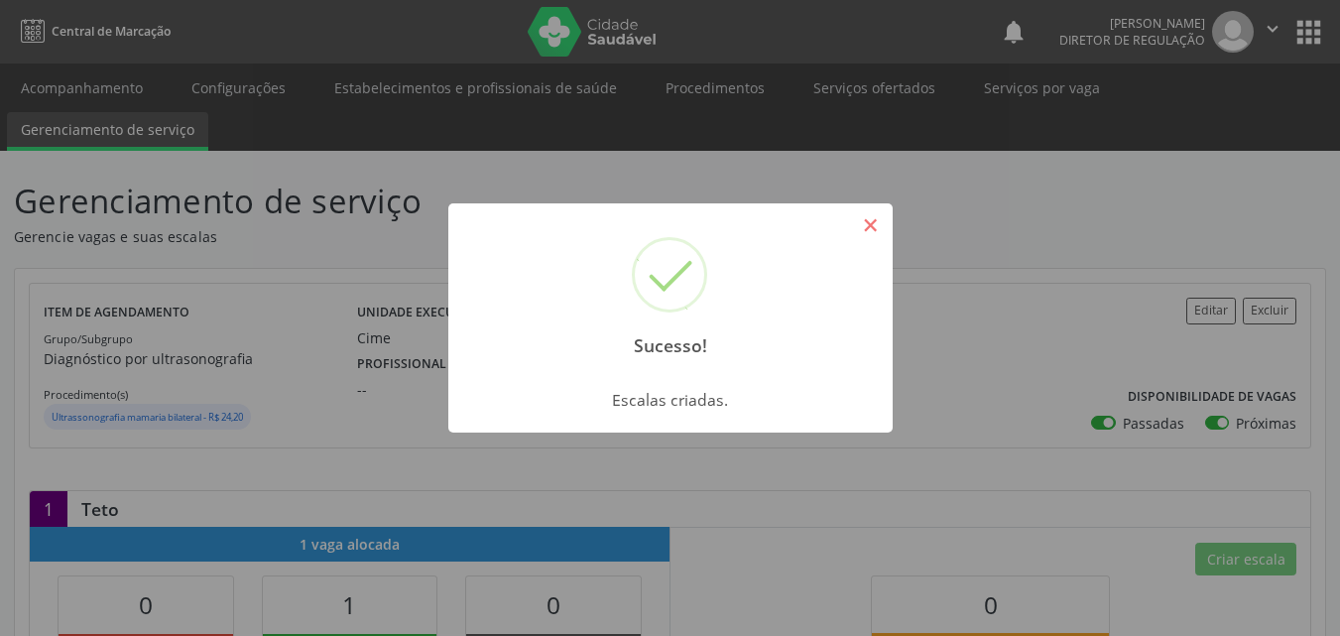
click at [875, 224] on button "×" at bounding box center [871, 225] width 34 height 34
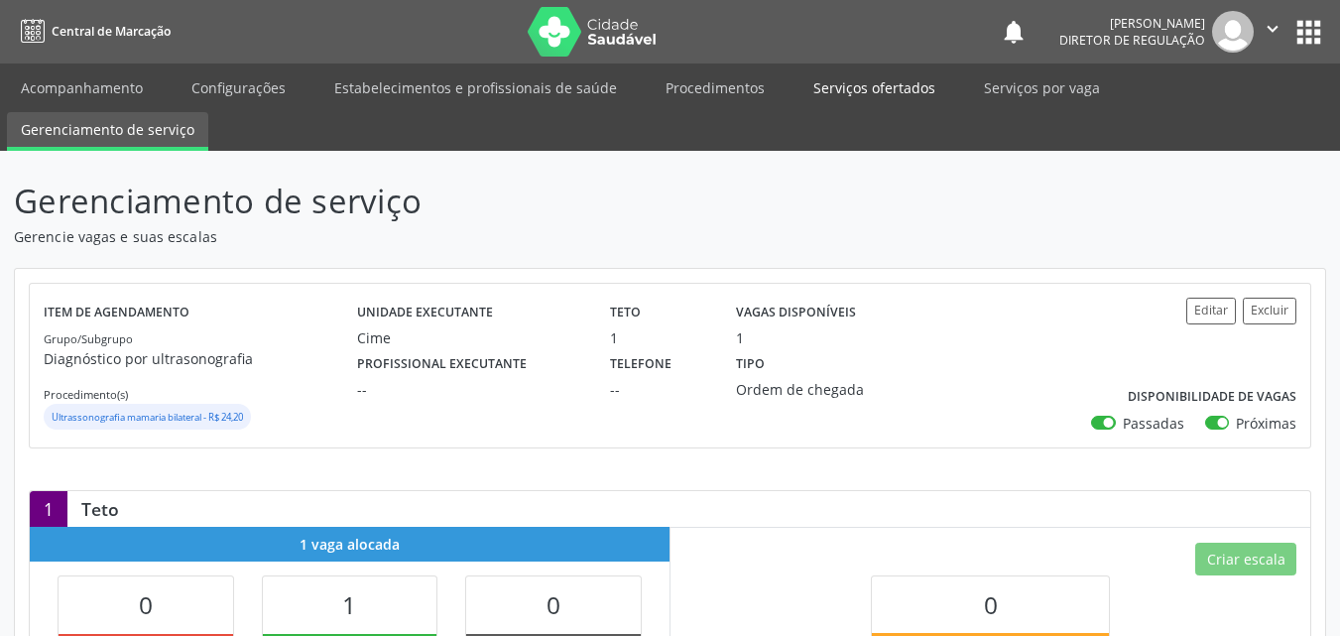
click at [864, 93] on link "Serviços ofertados" at bounding box center [874, 87] width 150 height 35
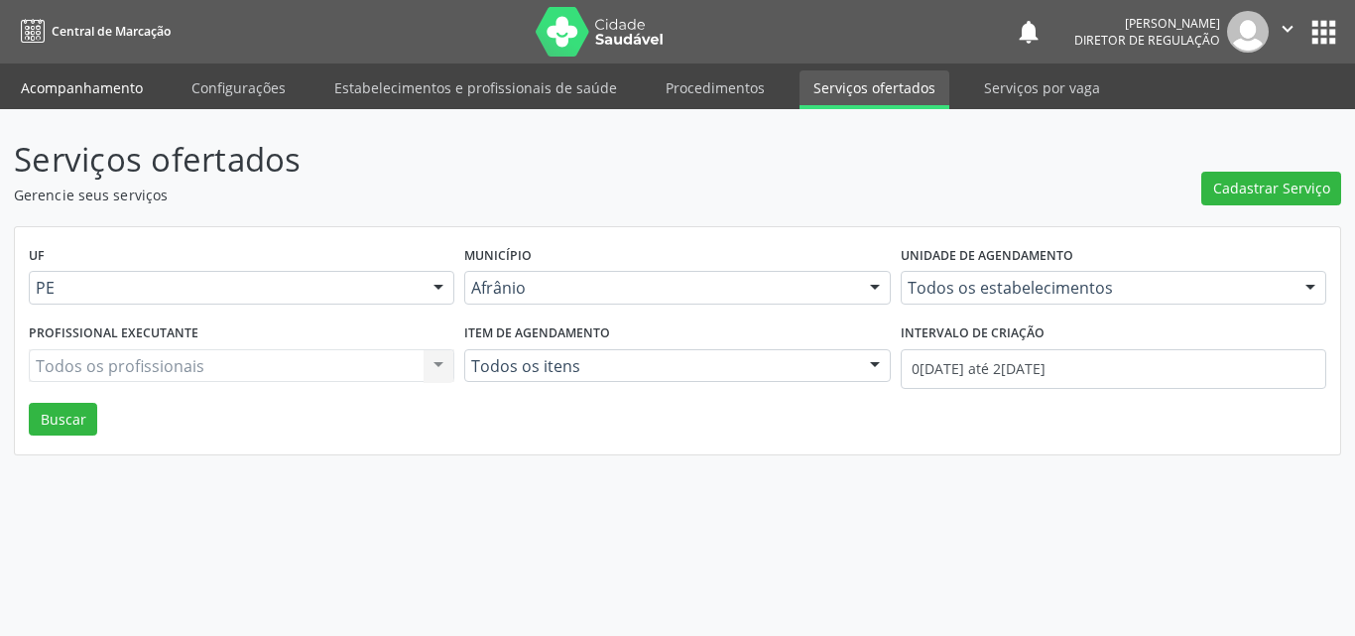
click at [88, 90] on link "Acompanhamento" at bounding box center [82, 87] width 150 height 35
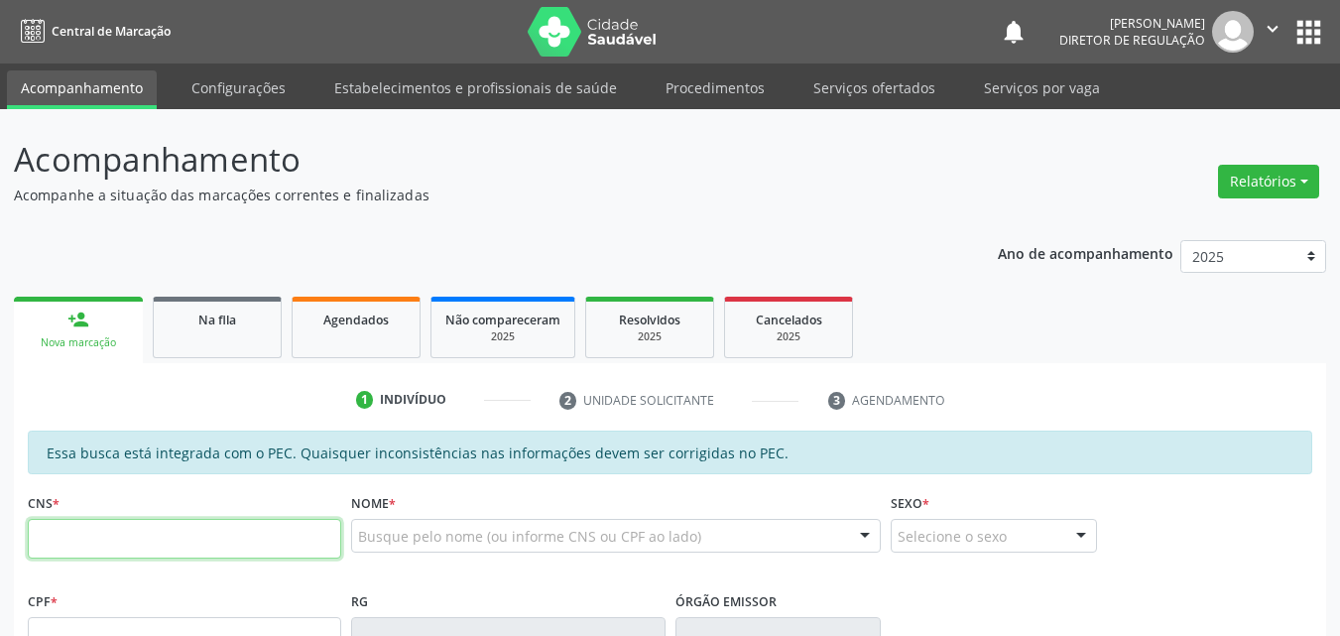
click at [197, 538] on input "text" at bounding box center [184, 539] width 313 height 40
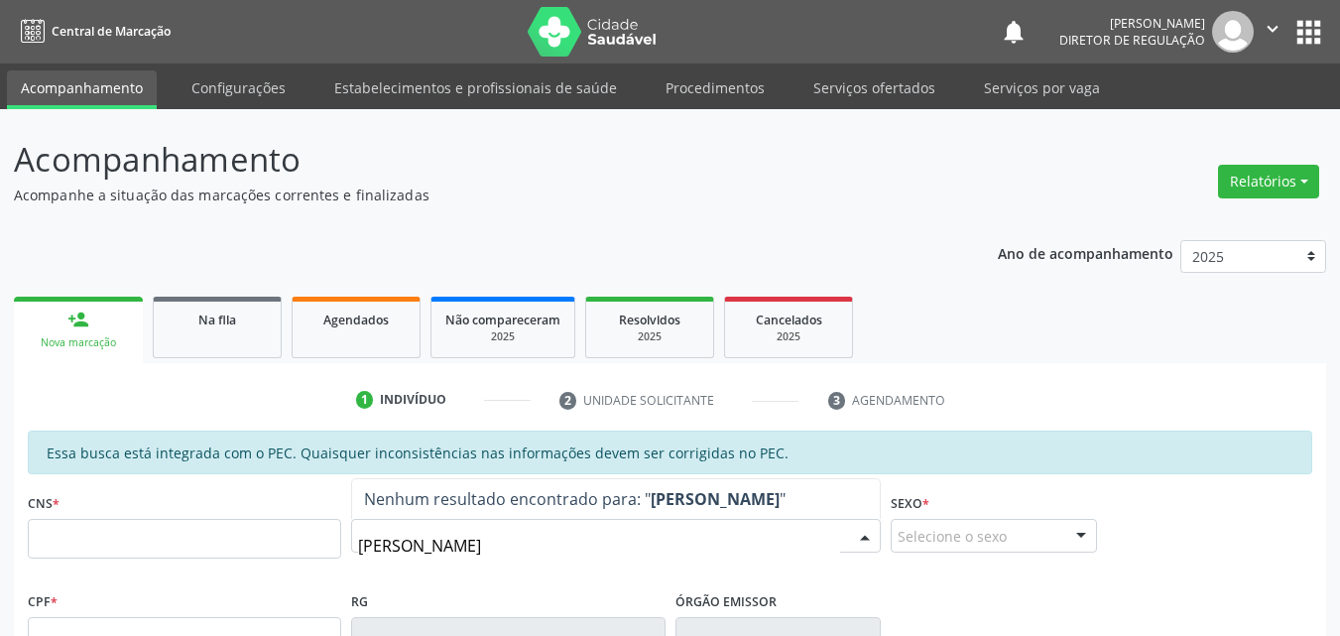
scroll to position [99, 0]
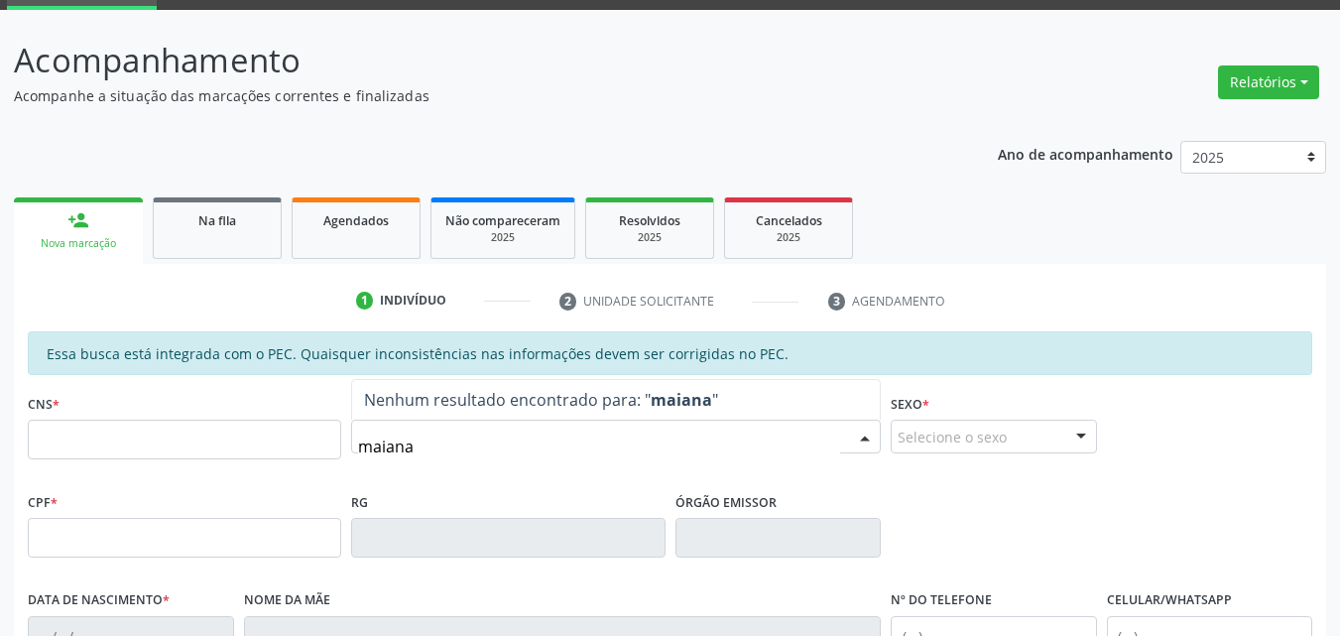
type input "maiana"
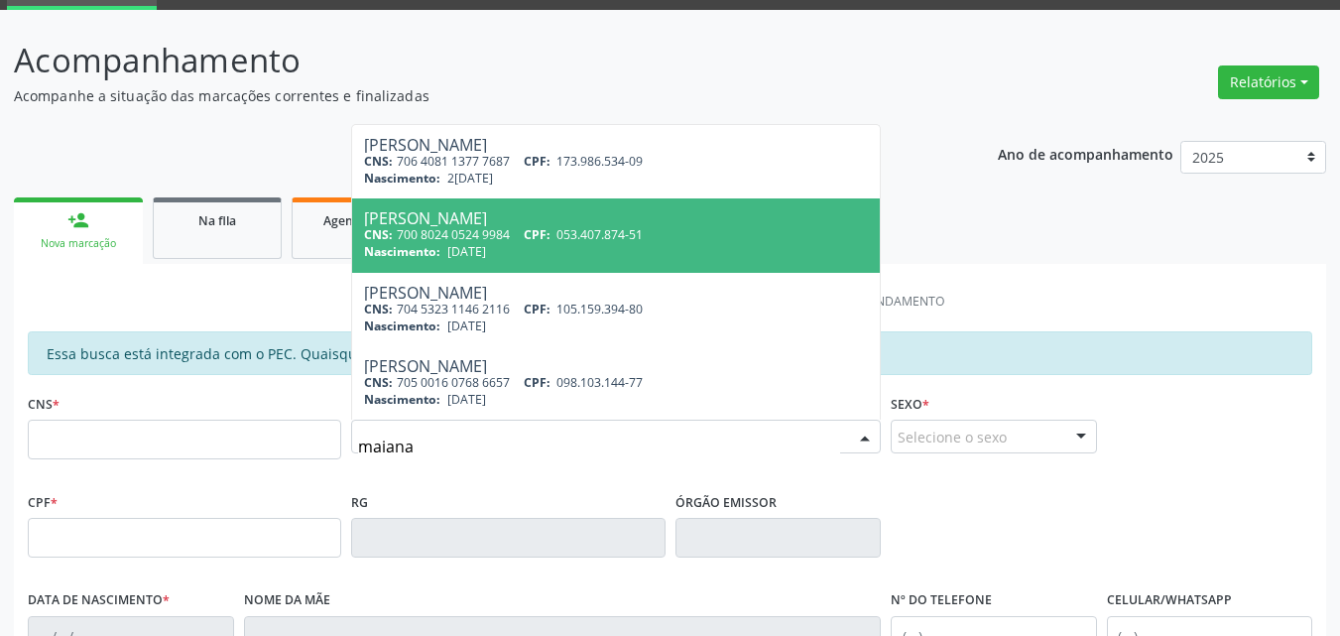
click at [568, 240] on span "053.407.874-51" at bounding box center [599, 234] width 86 height 17
type input "700 8024 0524 9984"
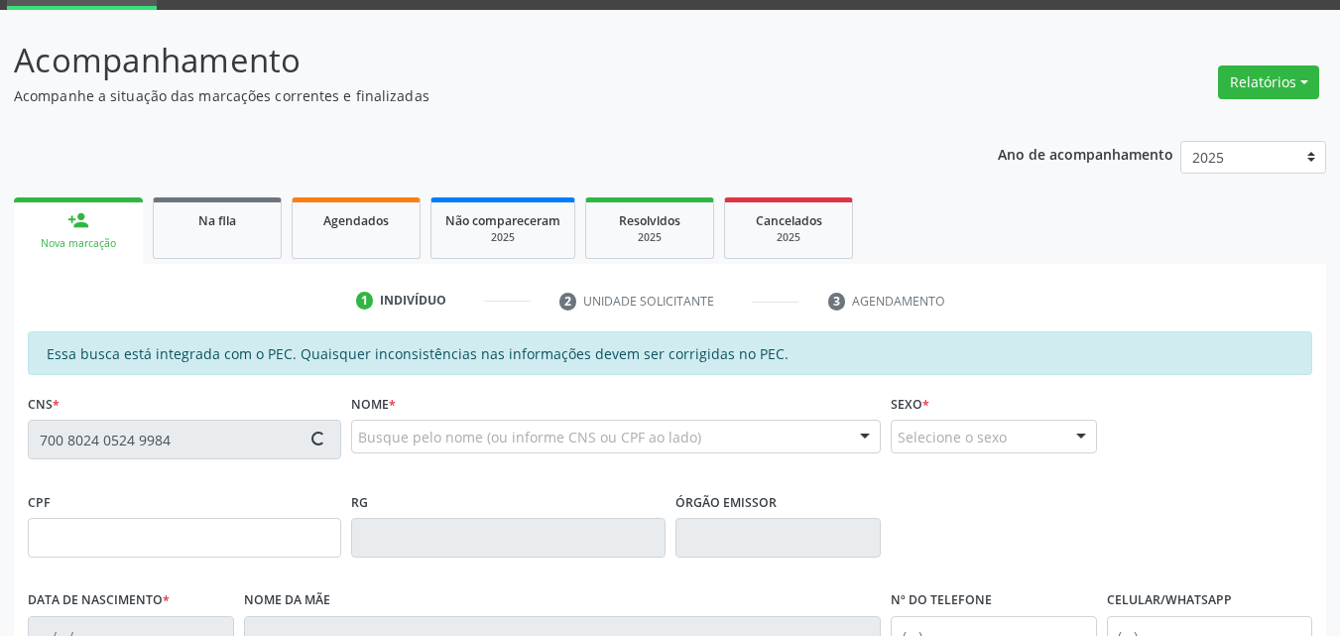
type input "053.407.874-51"
type input "2[DATE]"
type input "[PERSON_NAME]"
type input "[PHONE_NUMBER]"
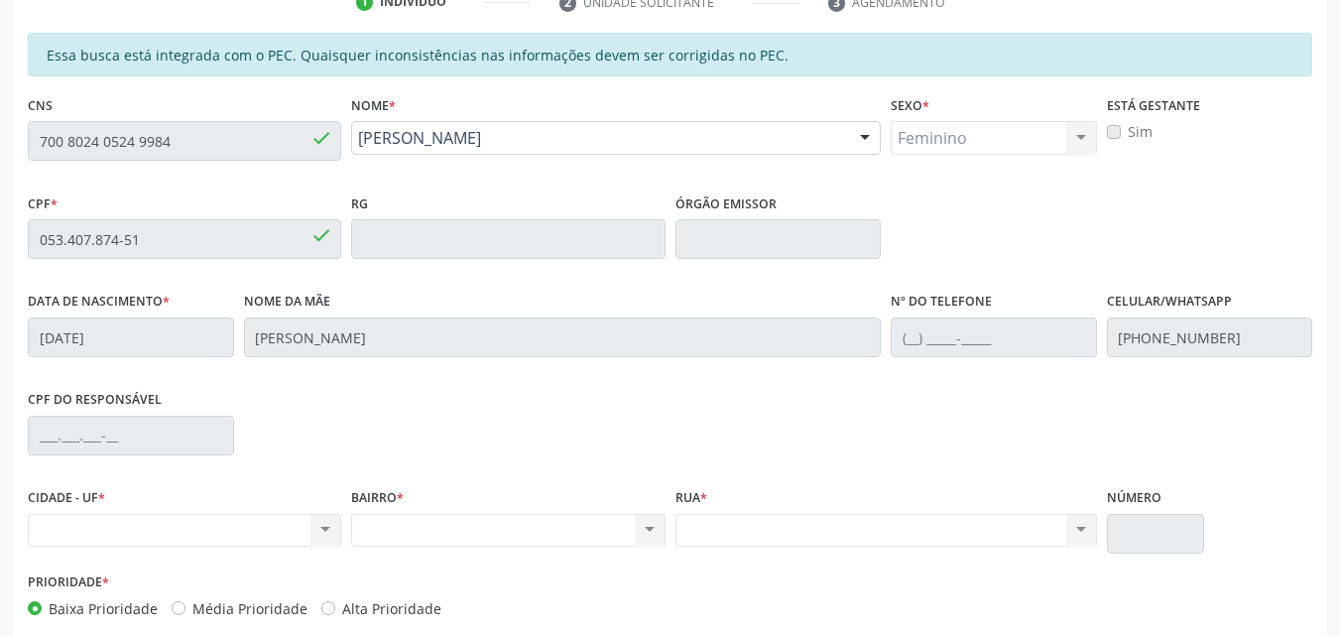
scroll to position [497, 0]
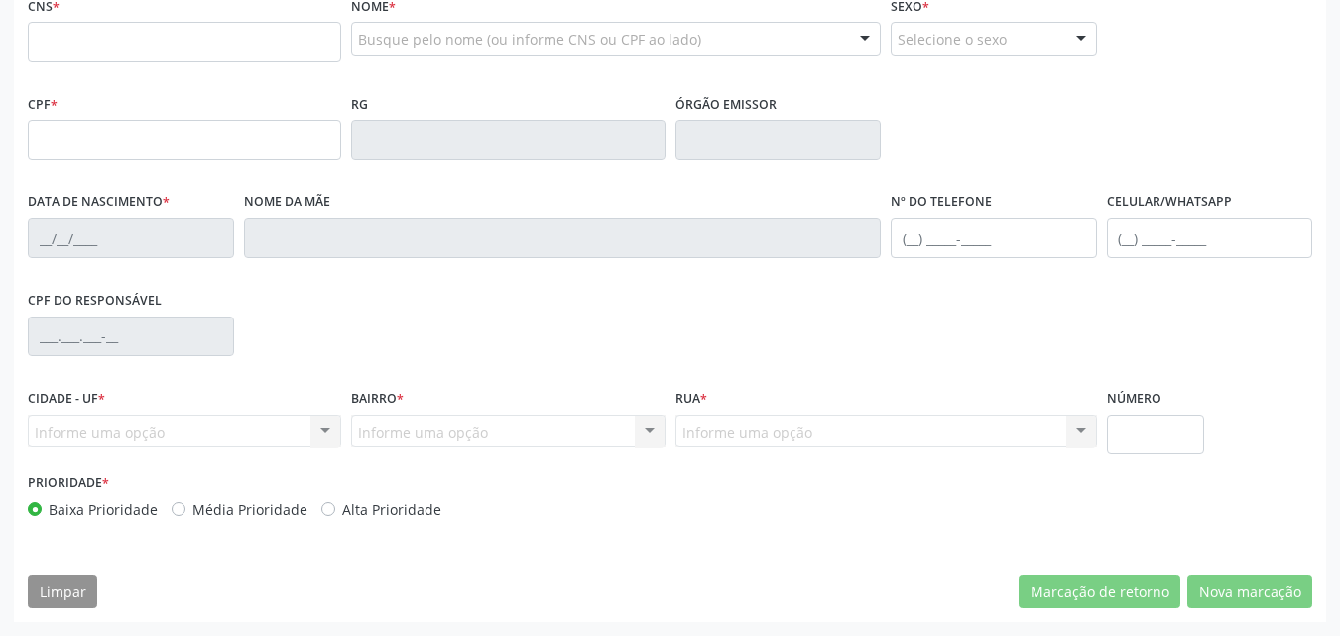
scroll to position [299, 0]
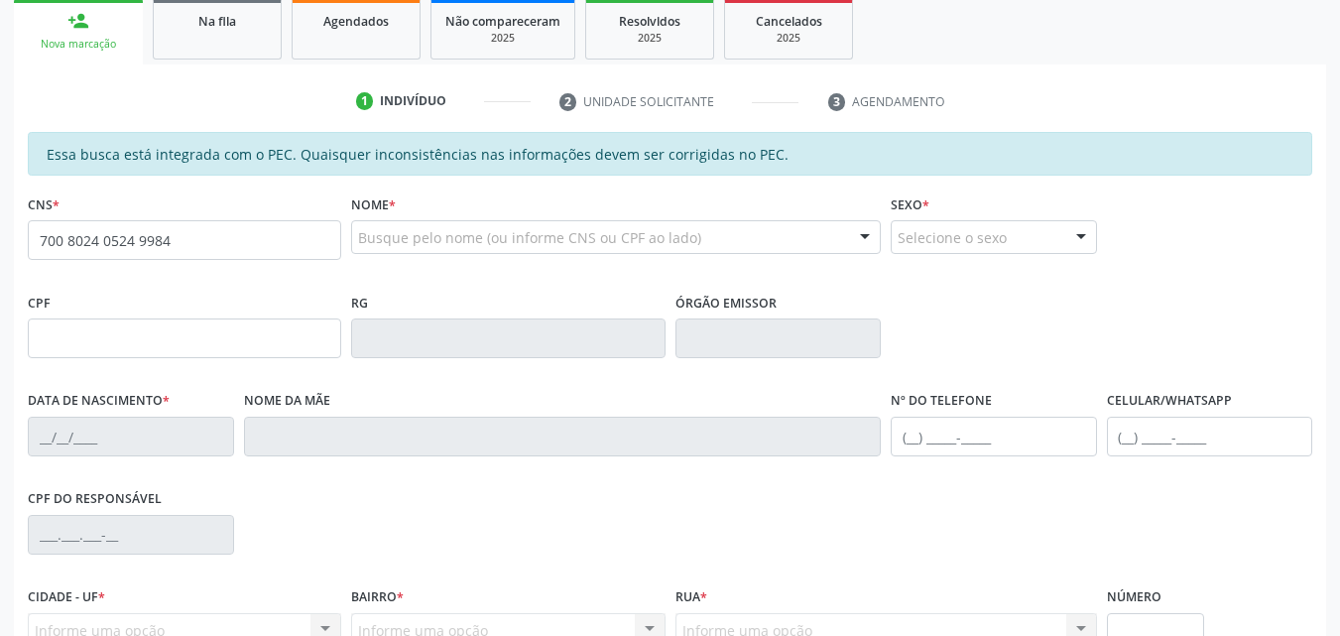
type input "700 8024 0524 9984"
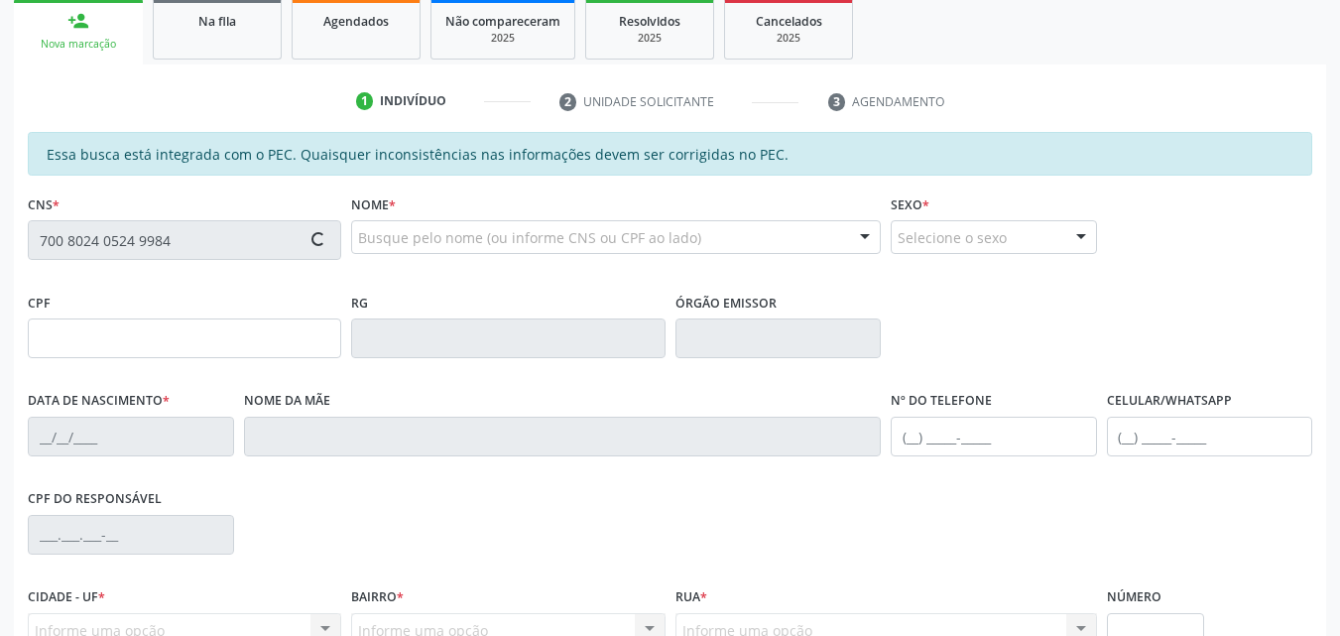
type input "053.407.874-51"
type input "2[DATE]"
type input "[PERSON_NAME]"
type input "[PHONE_NUMBER]"
type input "S/N"
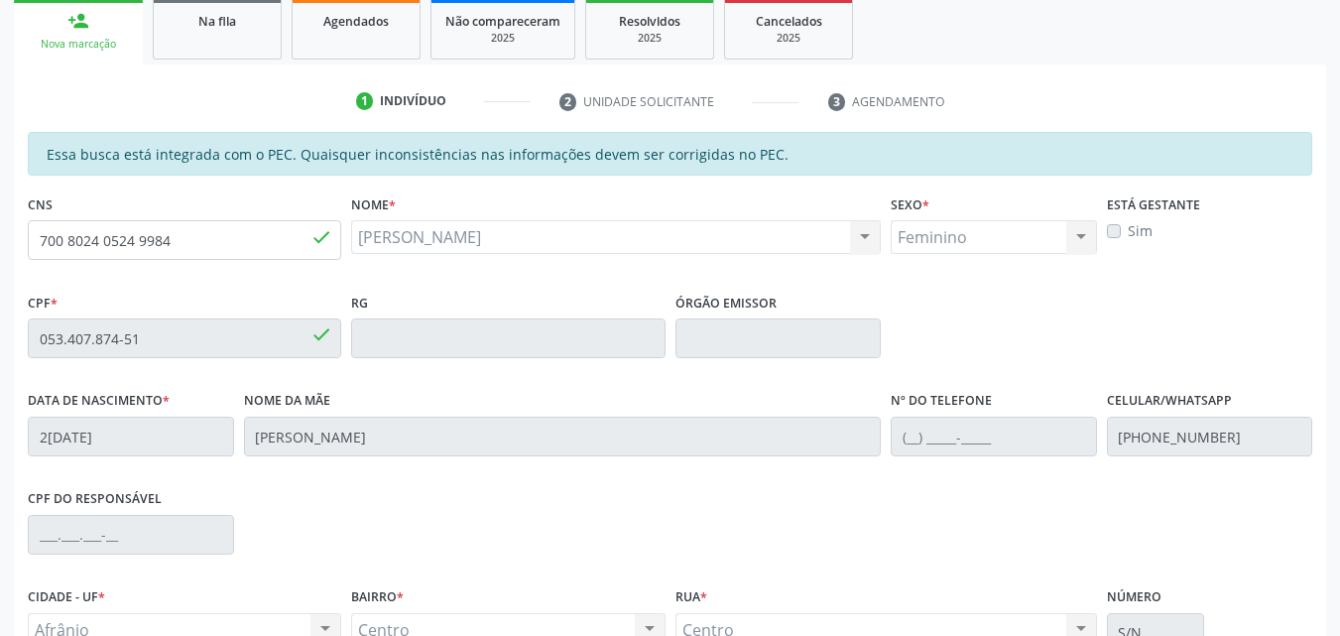
scroll to position [497, 0]
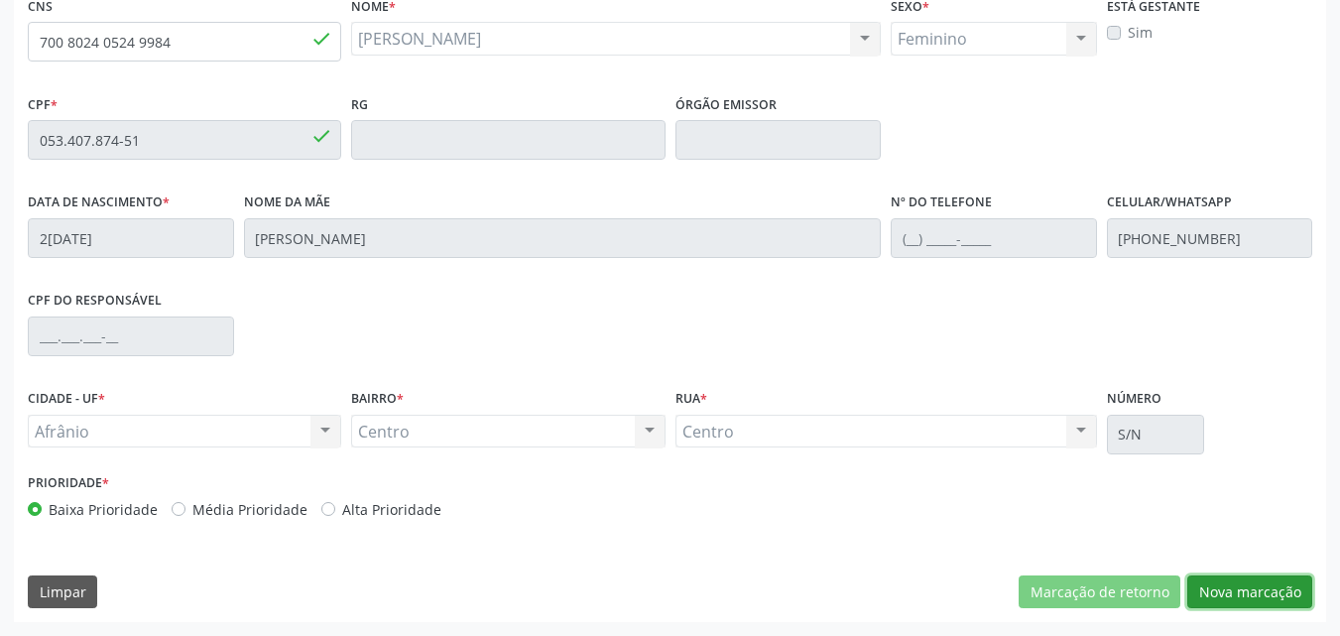
click at [1250, 592] on button "Nova marcação" at bounding box center [1249, 592] width 125 height 34
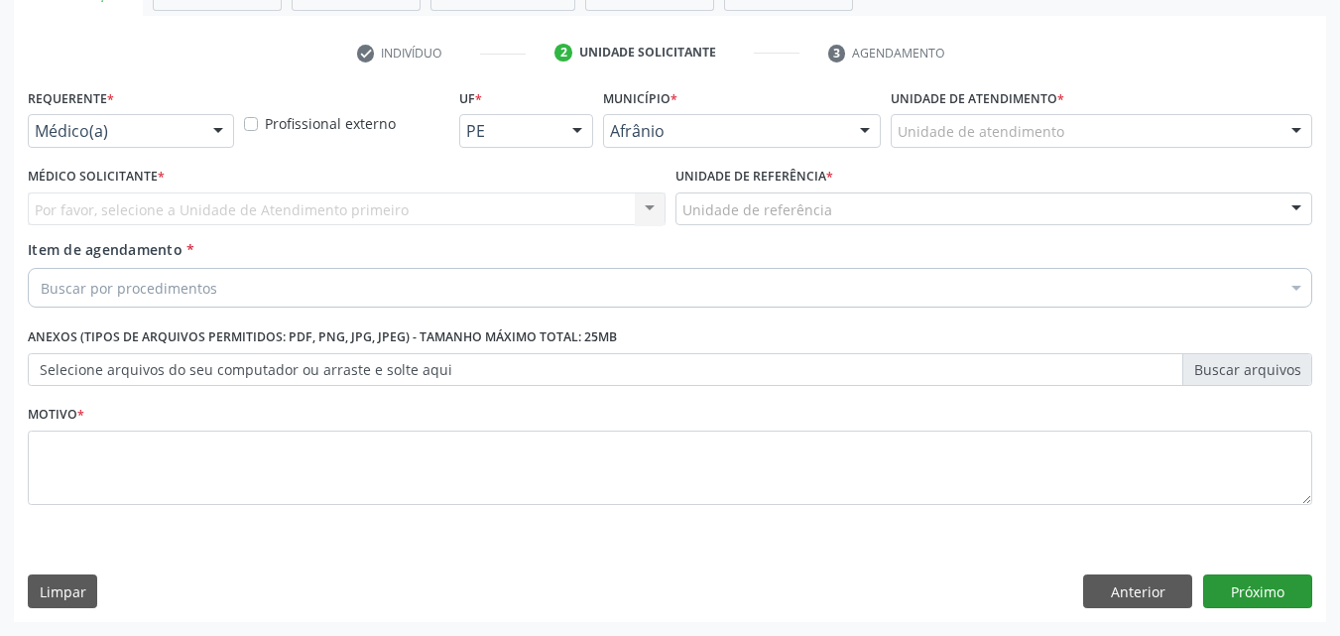
scroll to position [347, 0]
click at [1120, 128] on div "Unidade de atendimento" at bounding box center [1102, 131] width 422 height 34
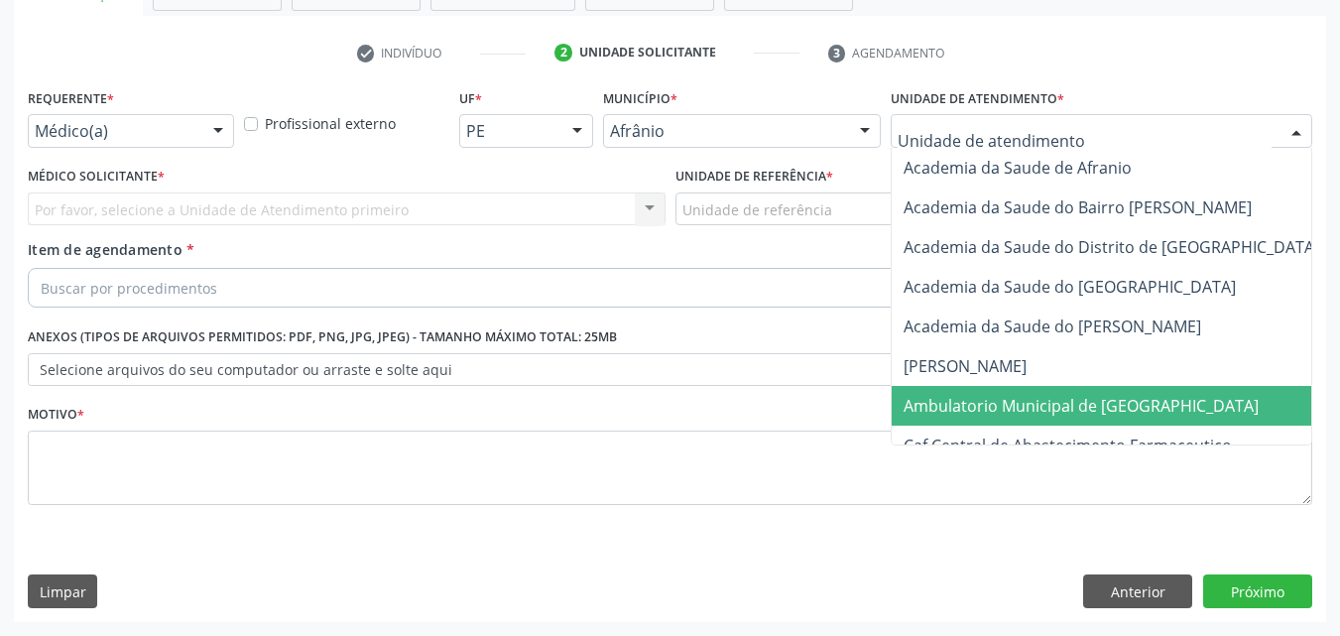
click at [1146, 408] on span "Ambulatorio Municipal de [GEOGRAPHIC_DATA]" at bounding box center [1134, 406] width 484 height 40
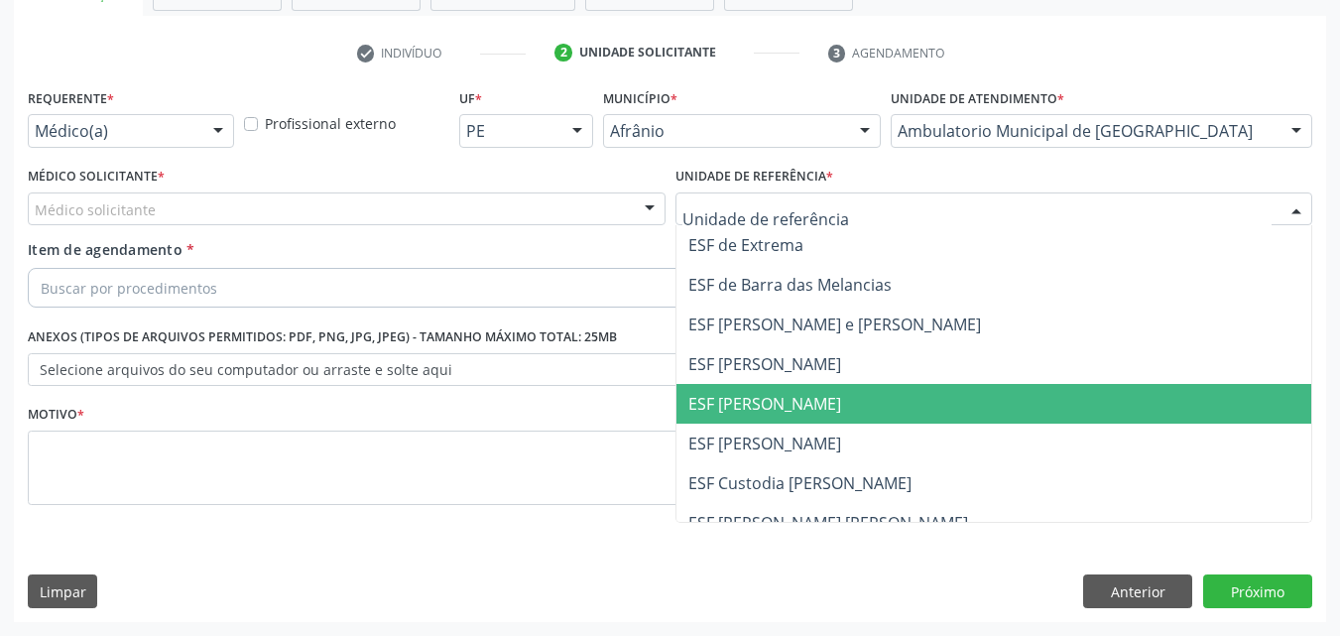
drag, startPoint x: 827, startPoint y: 401, endPoint x: 757, endPoint y: 388, distance: 71.6
click at [817, 401] on span "ESF [PERSON_NAME]" at bounding box center [994, 404] width 636 height 40
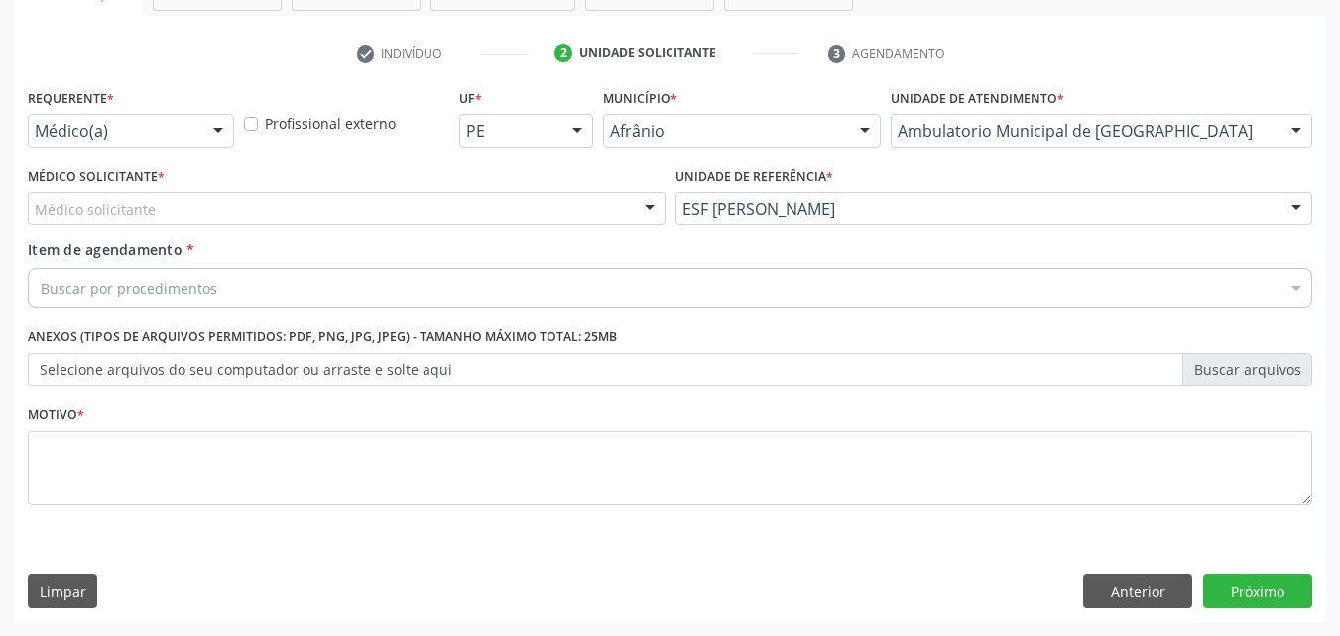
click at [528, 214] on div "Médico solicitante" at bounding box center [347, 209] width 638 height 34
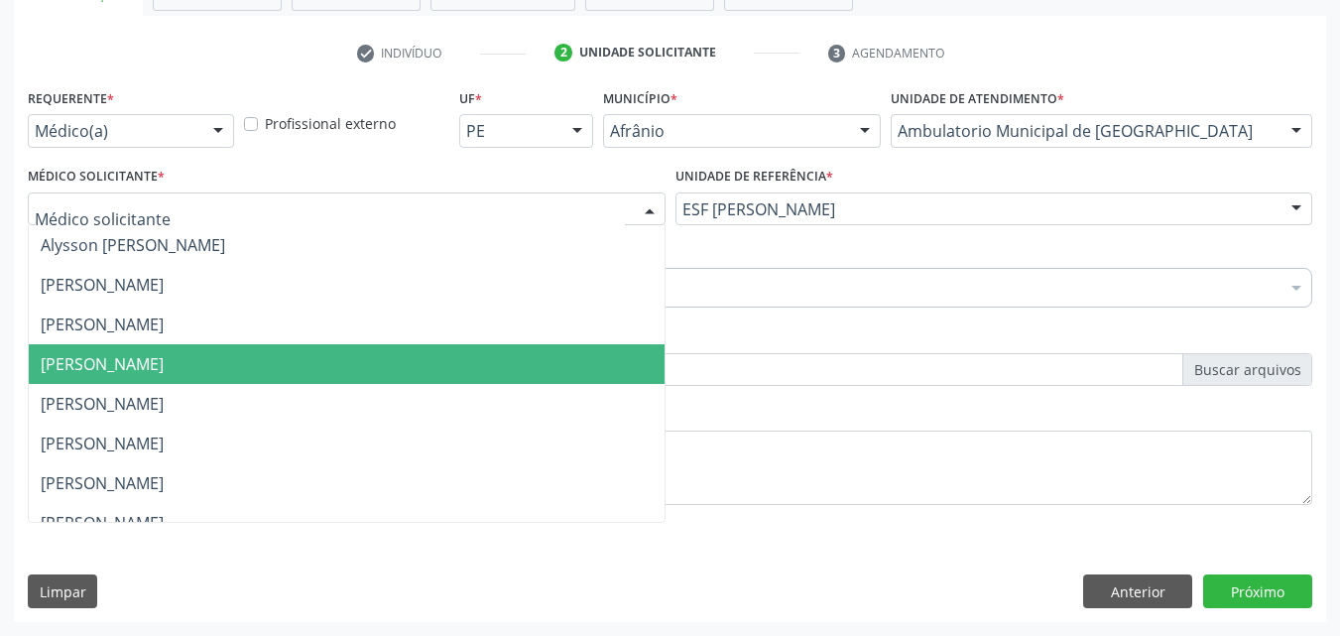
click at [504, 369] on span "[PERSON_NAME]" at bounding box center [347, 364] width 636 height 40
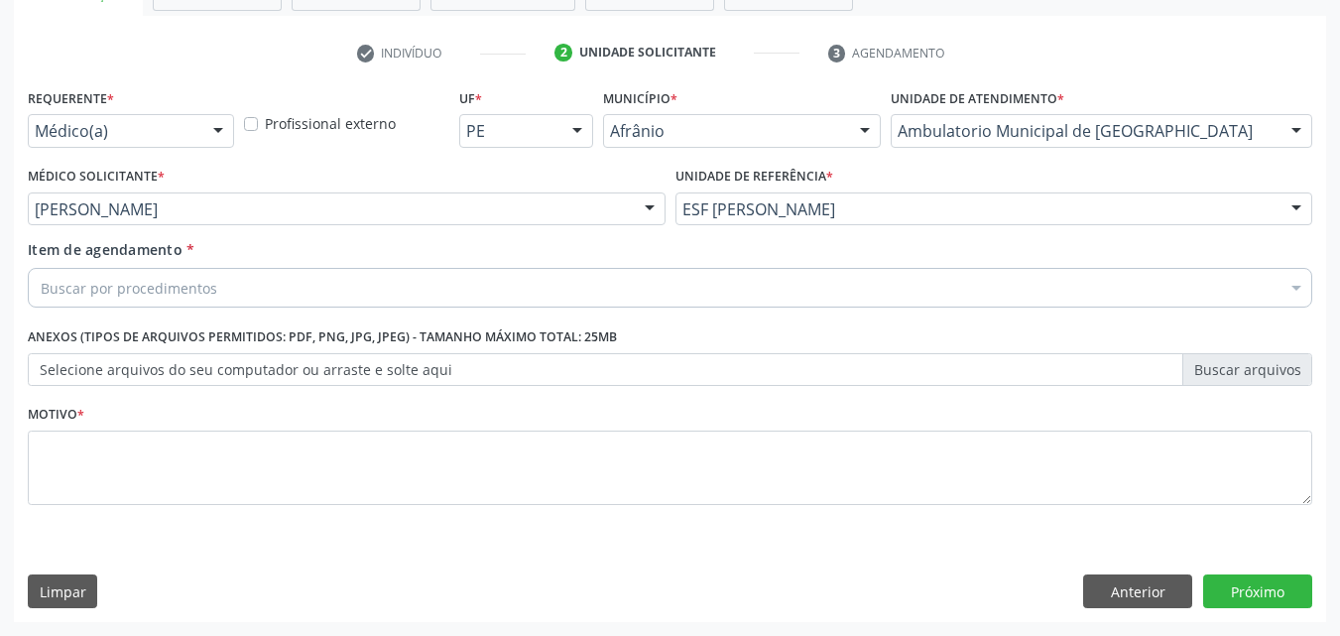
click at [394, 286] on div "Buscar por procedimentos" at bounding box center [670, 288] width 1284 height 40
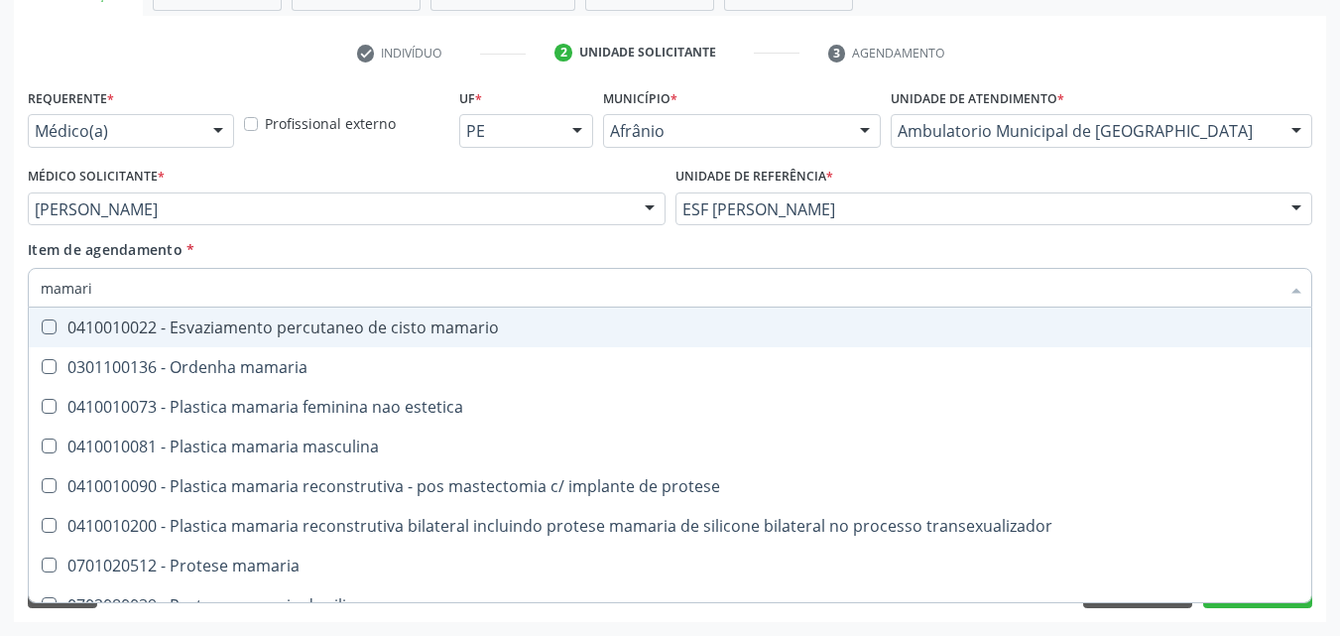
type input "mamaria"
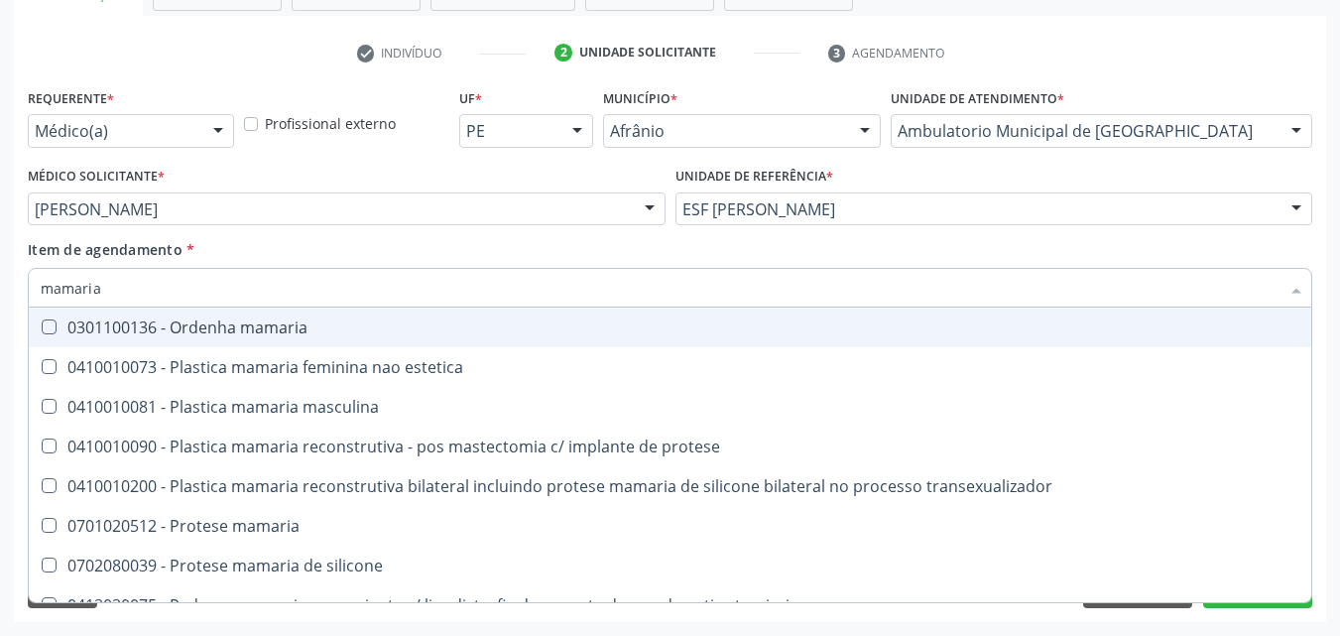
scroll to position [62, 0]
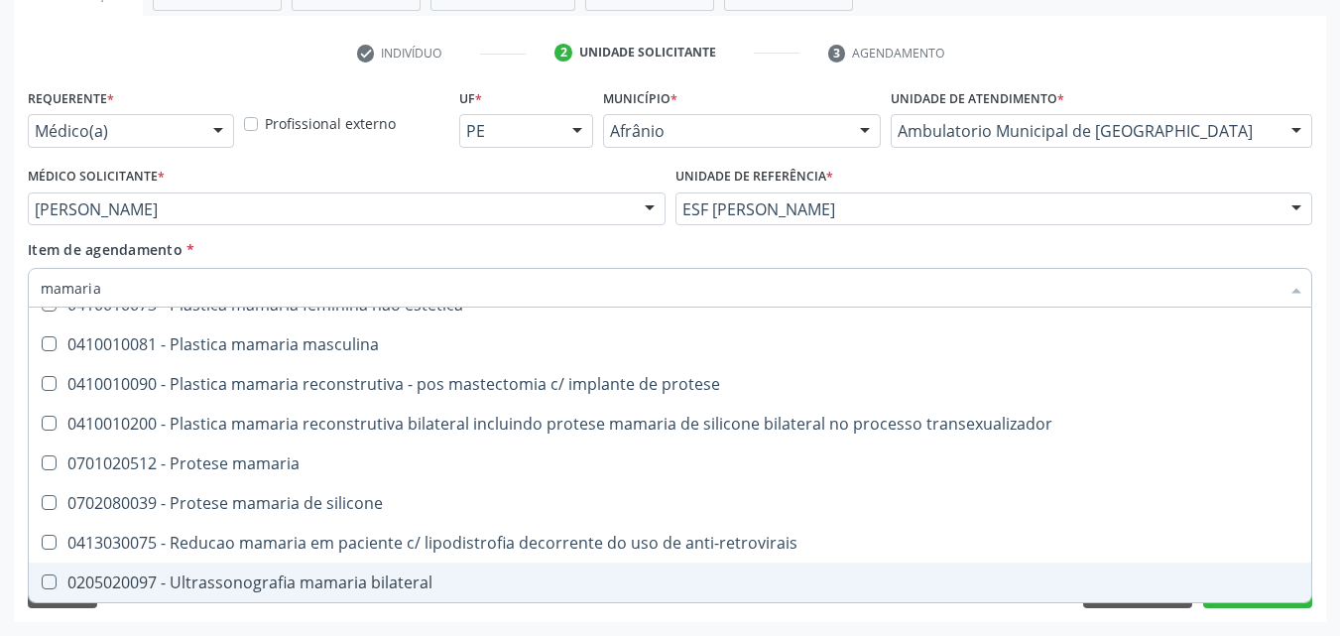
click at [405, 580] on div "0205020097 - Ultrassonografia mamaria bilateral" at bounding box center [670, 582] width 1259 height 16
checkbox bilateral "true"
click at [1285, 607] on button "Próximo" at bounding box center [1257, 591] width 109 height 34
checkbox estetica "true"
checkbox bilateral "false"
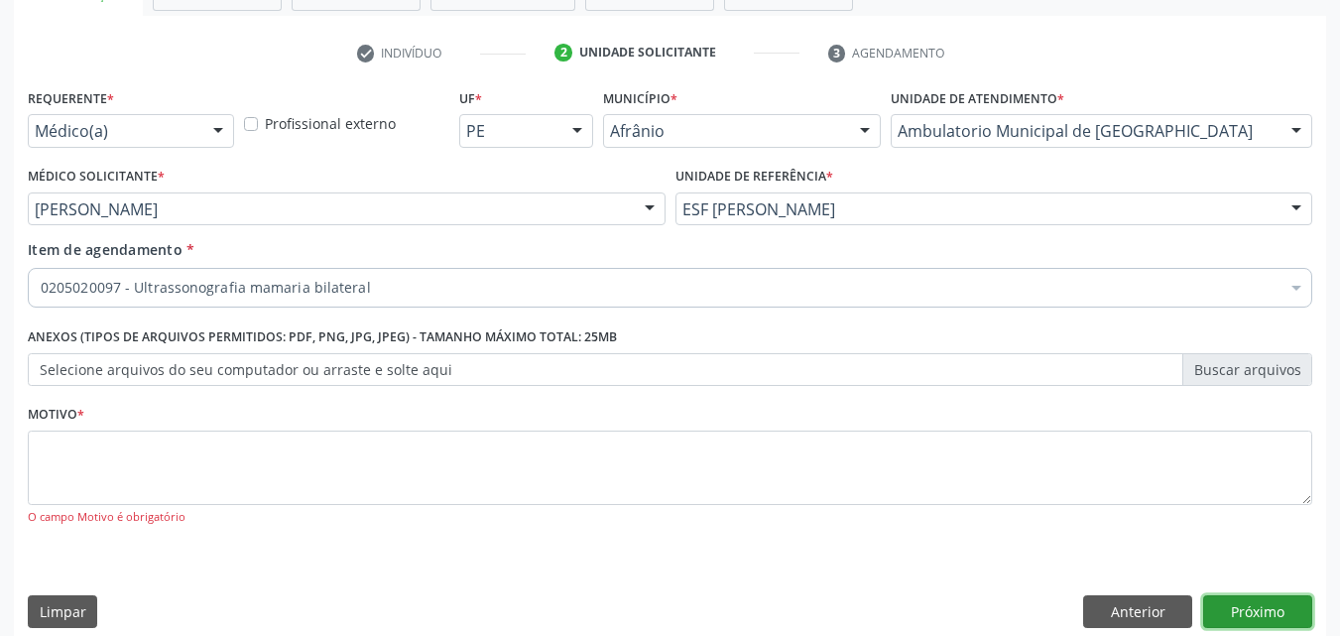
scroll to position [0, 0]
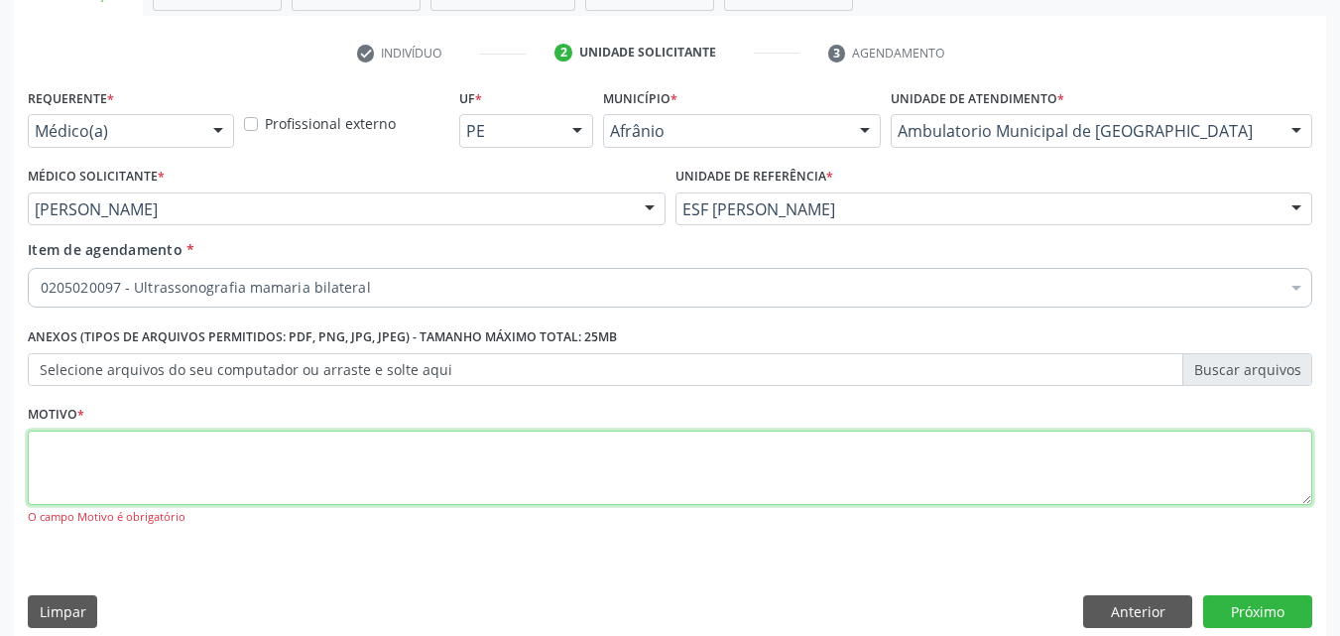
click at [202, 449] on textarea at bounding box center [670, 467] width 1284 height 75
type textarea "*"
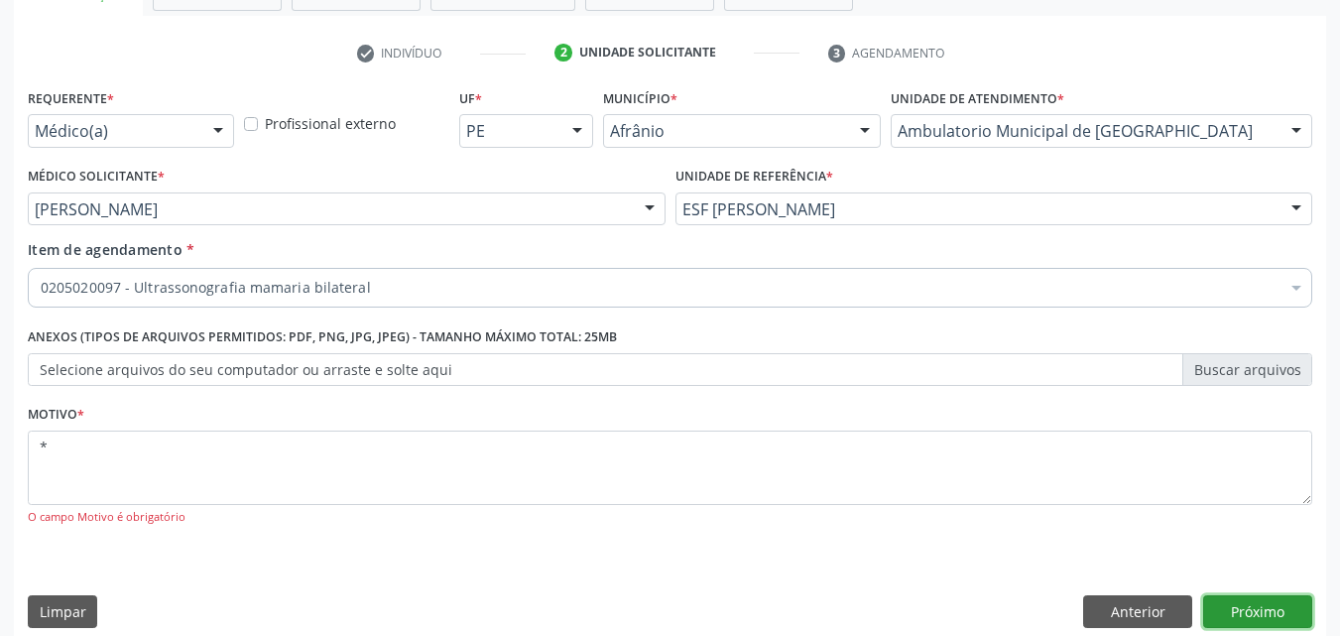
click at [1281, 611] on button "Próximo" at bounding box center [1257, 612] width 109 height 34
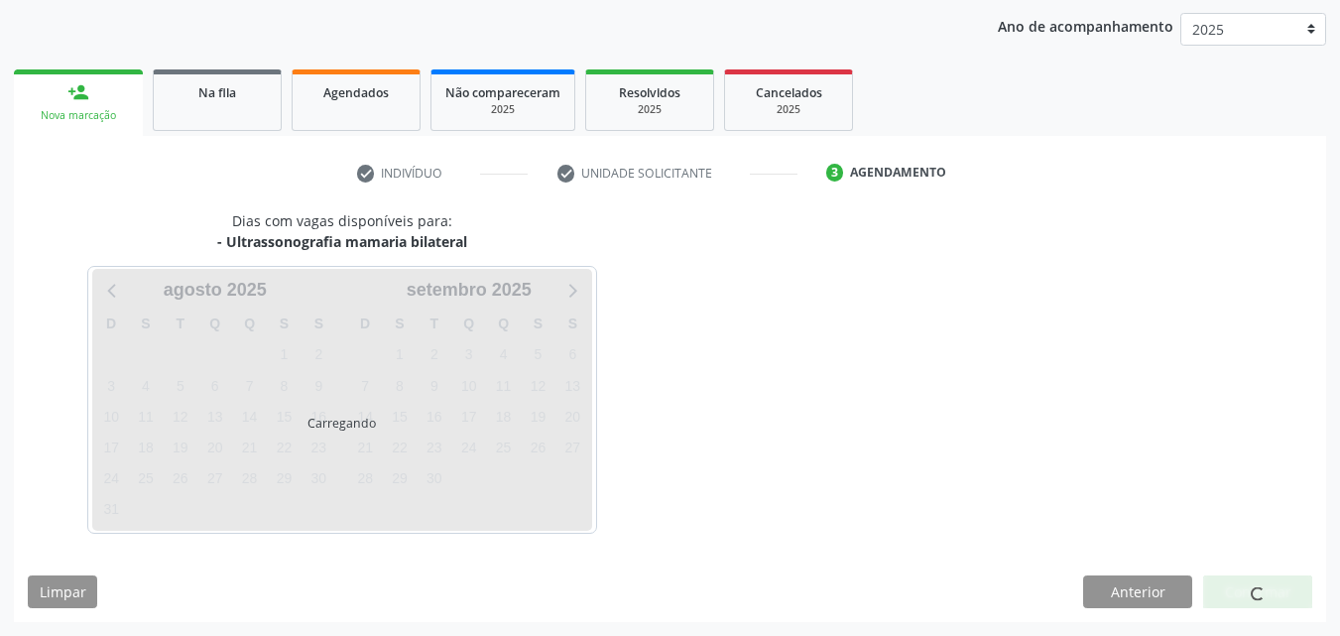
scroll to position [227, 0]
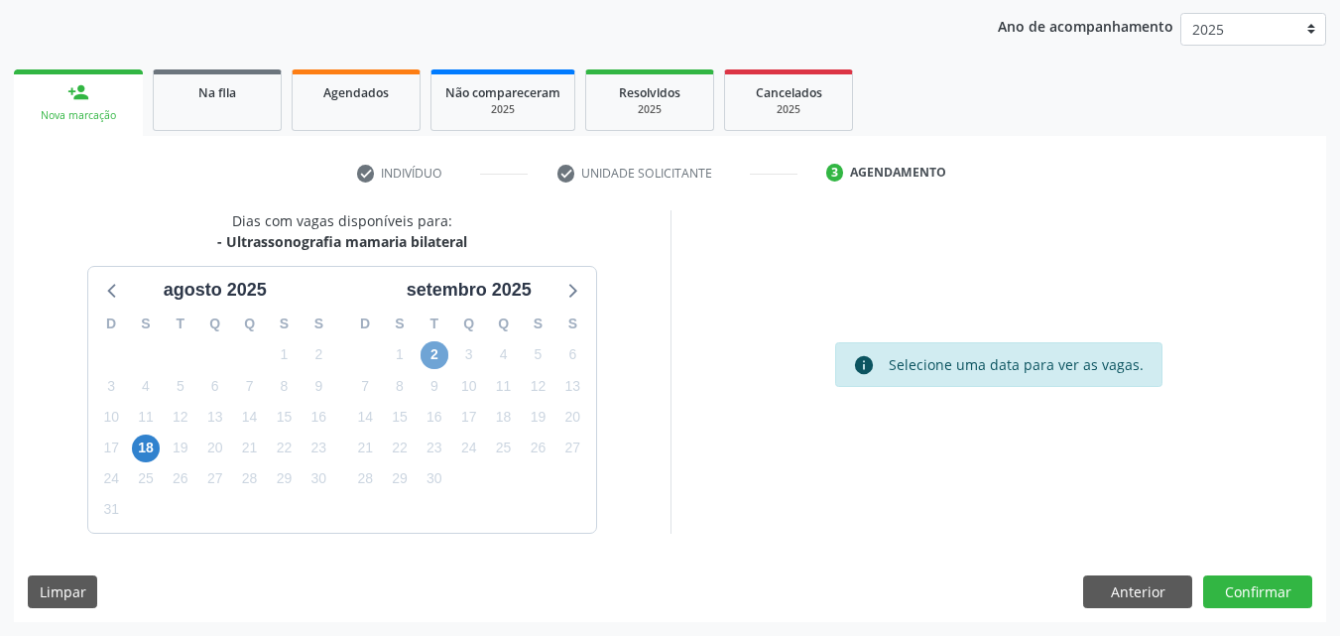
click at [431, 355] on span "2" at bounding box center [435, 355] width 28 height 28
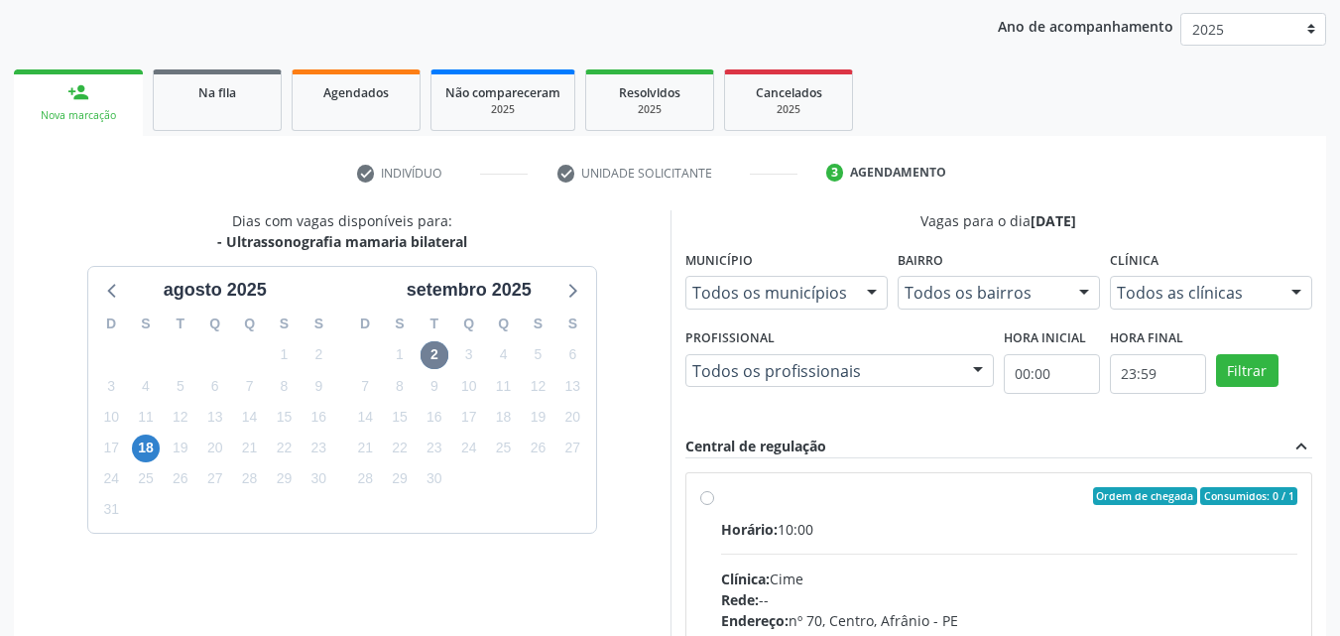
click at [758, 499] on div "Ordem de chegada Consumidos: 0 / 1" at bounding box center [1009, 496] width 577 height 18
click at [714, 499] on input "Ordem de chegada Consumidos: 0 / 1 Horário: 10:00 Clínica: Cime Rede: -- Endere…" at bounding box center [707, 496] width 14 height 18
radio input "true"
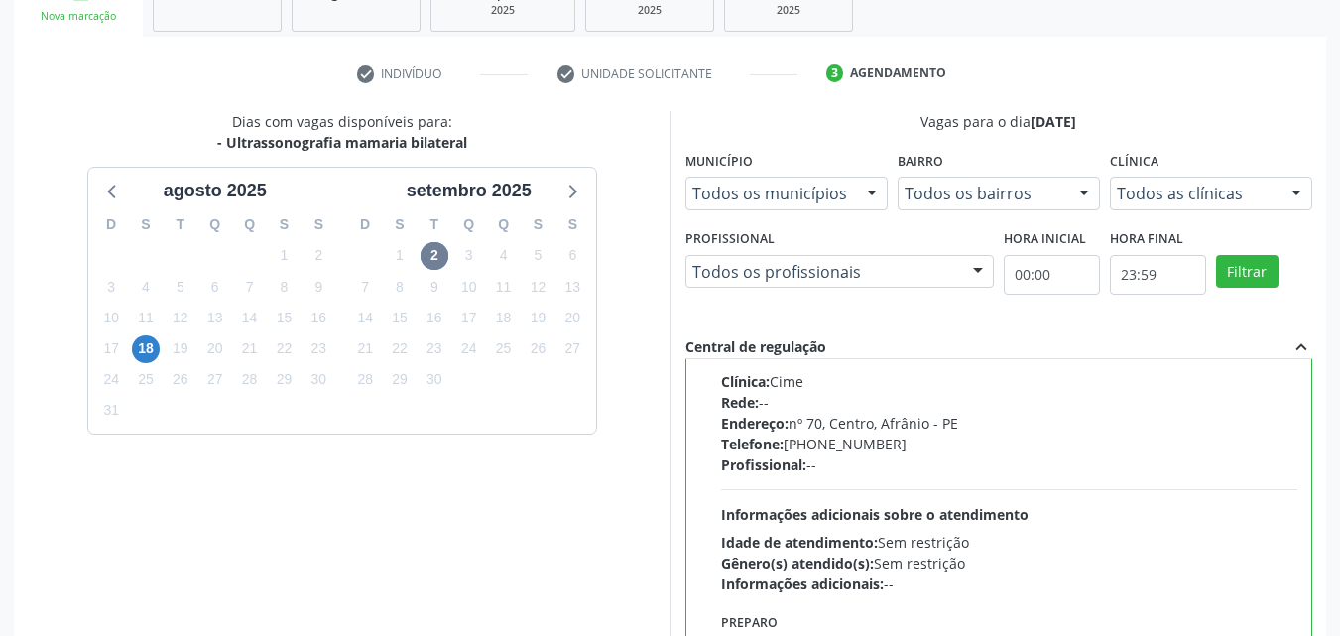
scroll to position [549, 0]
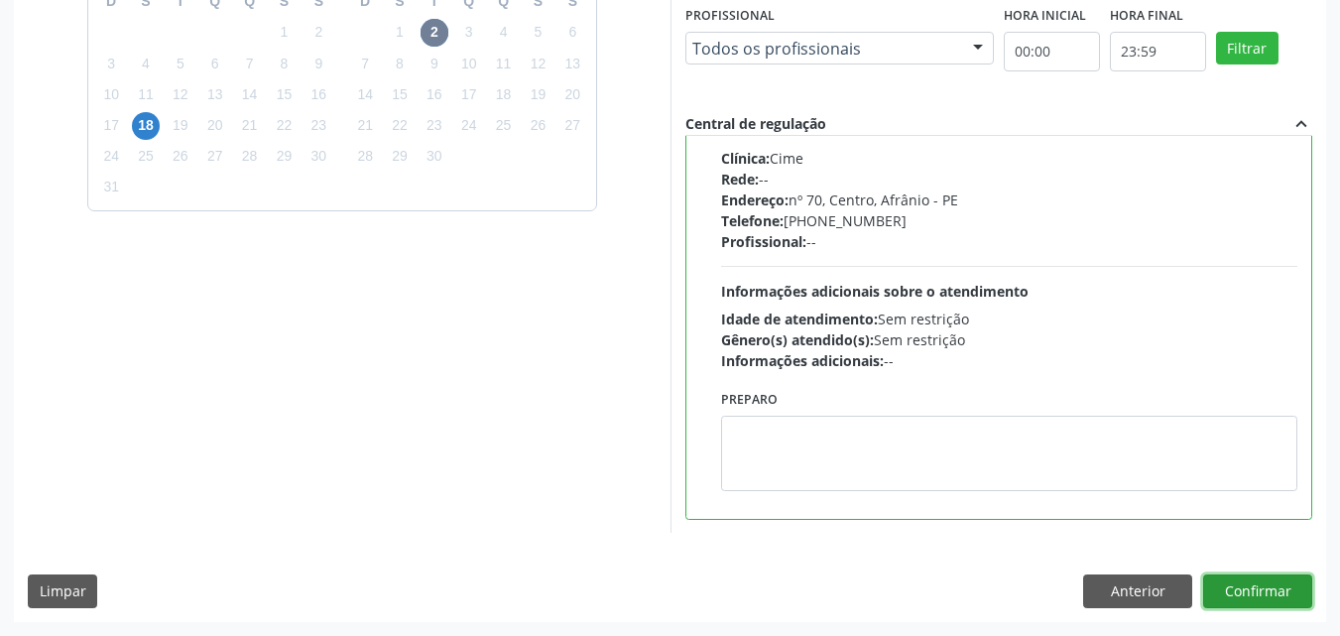
click at [1261, 590] on button "Confirmar" at bounding box center [1257, 591] width 109 height 34
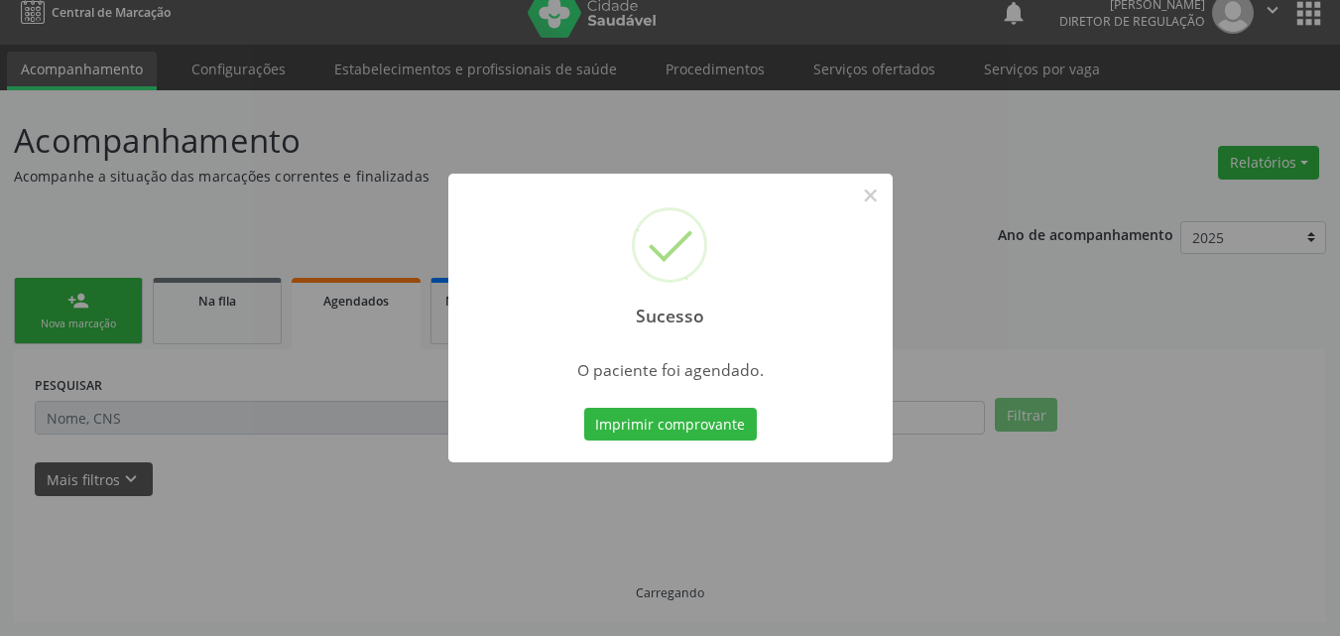
scroll to position [19, 0]
click at [726, 426] on button "Imprimir comprovante" at bounding box center [670, 425] width 173 height 34
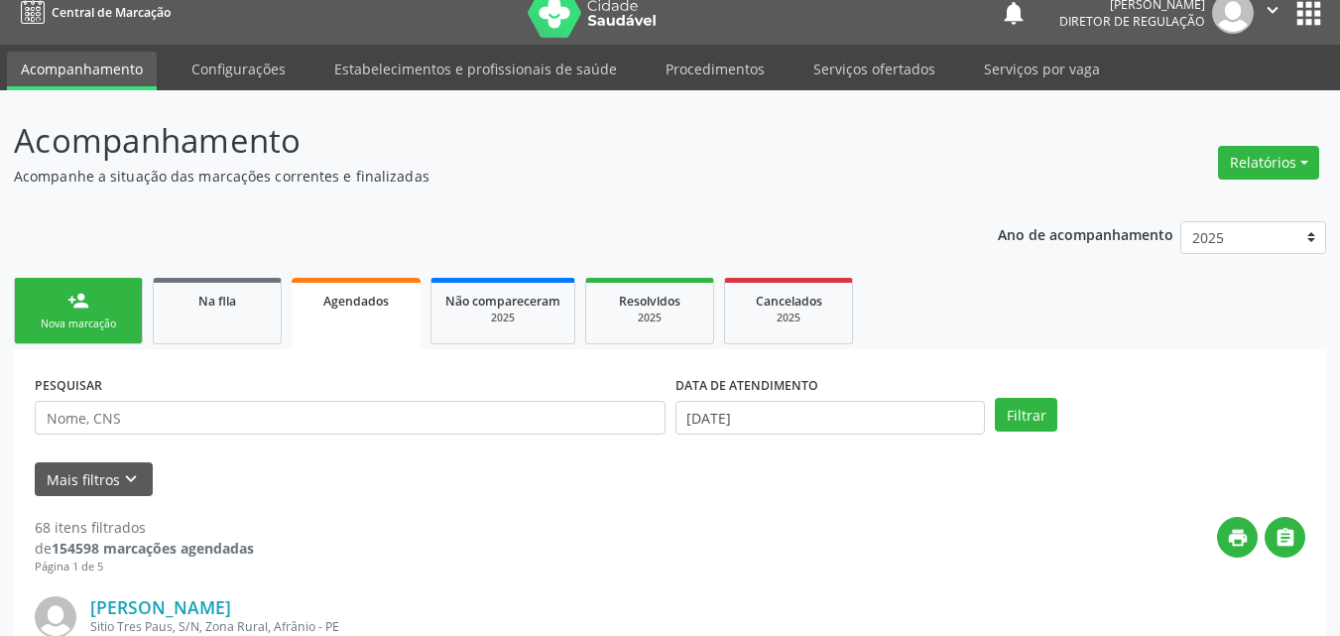
click at [105, 315] on link "person_add Nova marcação" at bounding box center [78, 311] width 129 height 66
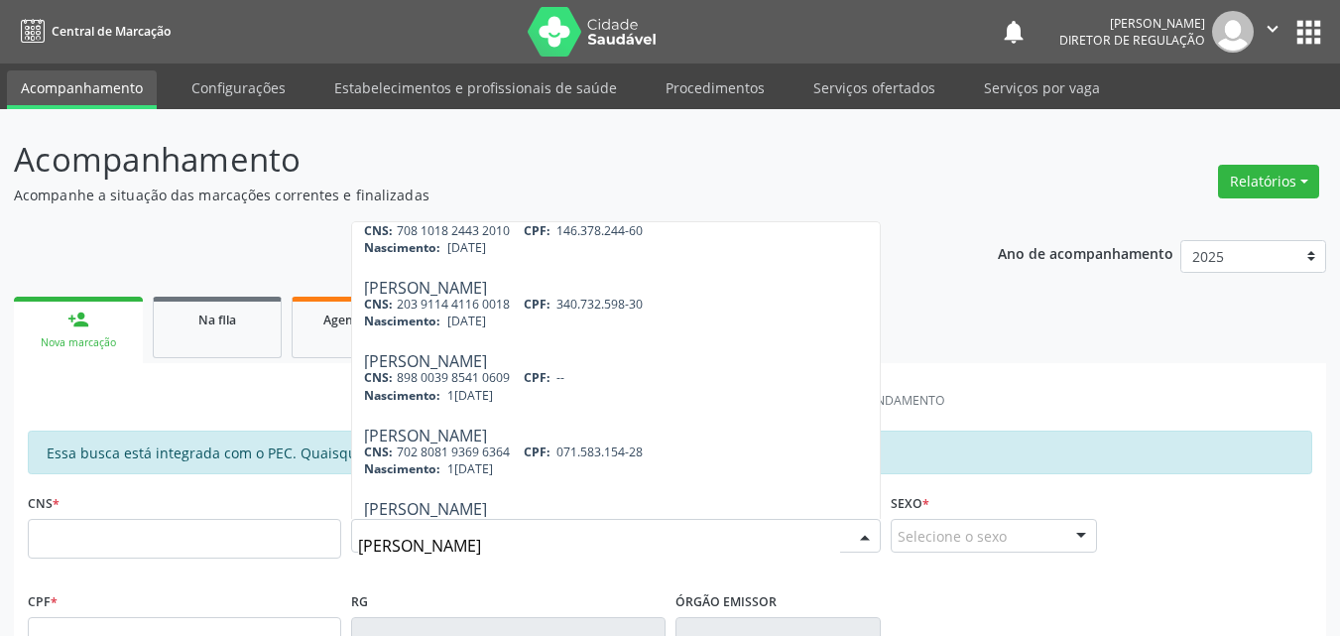
scroll to position [514, 0]
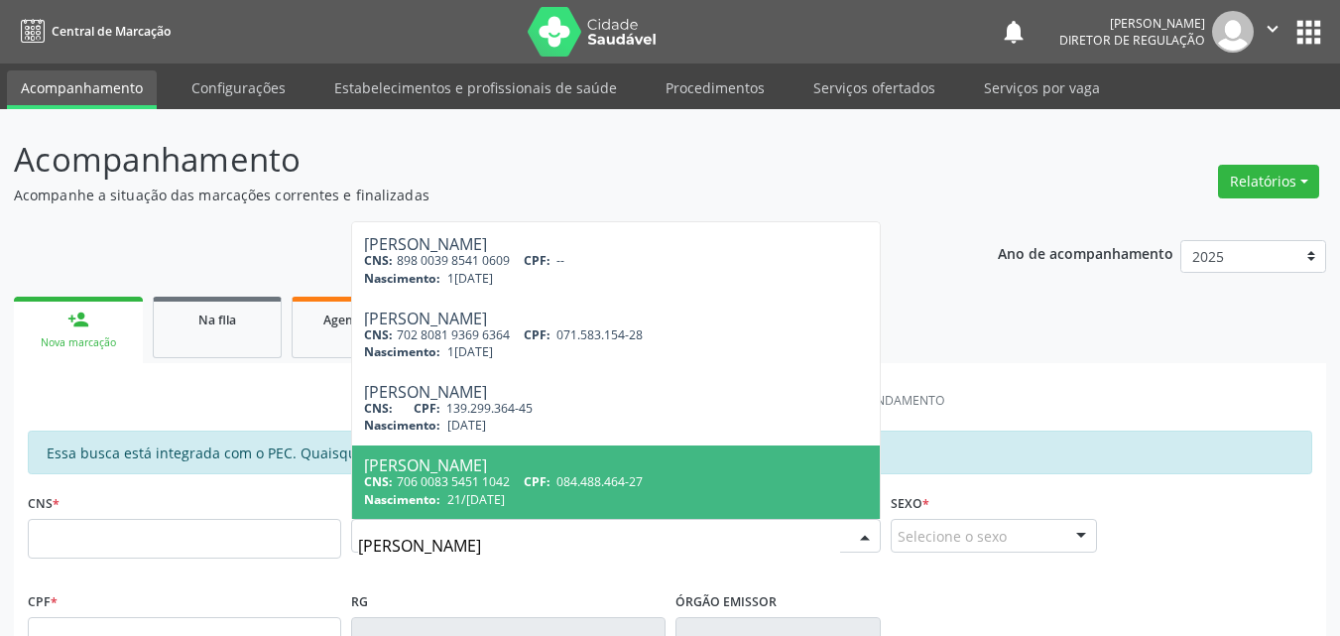
click at [430, 550] on input "[PERSON_NAME]" at bounding box center [599, 546] width 482 height 40
type input "tatiane"
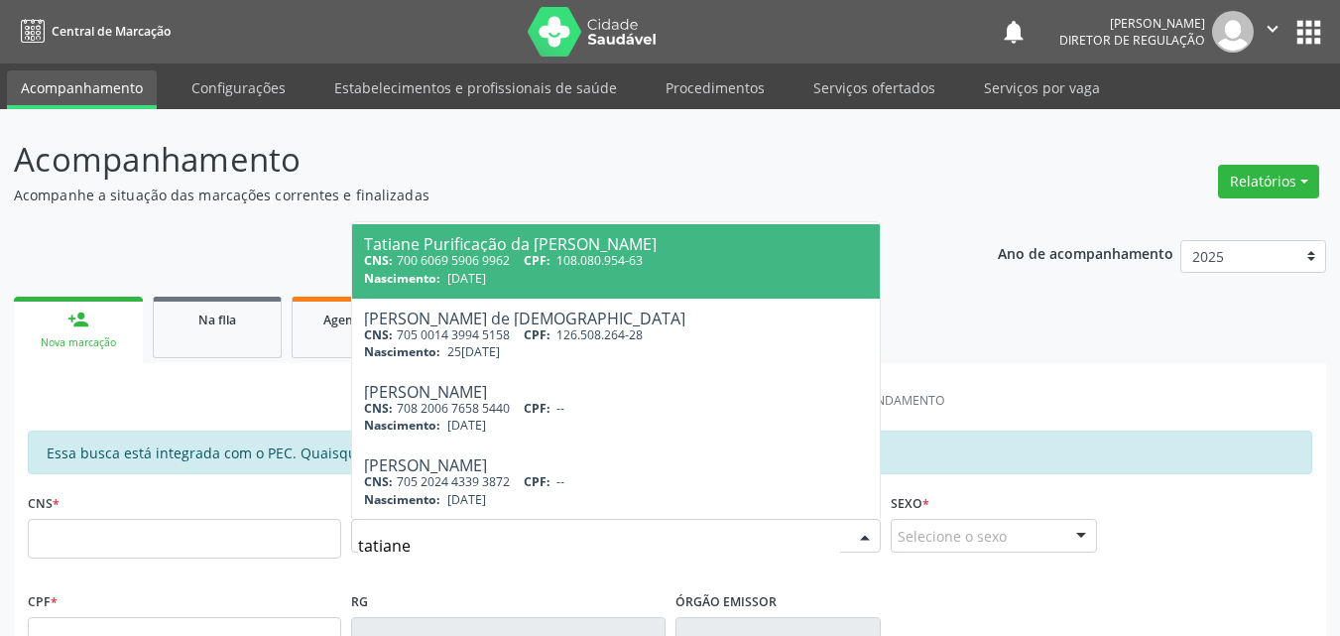
click at [571, 245] on div "Tatiane Purificação da [PERSON_NAME]" at bounding box center [616, 244] width 504 height 16
type input "700 6069 5906 9962"
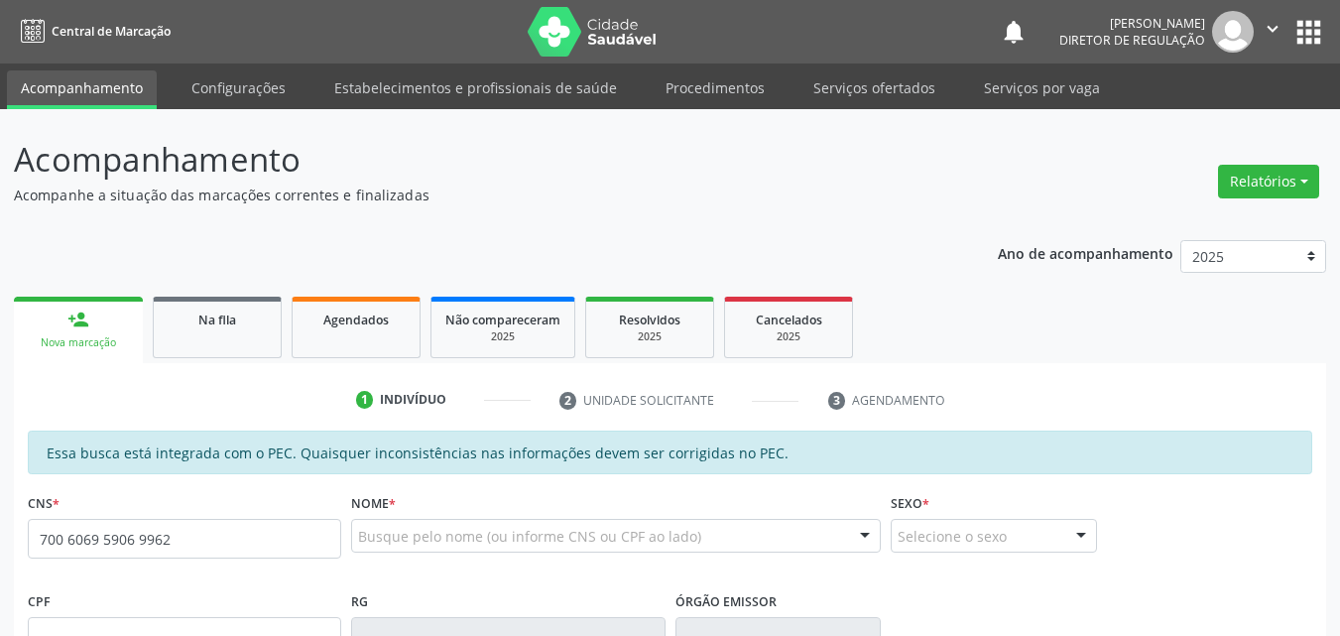
scroll to position [0, 0]
type input "108.080.954-63"
type input "[DATE]"
type input "[PERSON_NAME] Purificação"
type input "[PHONE_NUMBER]"
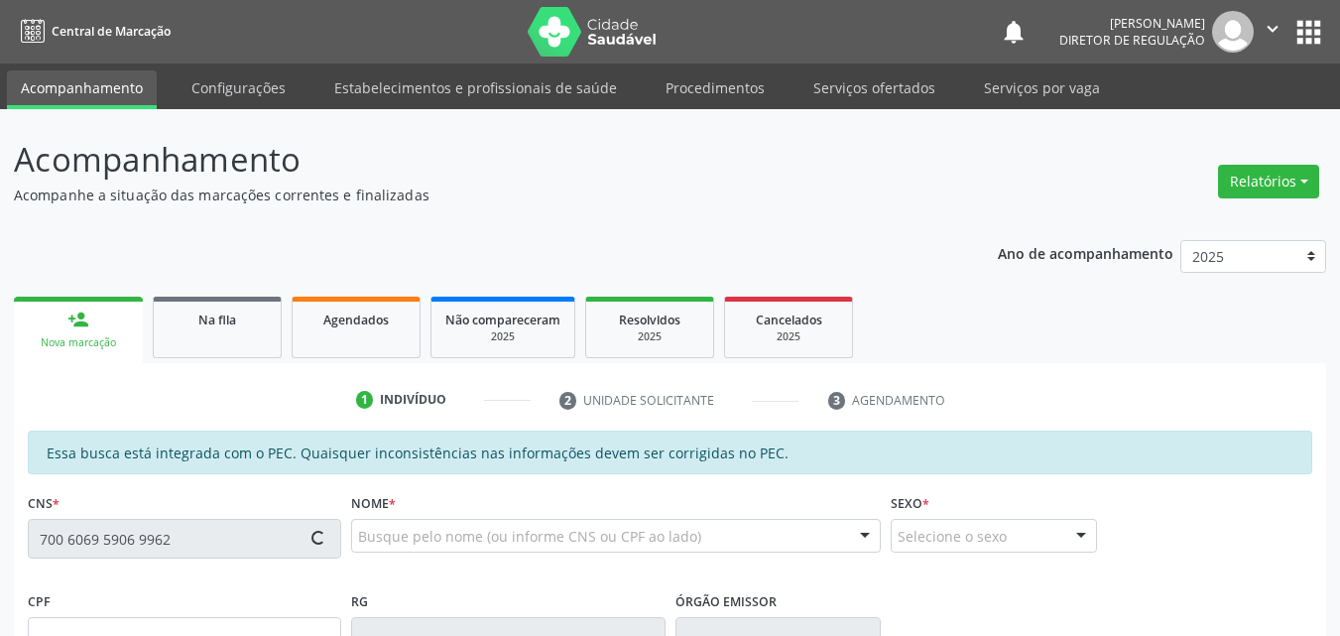
type input "[PHONE_NUMBER]"
type input "49"
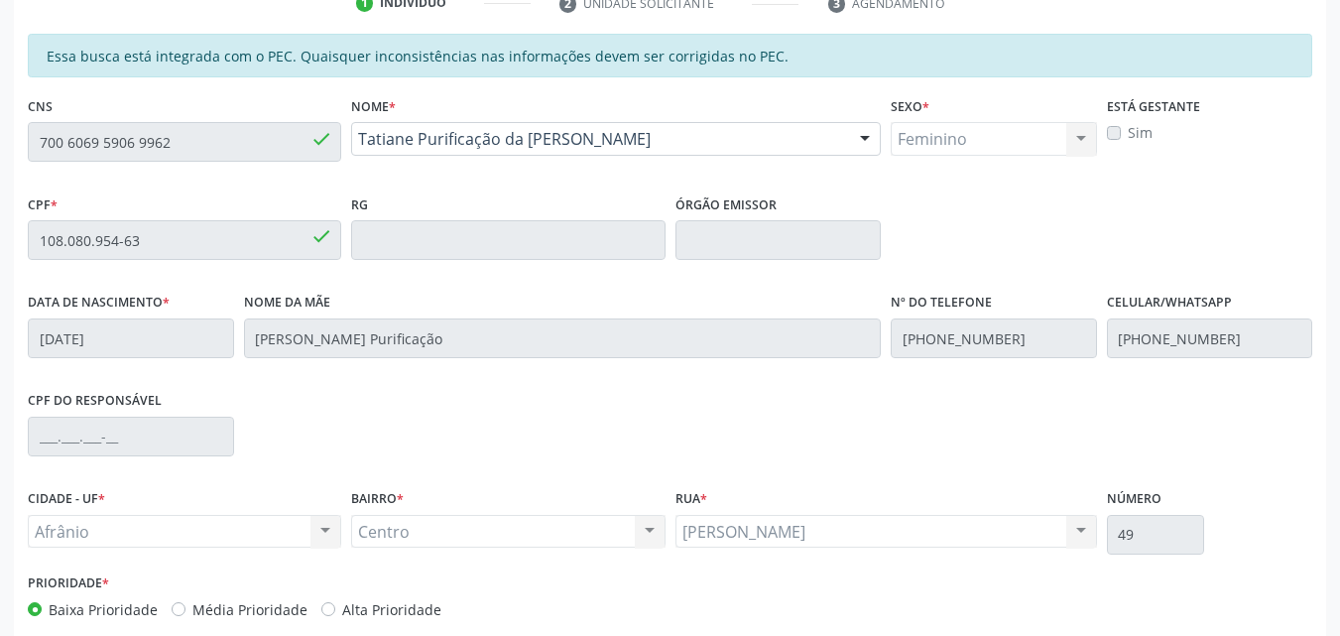
scroll to position [497, 0]
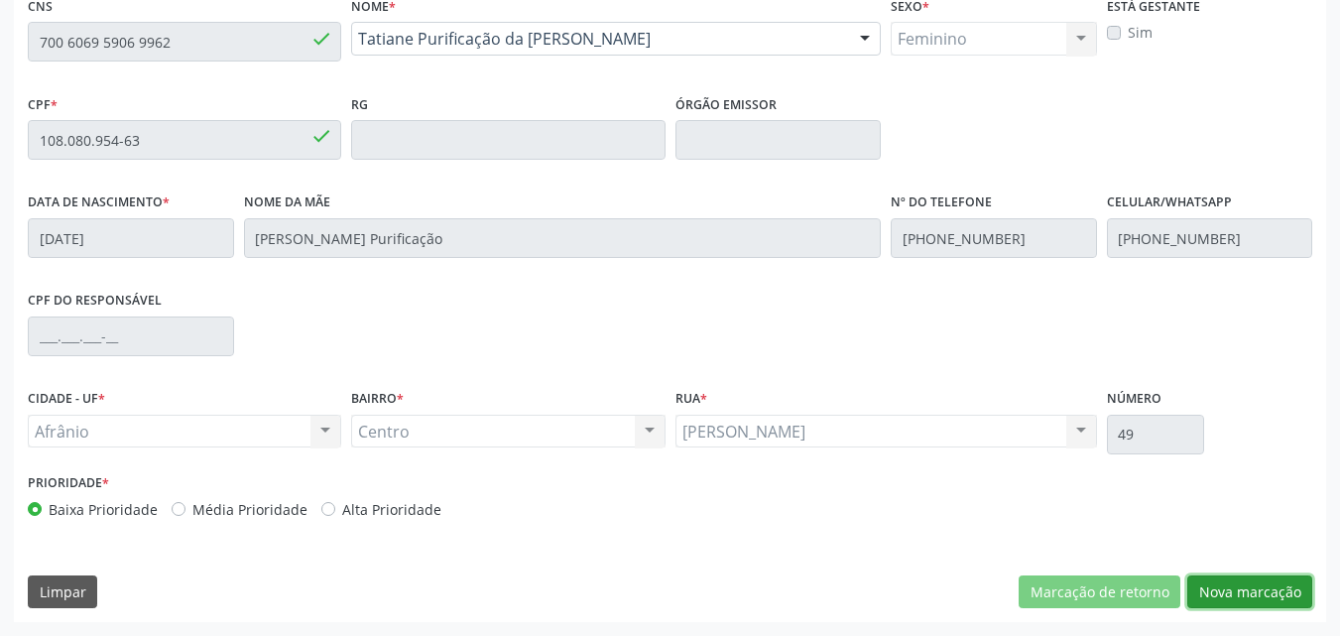
click at [1274, 592] on button "Nova marcação" at bounding box center [1249, 592] width 125 height 34
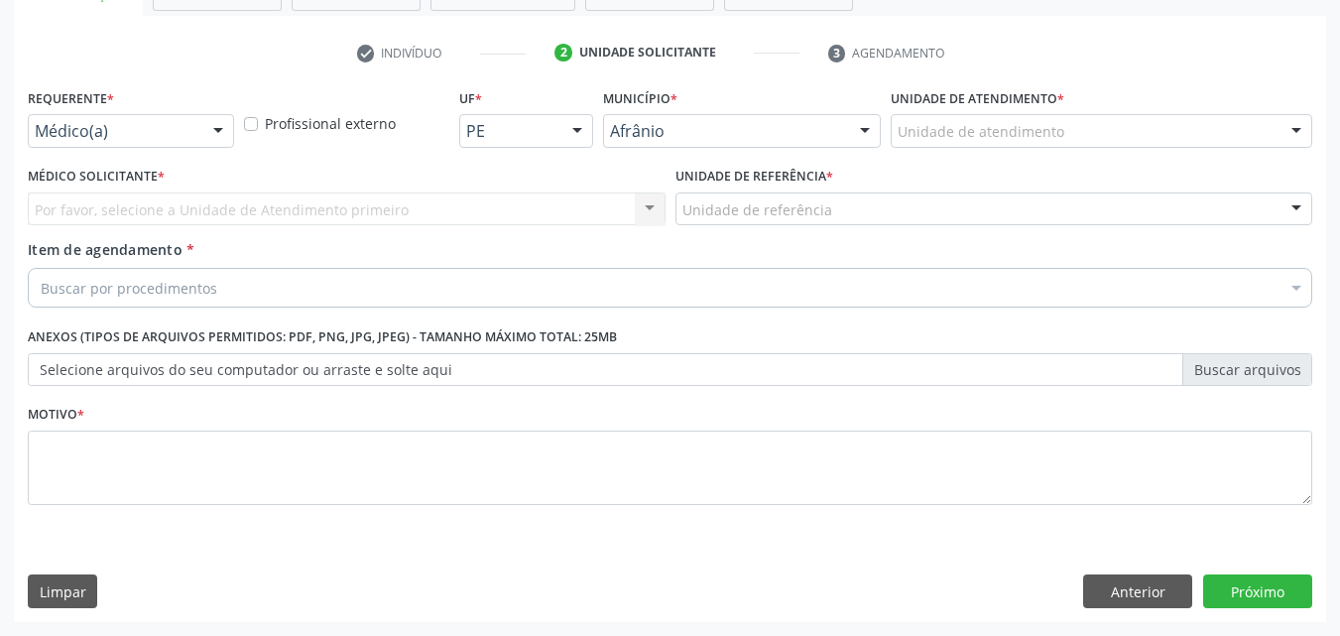
scroll to position [347, 0]
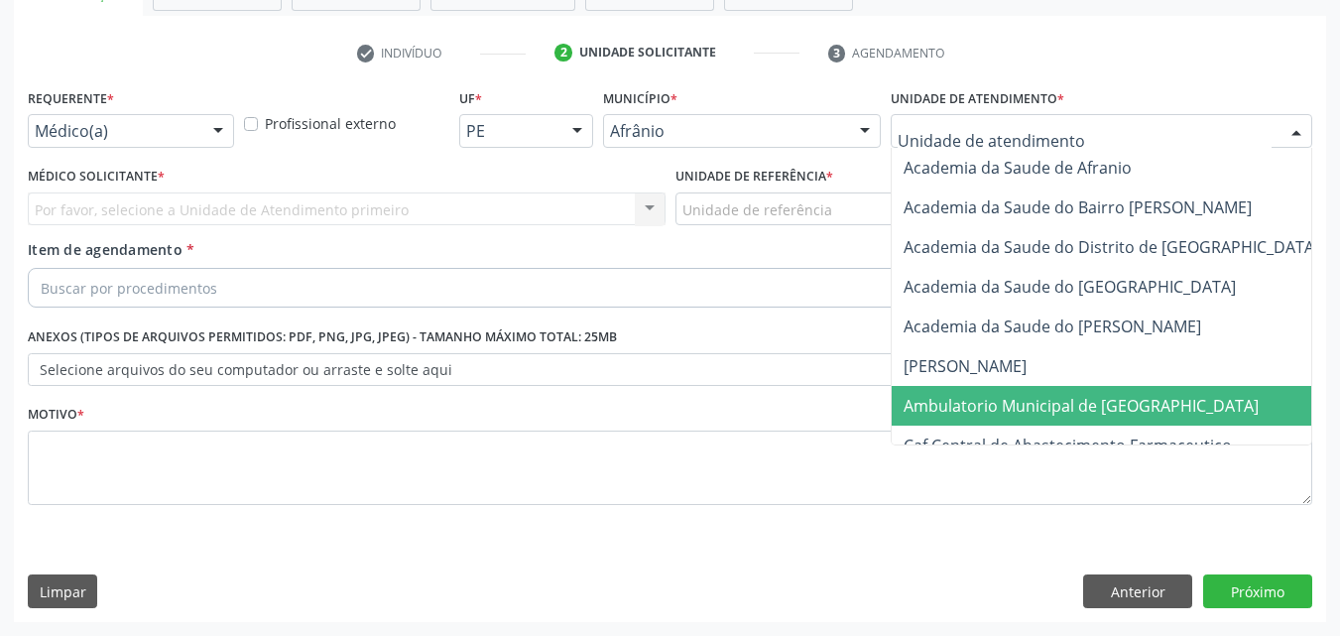
click at [973, 411] on span "Ambulatorio Municipal de [GEOGRAPHIC_DATA]" at bounding box center [1081, 406] width 355 height 22
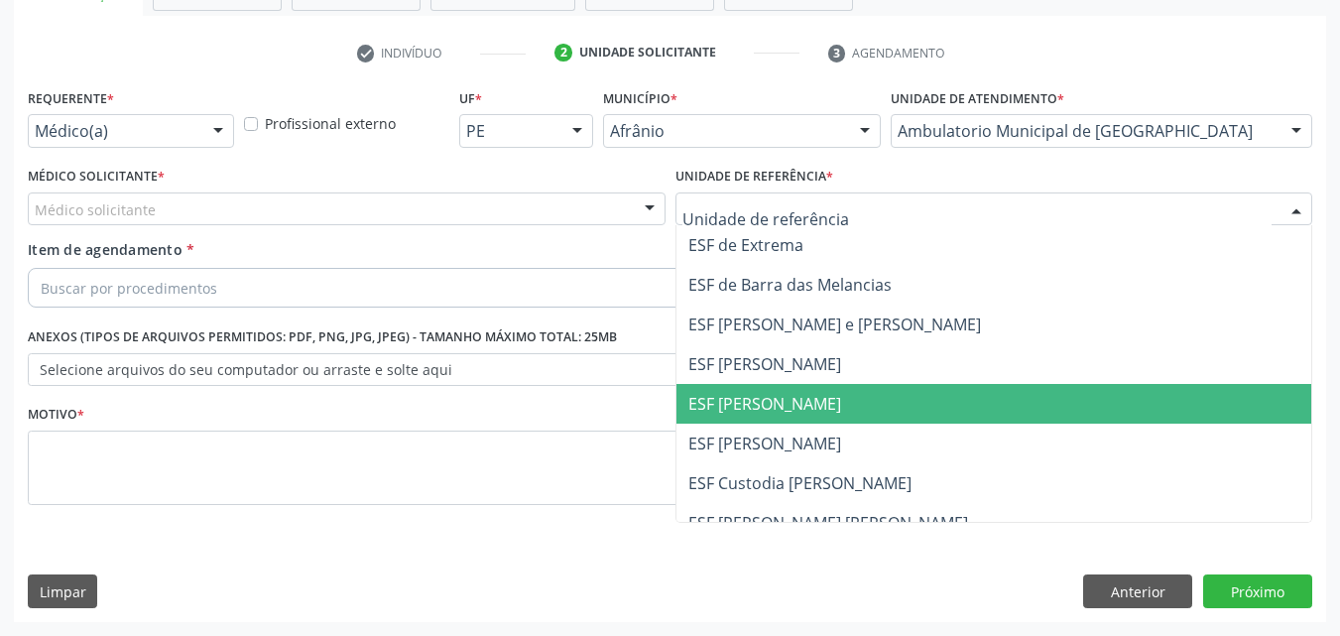
click at [792, 402] on span "ESF [PERSON_NAME]" at bounding box center [764, 404] width 153 height 22
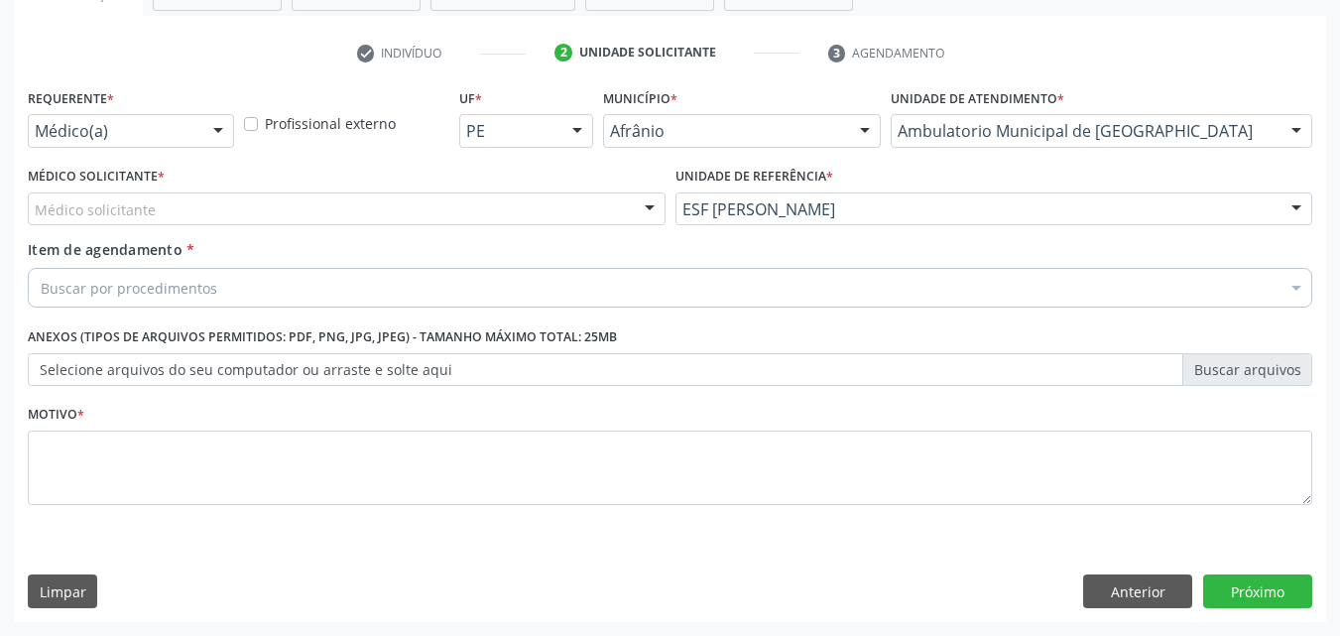
click at [473, 198] on div "Médico solicitante" at bounding box center [347, 209] width 638 height 34
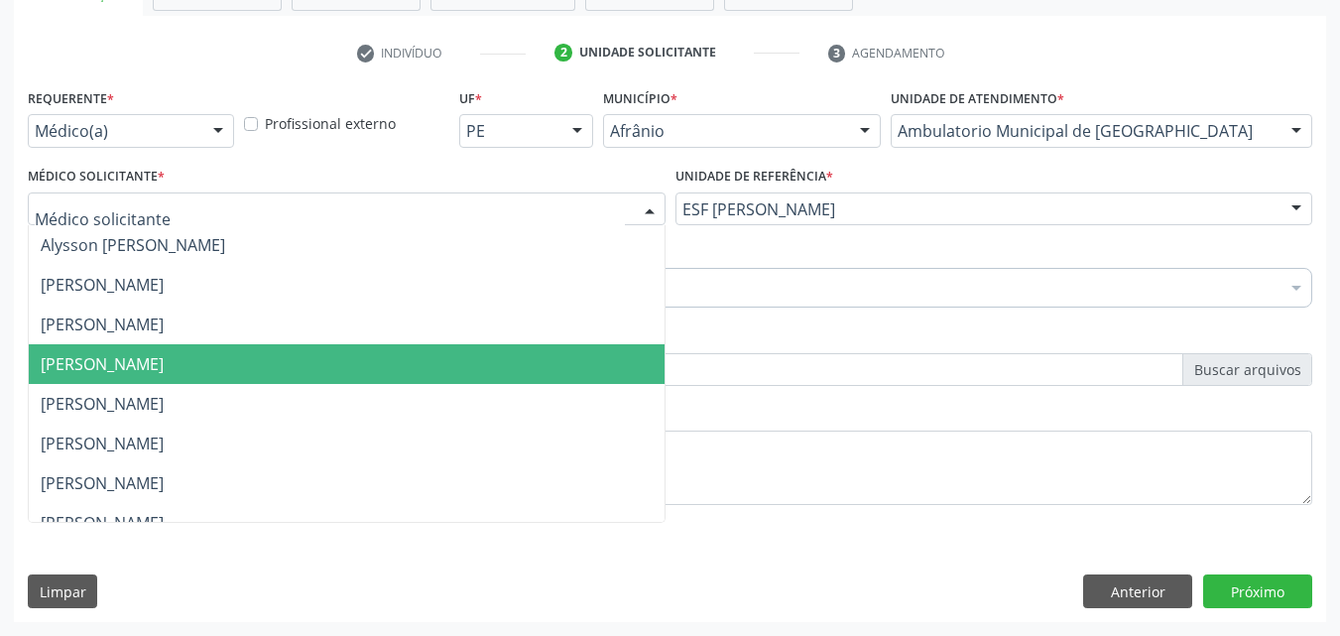
click at [395, 356] on span "[PERSON_NAME]" at bounding box center [347, 364] width 636 height 40
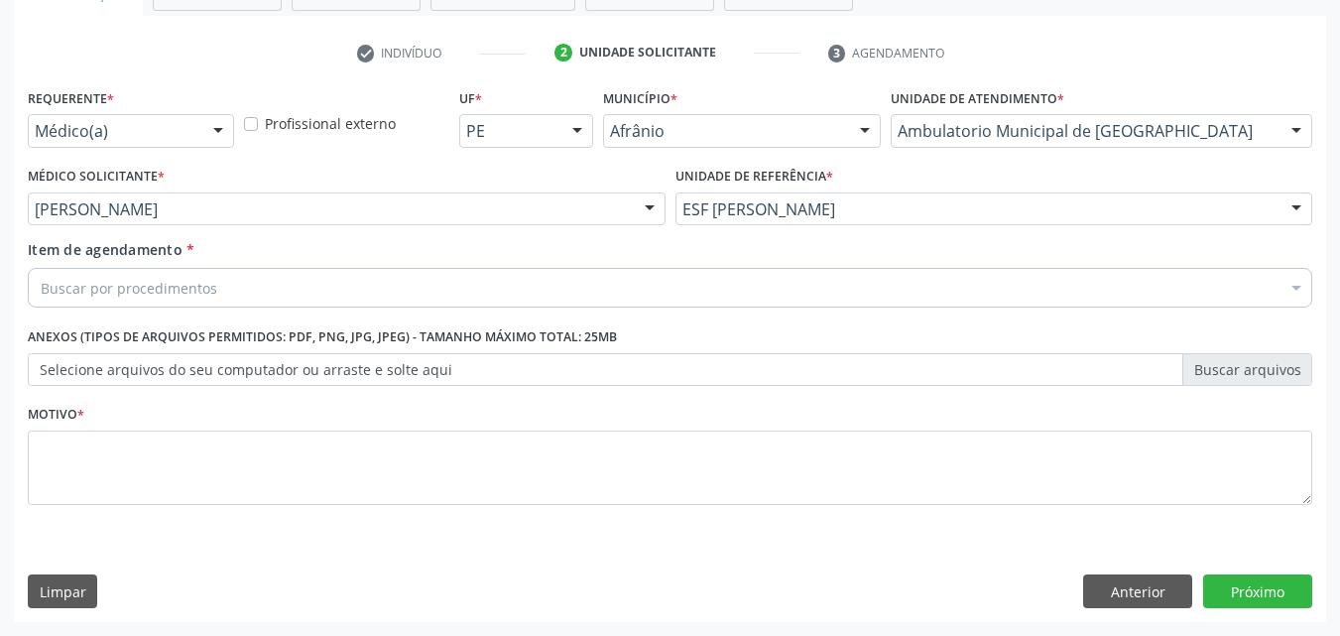
click at [295, 290] on div "Buscar por procedimentos" at bounding box center [670, 288] width 1284 height 40
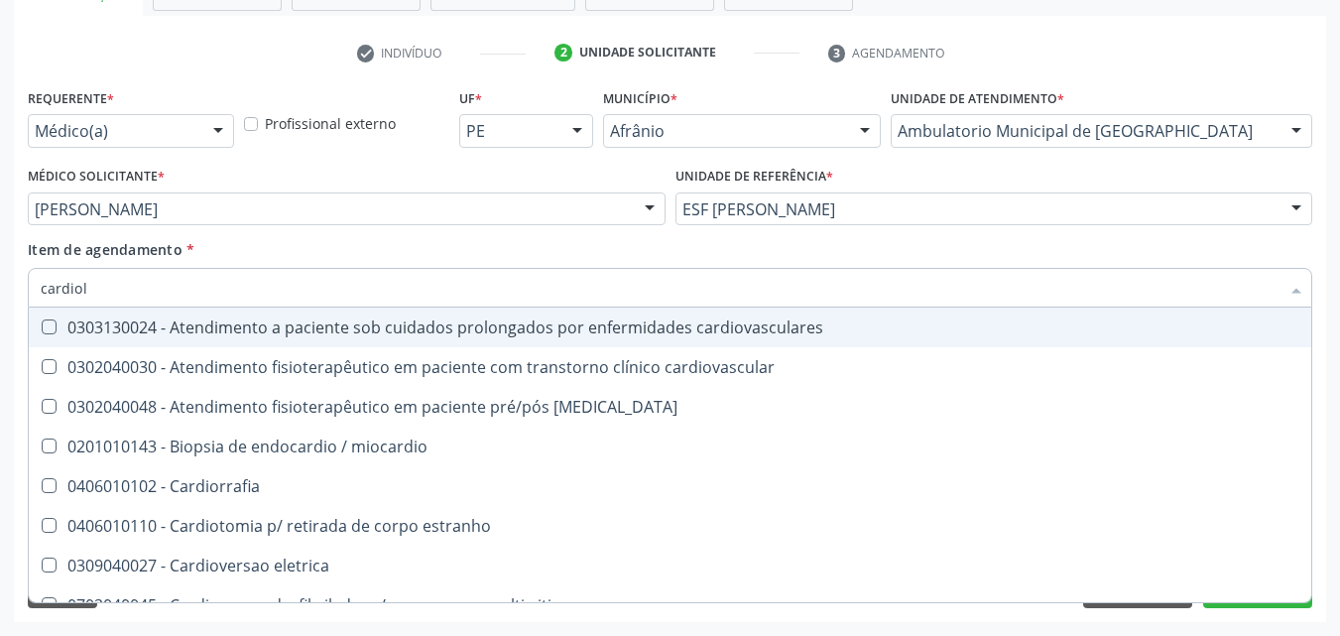
type input "cardiolo"
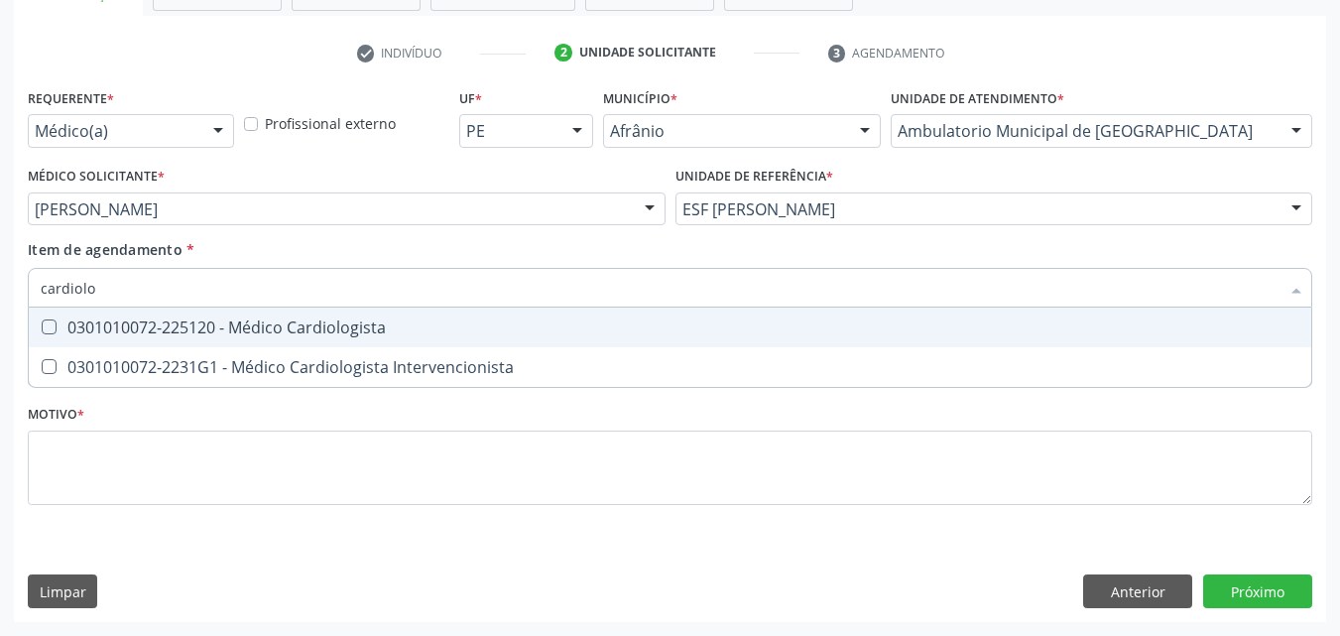
click at [271, 319] on div "0301010072-225120 - Médico Cardiologista" at bounding box center [670, 327] width 1259 height 16
checkbox Cardiologista "true"
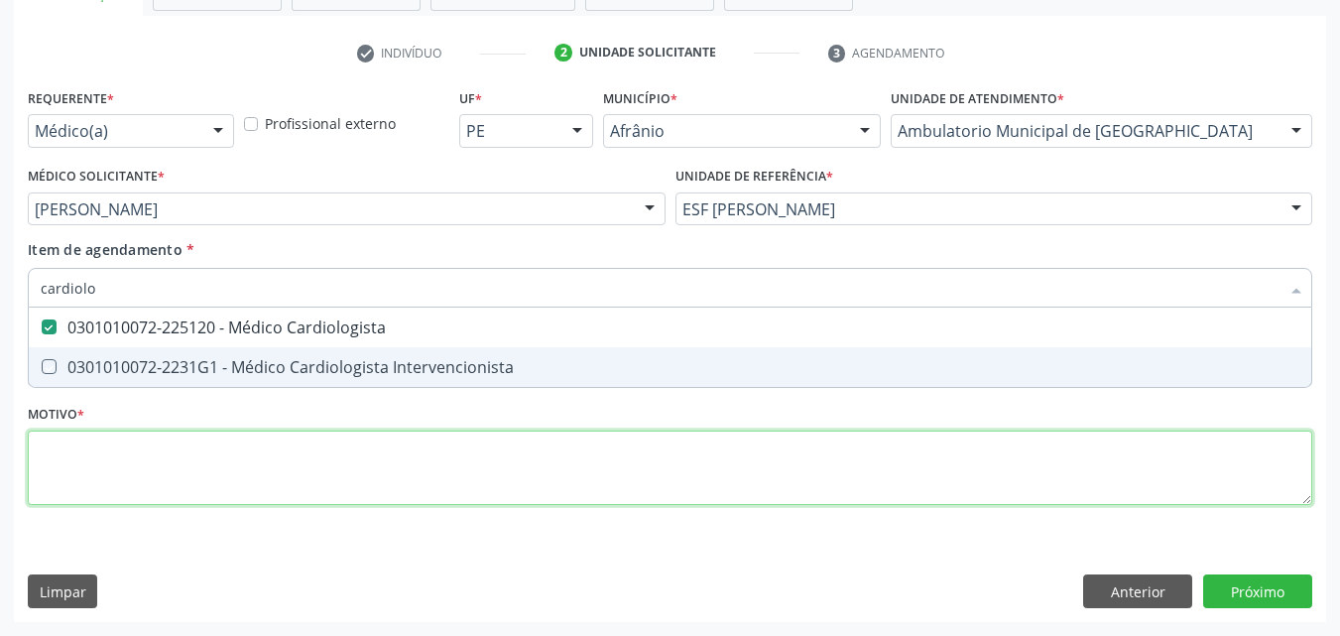
click at [233, 458] on div "Requerente * Médico(a) Médico(a) Enfermeiro(a) Paciente Nenhum resultado encont…" at bounding box center [670, 307] width 1284 height 449
checkbox Intervencionista "true"
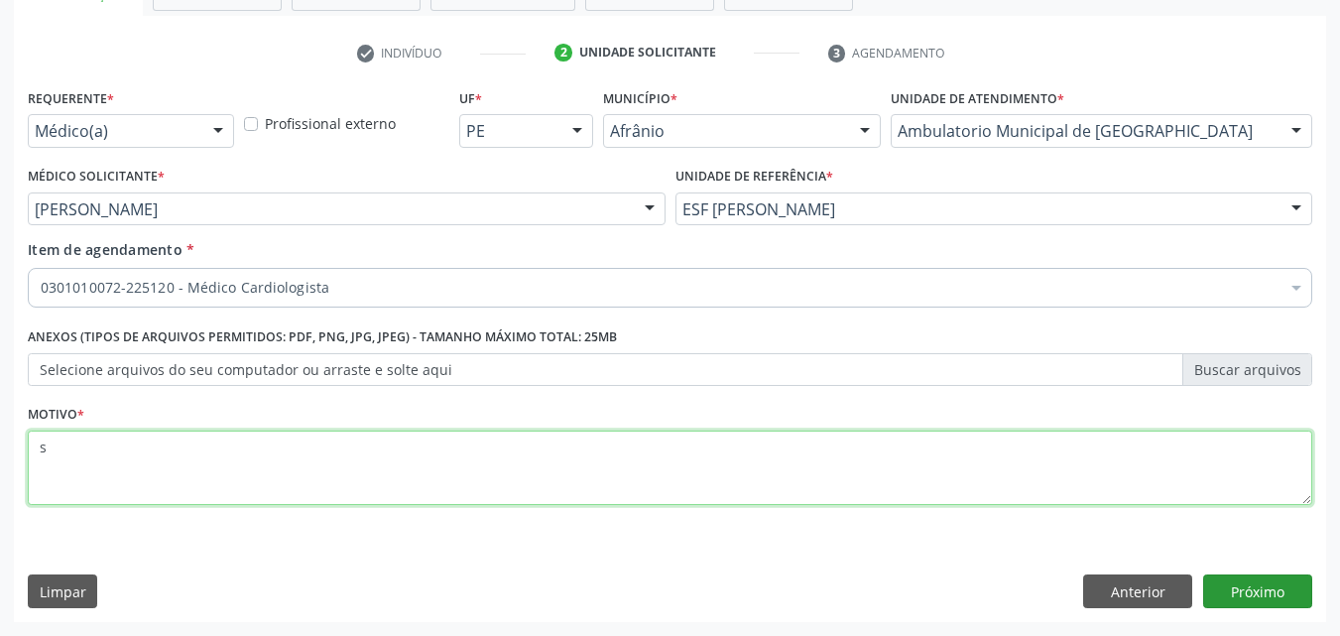
type textarea "s"
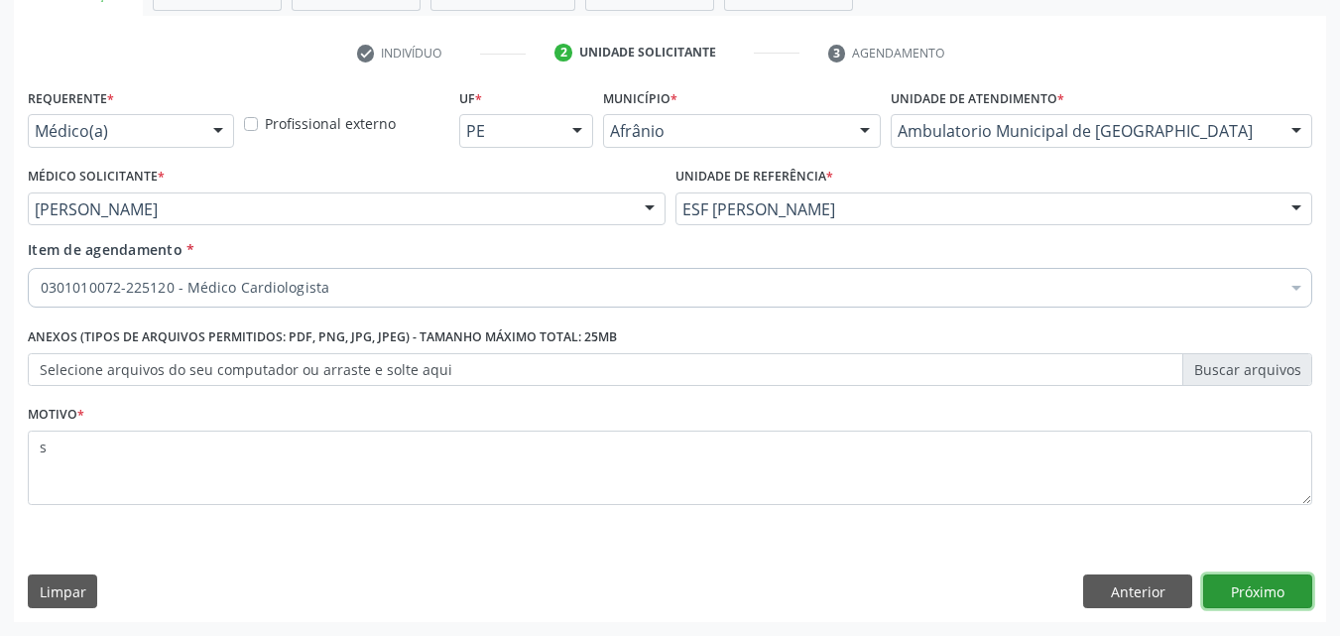
click at [1265, 590] on button "Próximo" at bounding box center [1257, 591] width 109 height 34
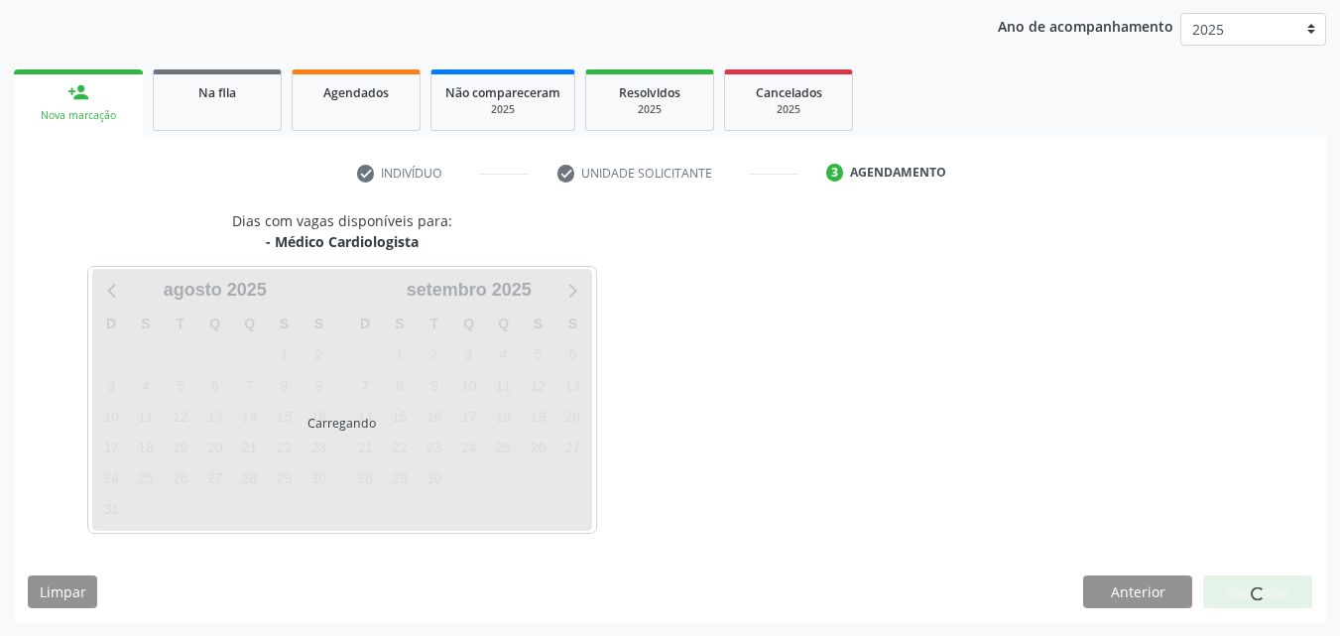
scroll to position [227, 0]
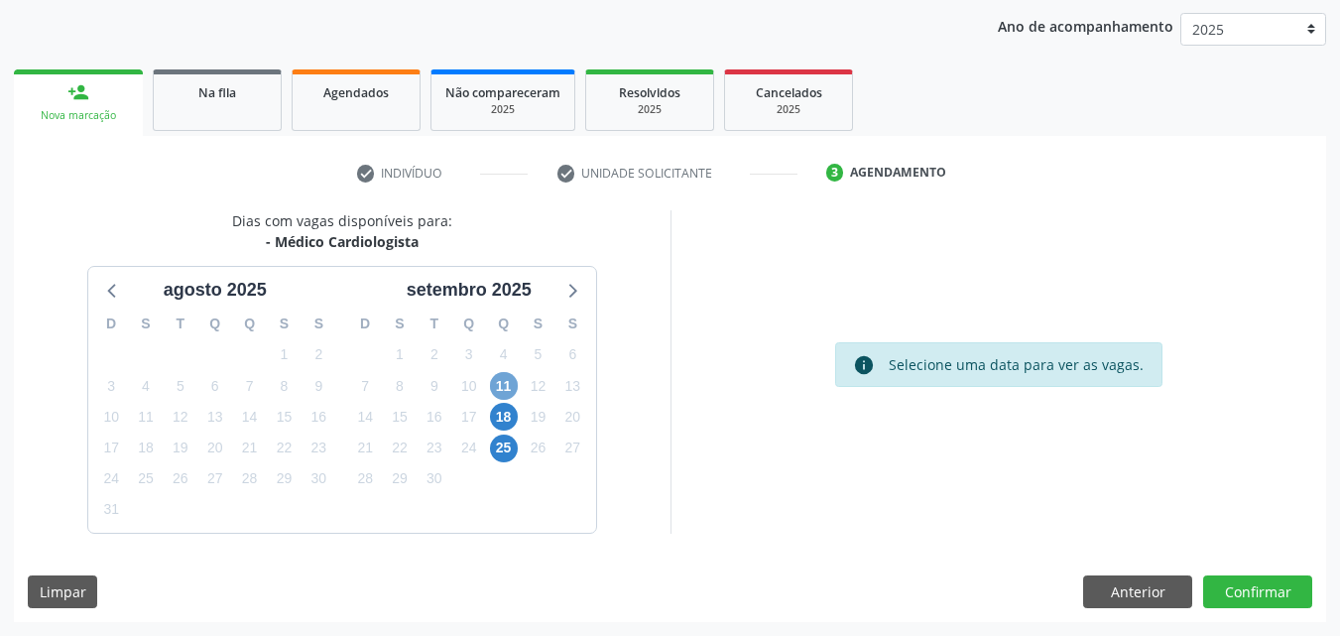
click at [504, 383] on span "11" at bounding box center [504, 386] width 28 height 28
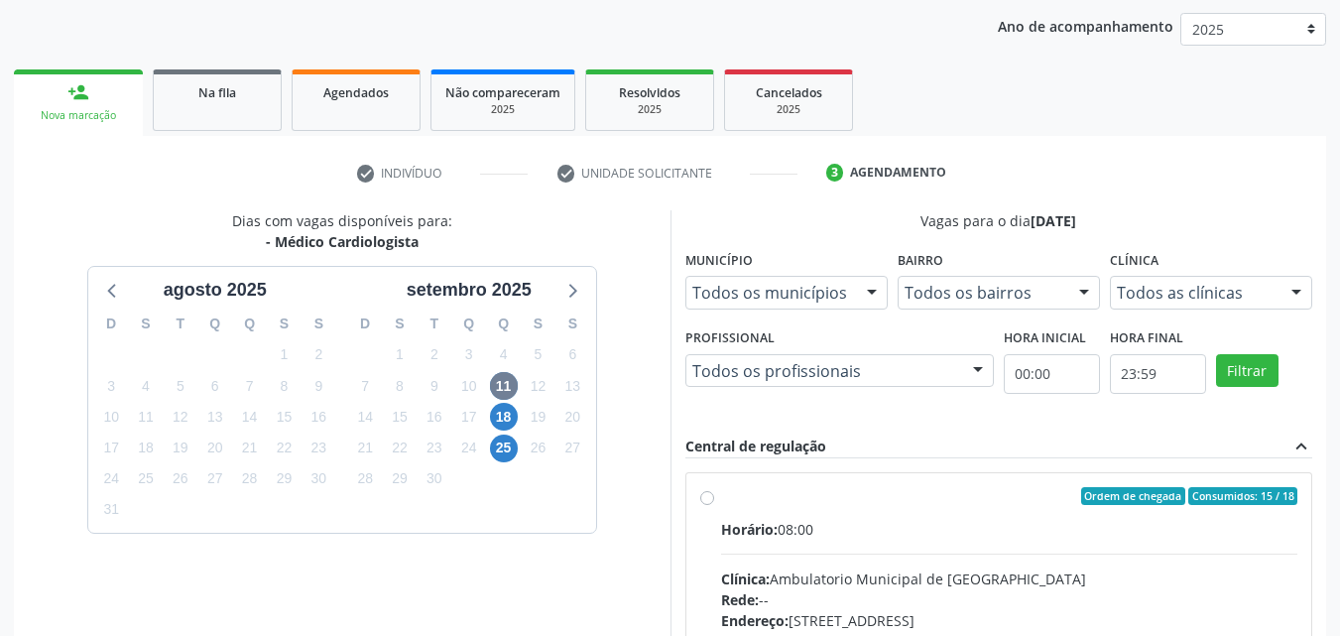
click at [852, 497] on div "Ordem de chegada Consumidos: 15 / 18" at bounding box center [1009, 496] width 577 height 18
click at [714, 497] on input "Ordem de chegada Consumidos: 15 / 18 Horário: 08:00 Clínica: Ambulatorio Munici…" at bounding box center [707, 496] width 14 height 18
radio input "true"
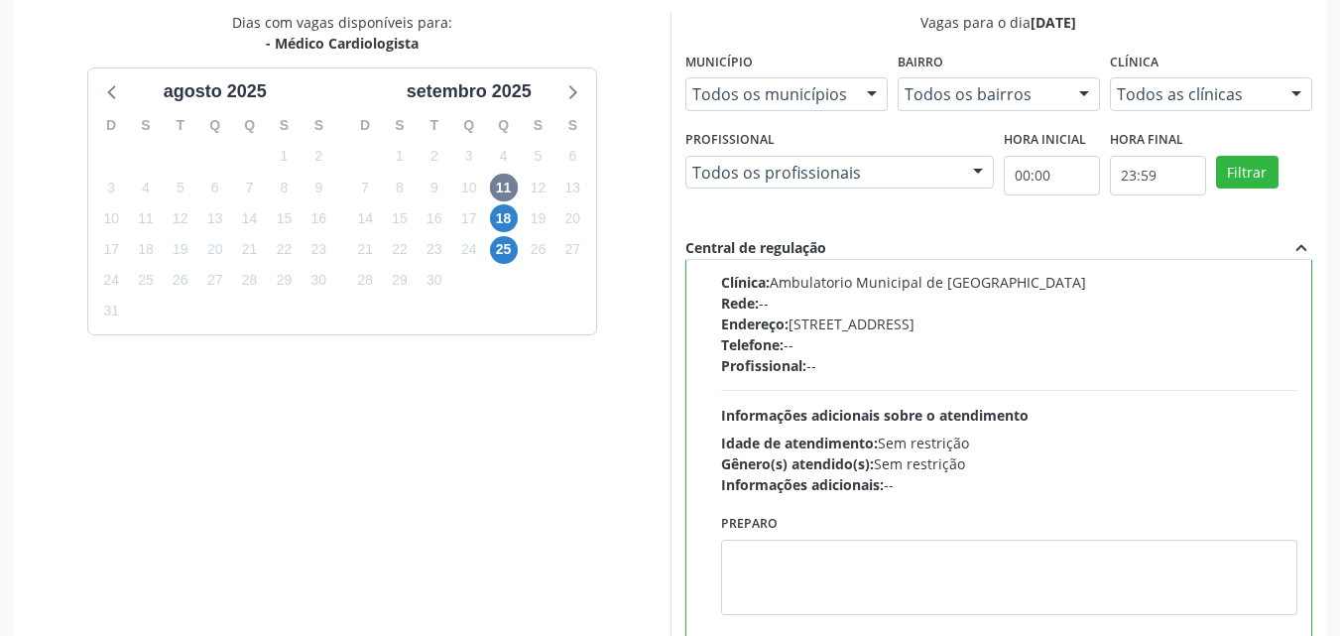
scroll to position [549, 0]
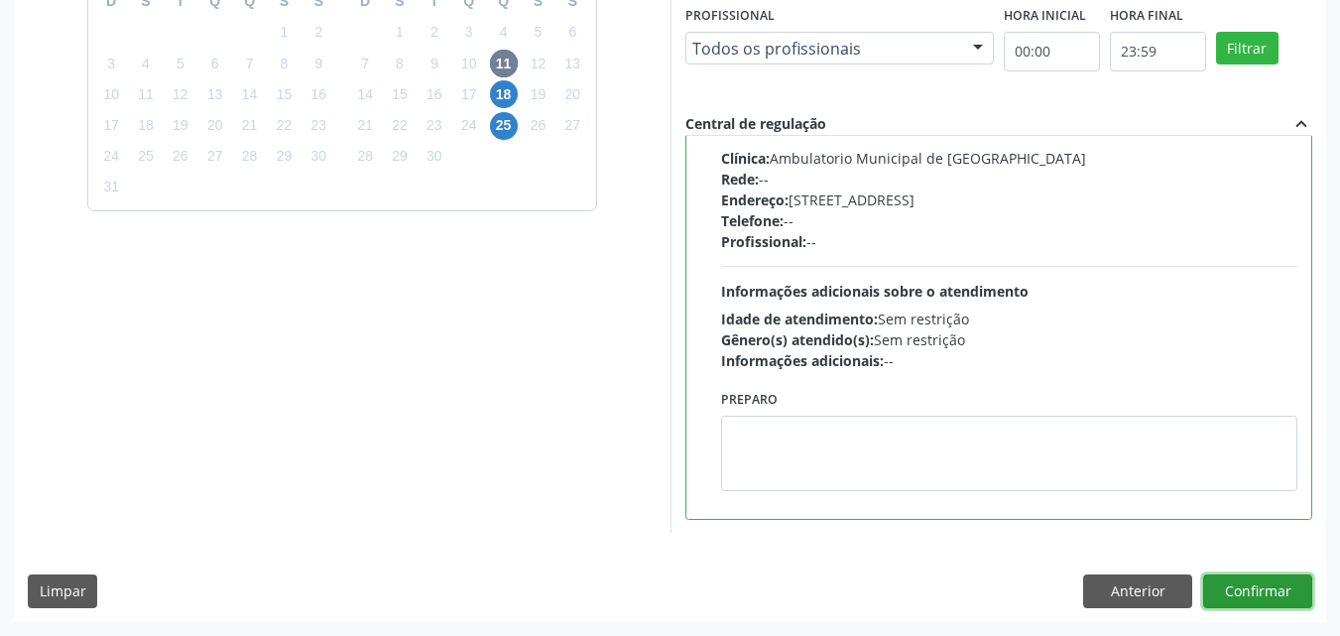
click at [1273, 585] on button "Confirmar" at bounding box center [1257, 591] width 109 height 34
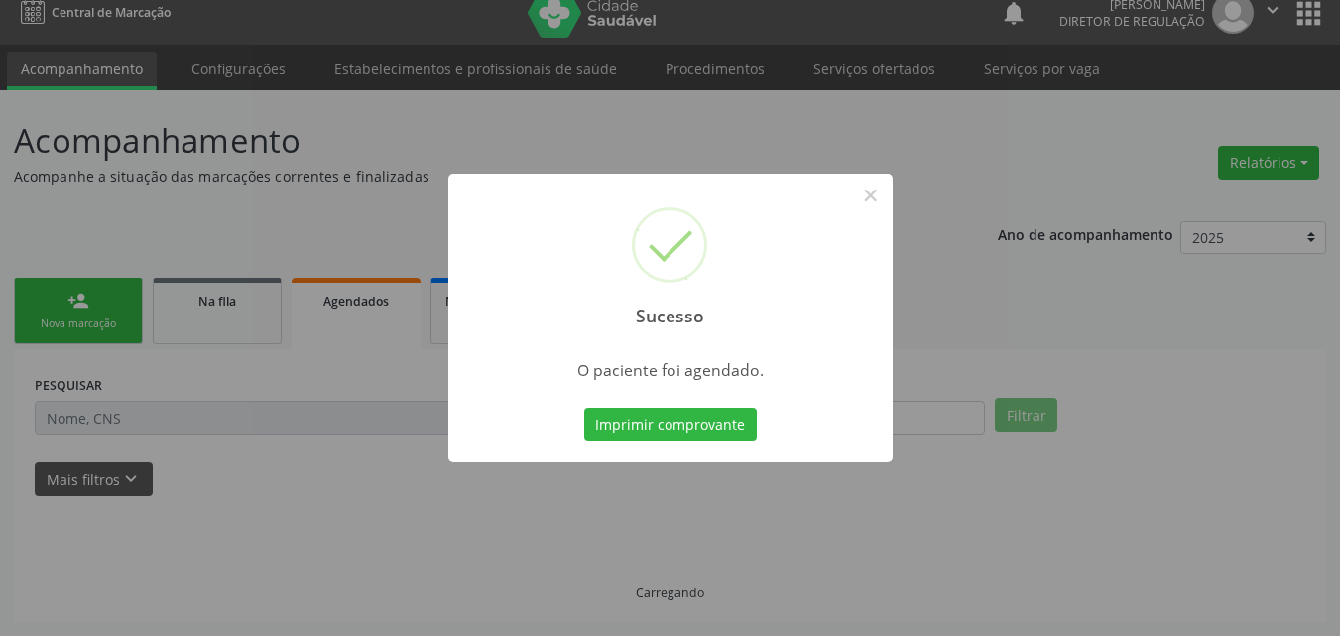
scroll to position [19, 0]
click at [680, 431] on button "Imprimir comprovante" at bounding box center [670, 425] width 173 height 34
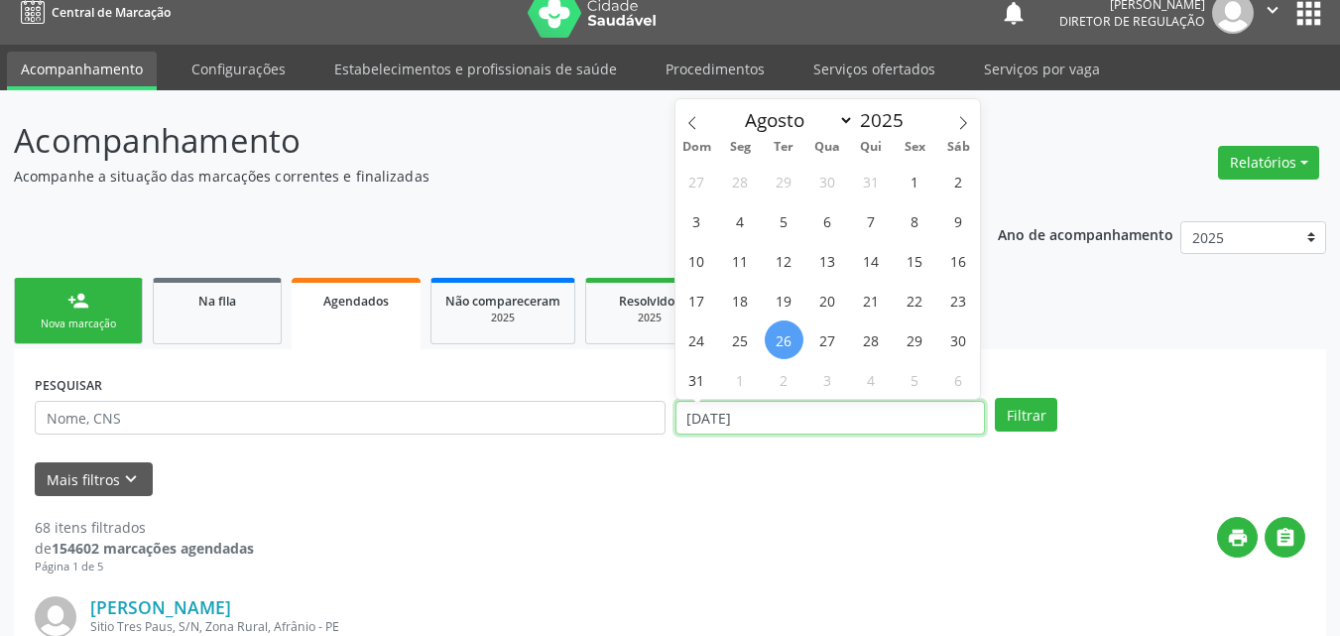
click at [795, 416] on input "[DATE]" at bounding box center [830, 418] width 310 height 34
click at [823, 346] on span "27" at bounding box center [827, 339] width 39 height 39
type input "2[DATE]"
click at [823, 346] on span "27" at bounding box center [827, 339] width 39 height 39
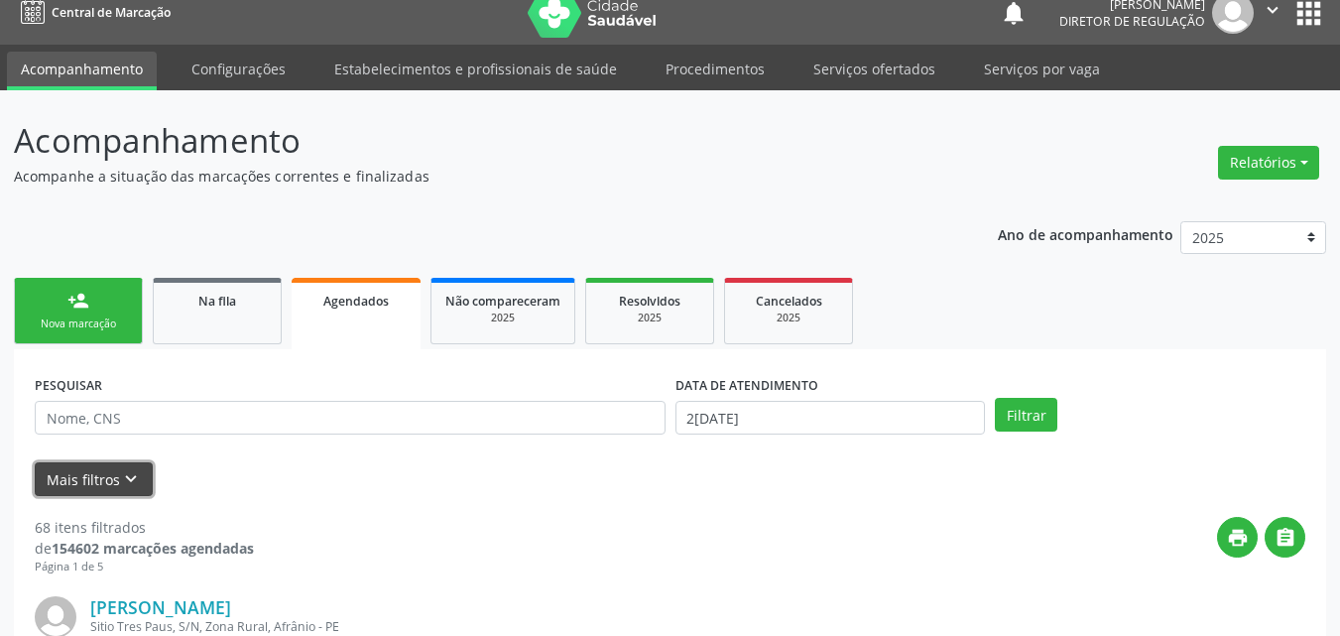
click at [125, 473] on icon "keyboard_arrow_down" at bounding box center [131, 479] width 22 height 22
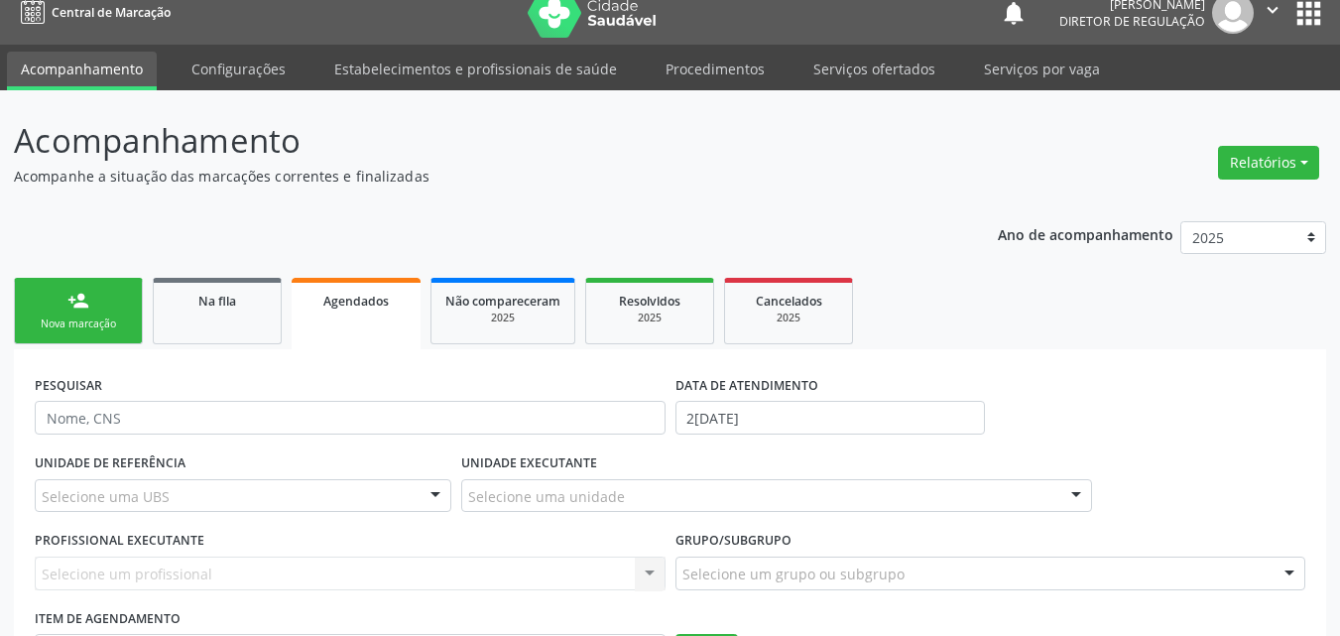
scroll to position [316, 0]
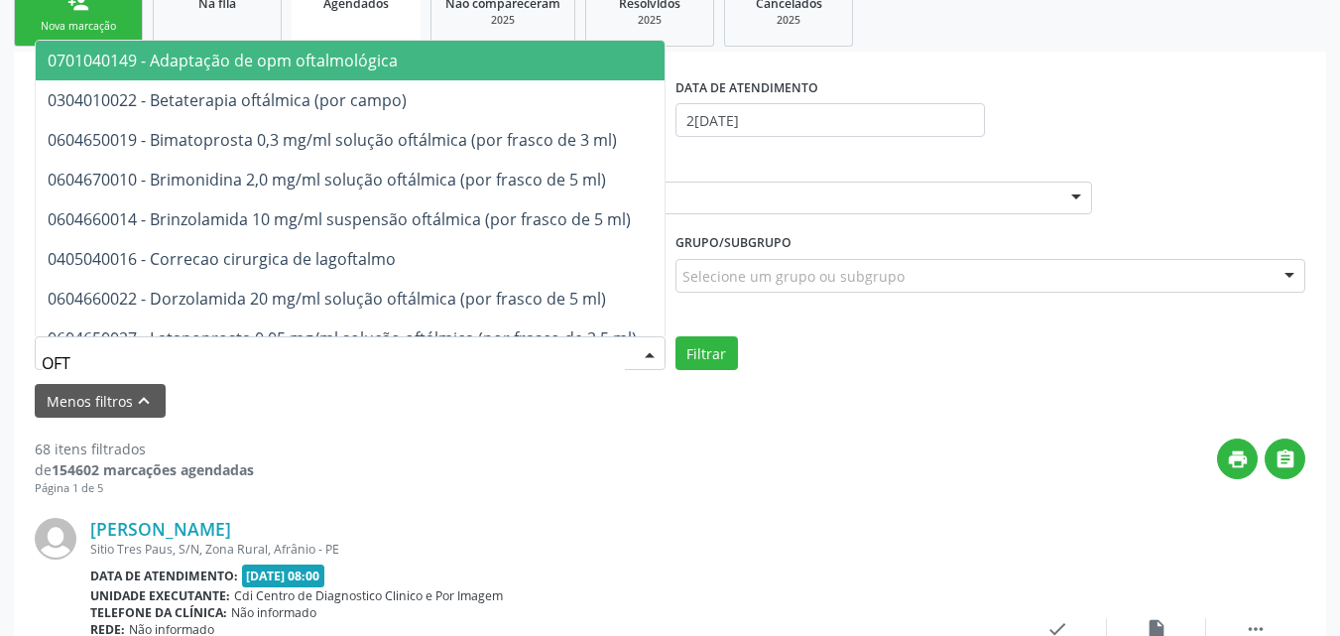
type input "OFTA"
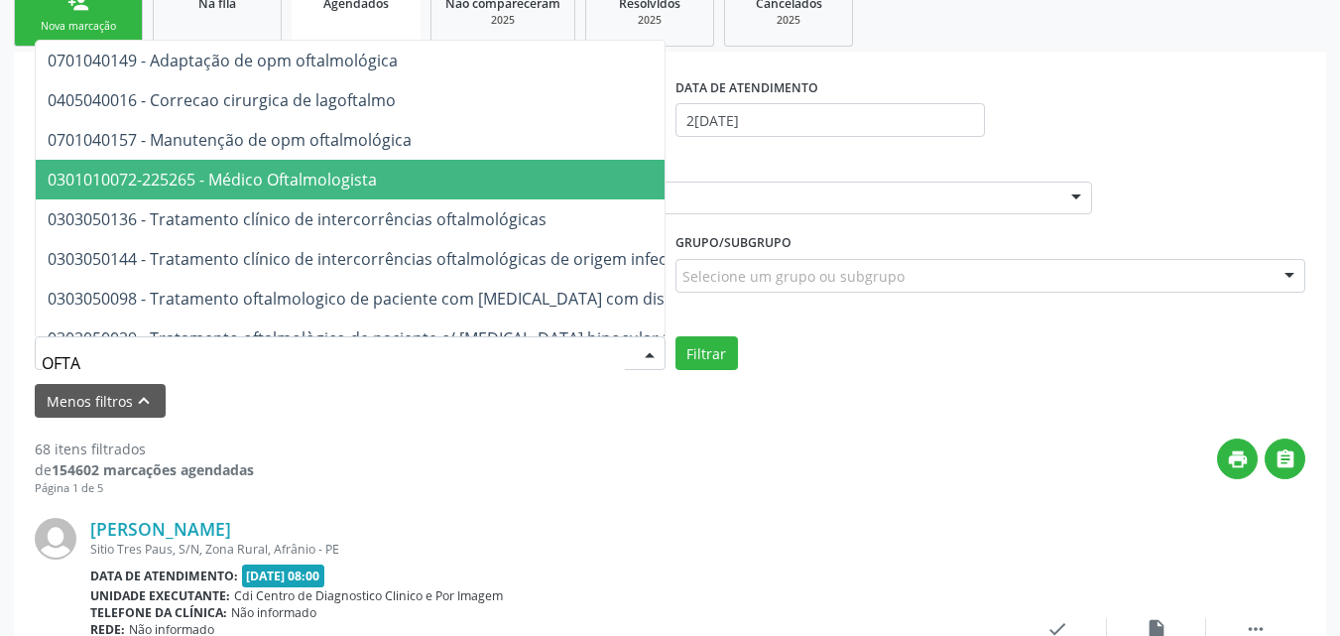
click at [214, 186] on span "0301010072-225265 - Médico Oftalmologista" at bounding box center [212, 180] width 329 height 22
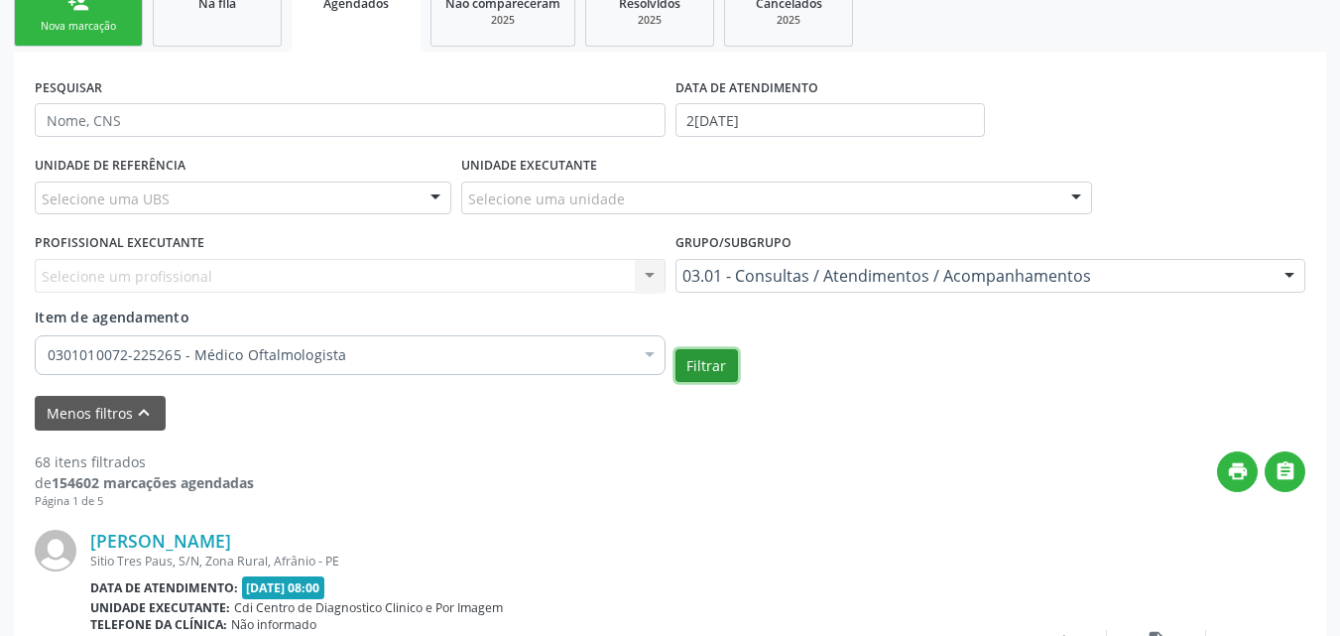
click at [706, 368] on button "Filtrar" at bounding box center [706, 366] width 62 height 34
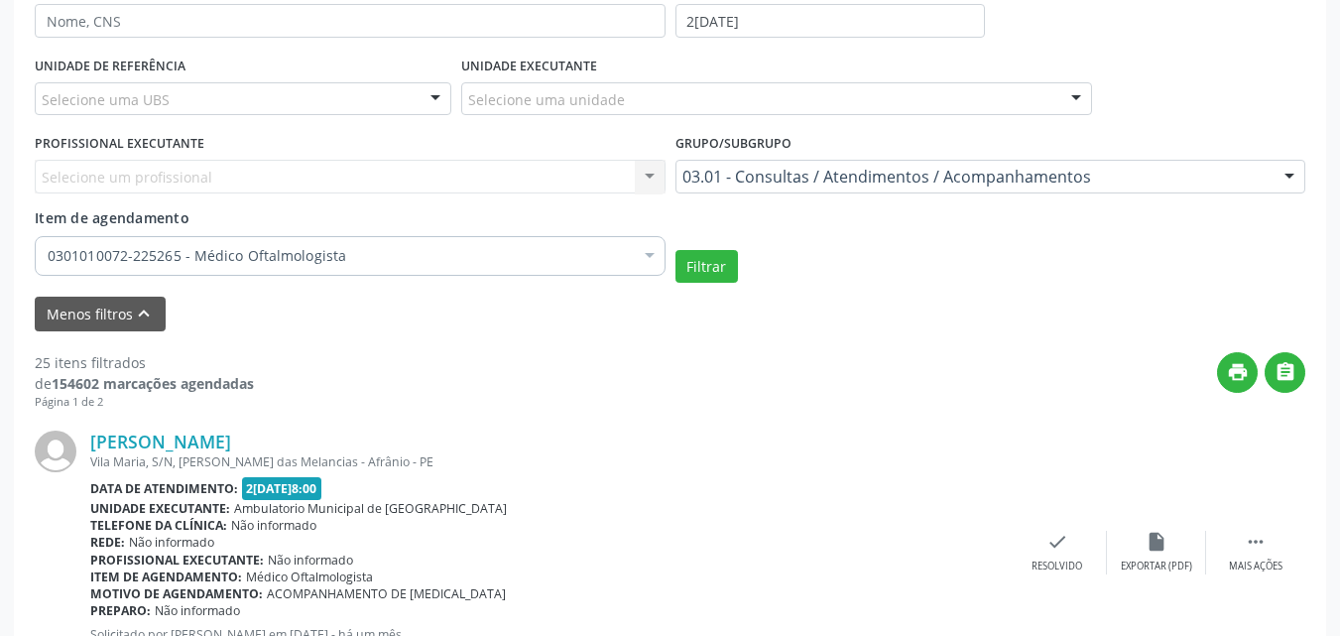
scroll to position [515, 0]
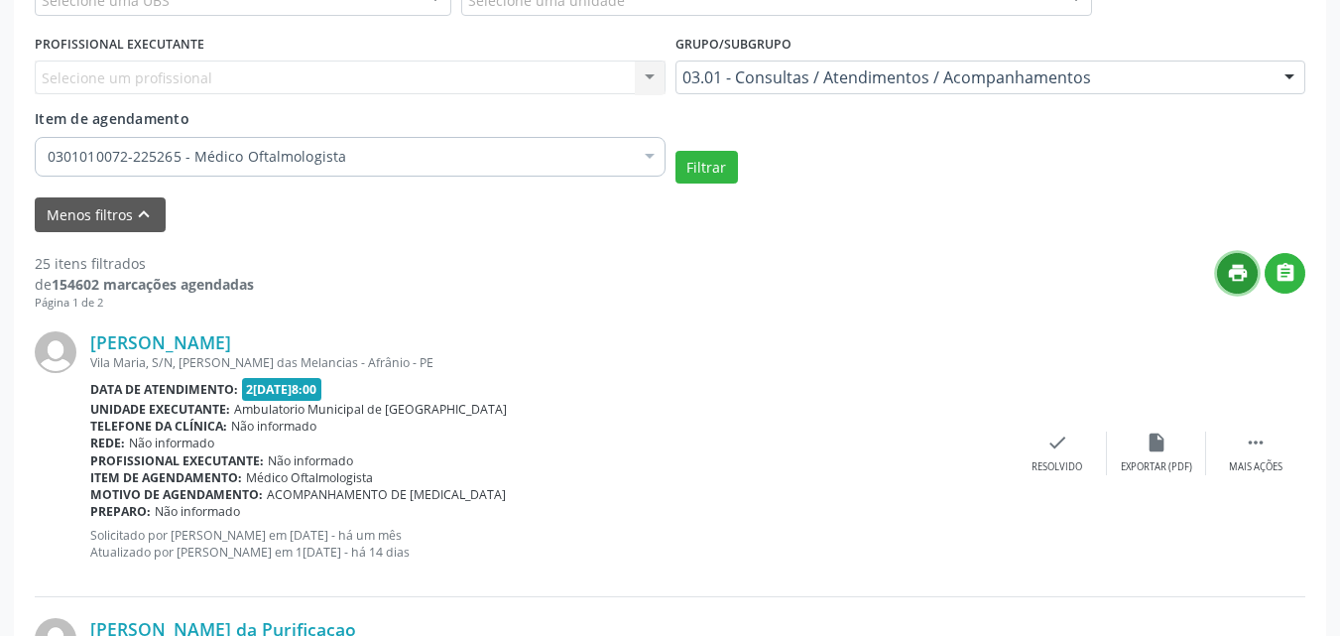
click at [1236, 274] on icon "print" at bounding box center [1238, 273] width 22 height 22
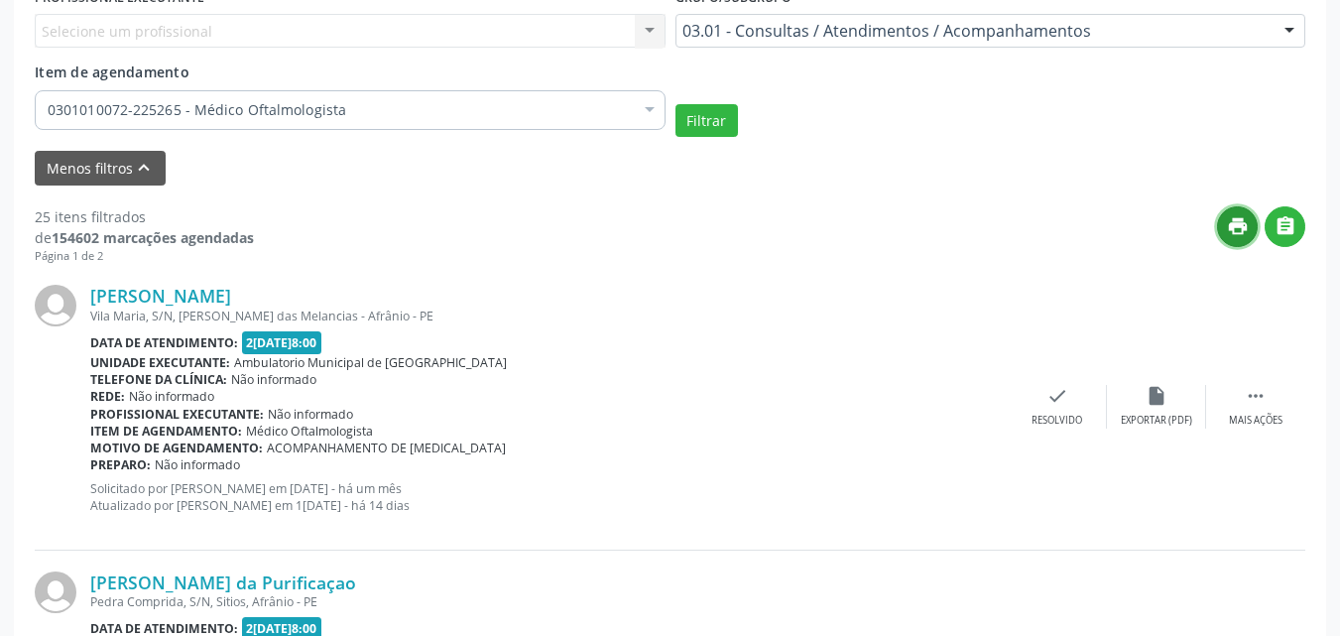
scroll to position [65, 0]
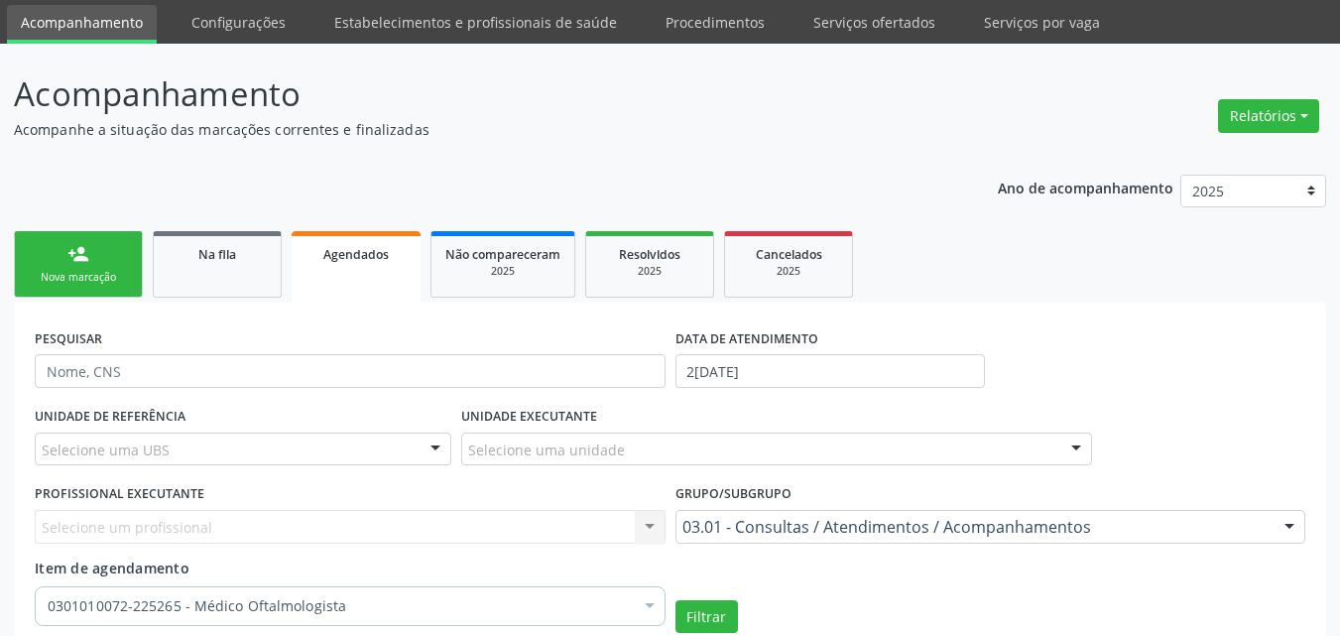
click at [98, 273] on div "Nova marcação" at bounding box center [78, 277] width 99 height 15
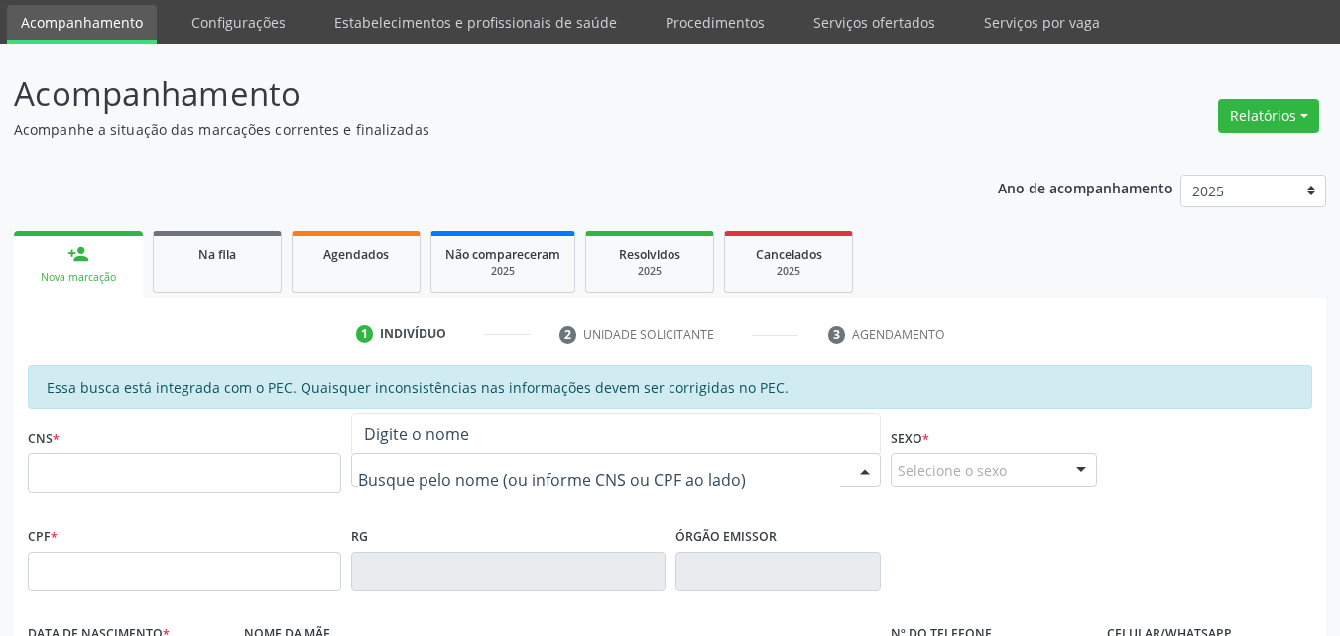
paste input "[PERSON_NAME] da purificação"
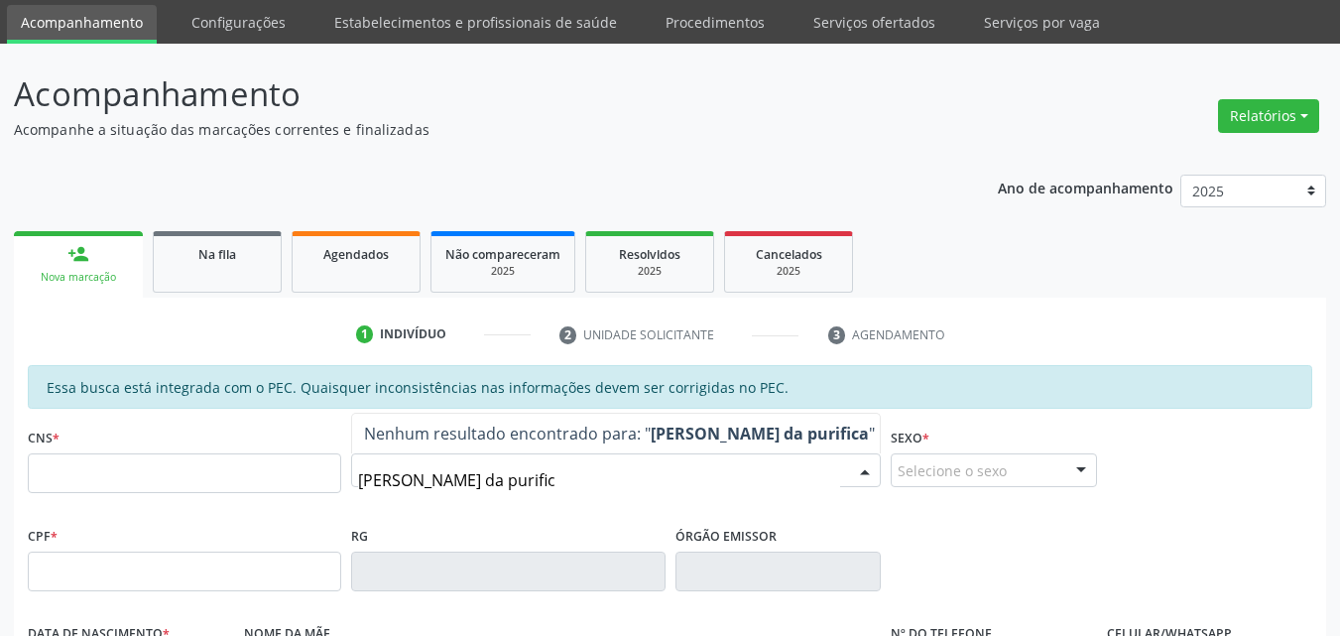
type input "[PERSON_NAME] da purifi"
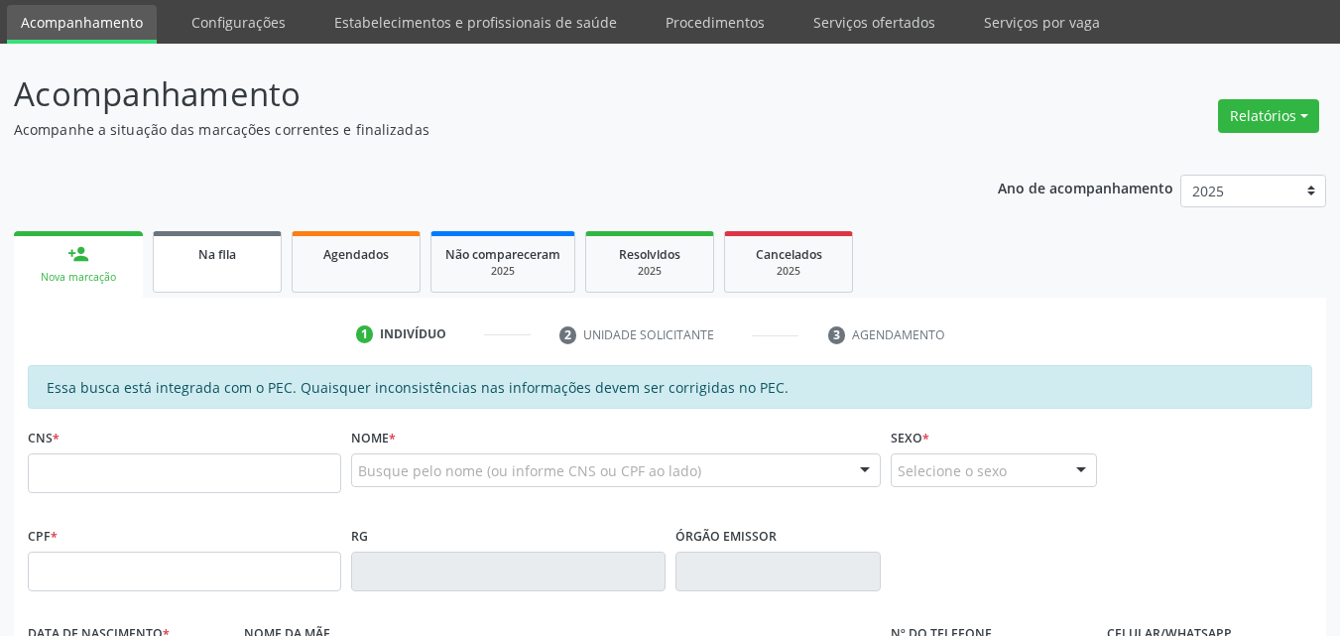
click at [232, 273] on link "Na fila" at bounding box center [217, 261] width 129 height 61
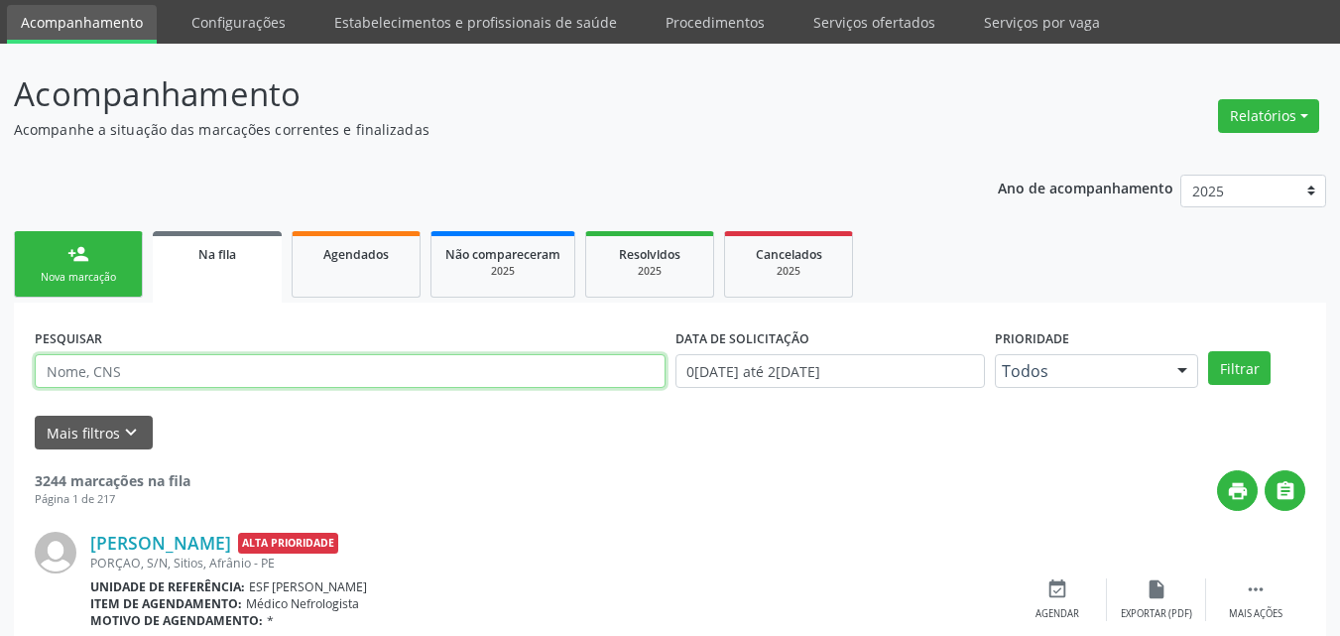
click at [242, 374] on input "text" at bounding box center [350, 371] width 631 height 34
type input "704606623952820"
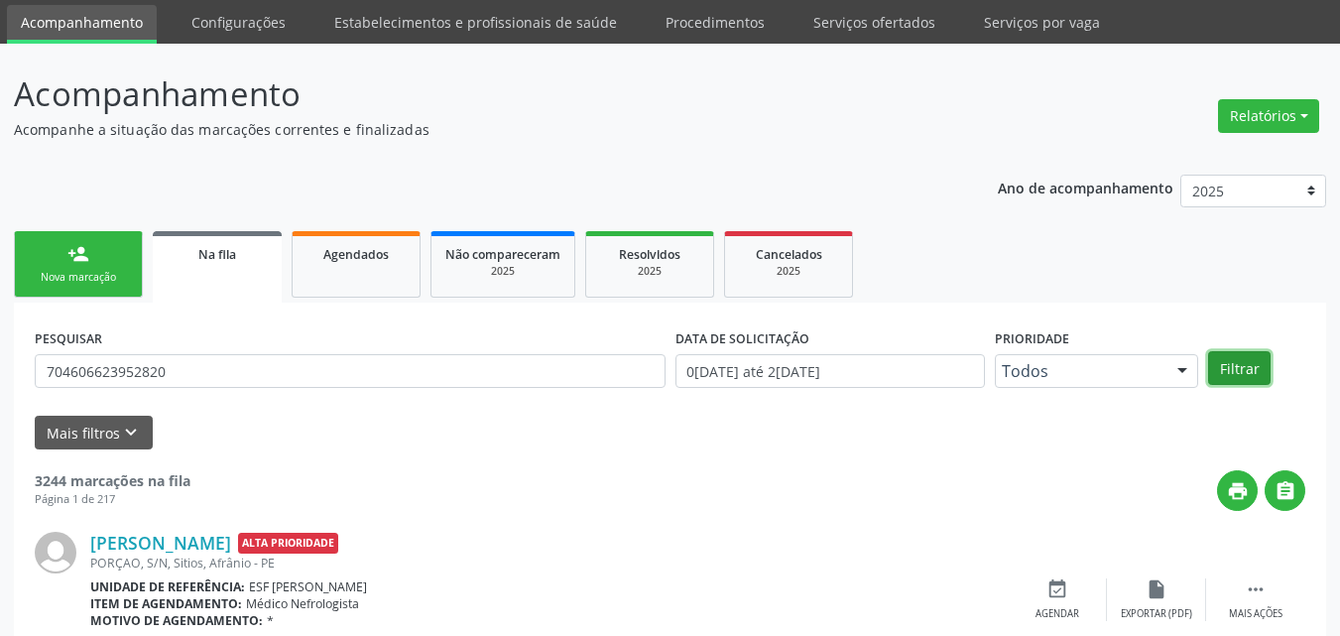
click at [1232, 363] on button "Filtrar" at bounding box center [1239, 368] width 62 height 34
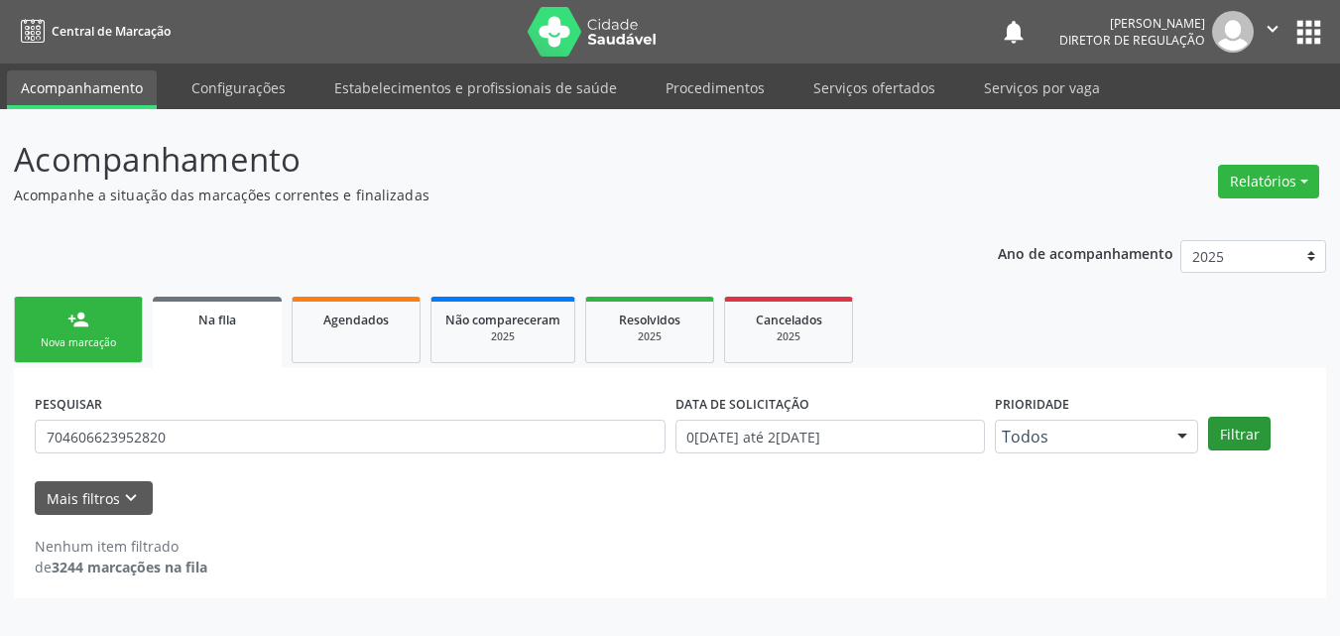
scroll to position [0, 0]
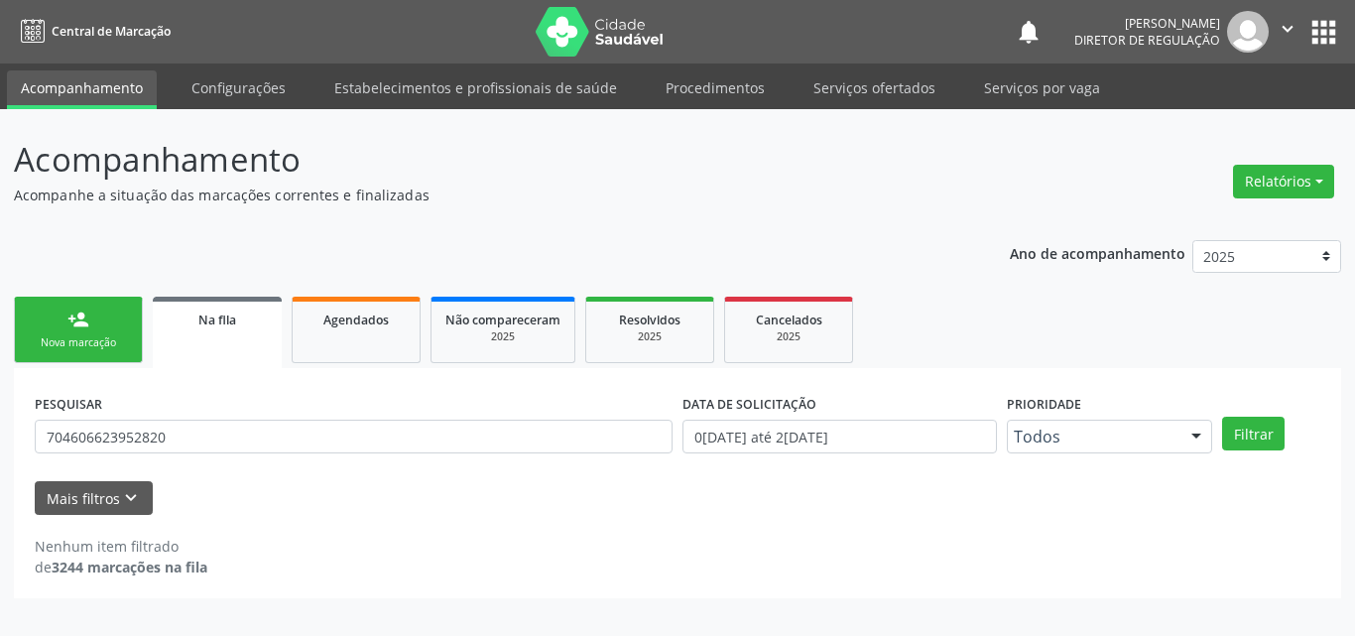
click at [142, 353] on link "person_add Nova marcação" at bounding box center [78, 330] width 129 height 66
